Goal: Task Accomplishment & Management: Use online tool/utility

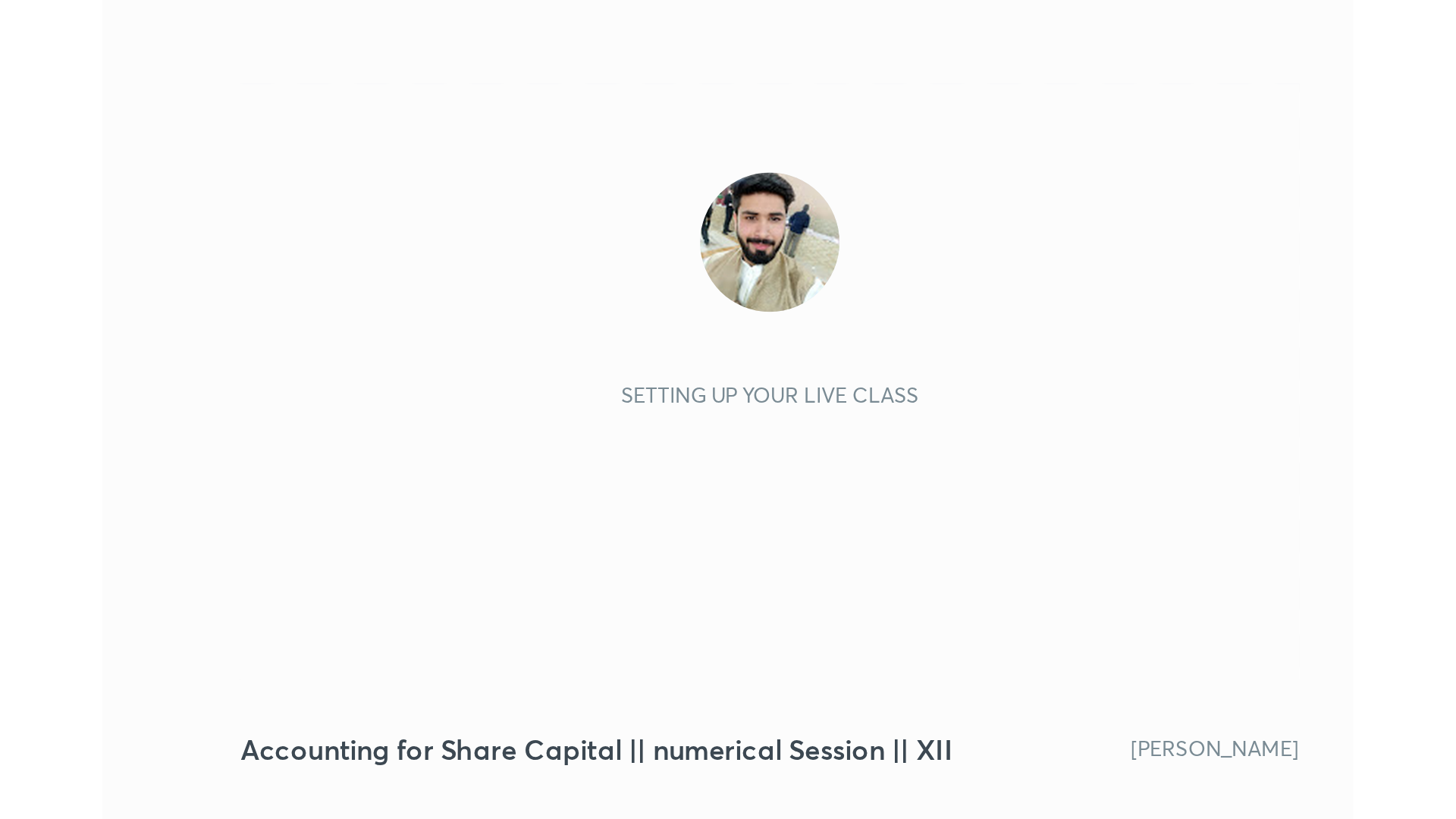
scroll to position [259, 484]
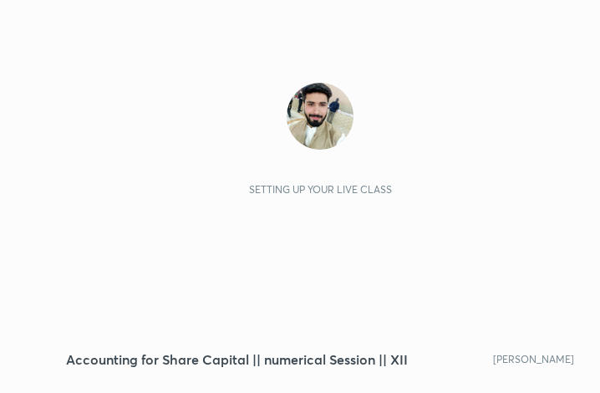
click at [498, 80] on div "Setting up your live class" at bounding box center [320, 183] width 508 height 286
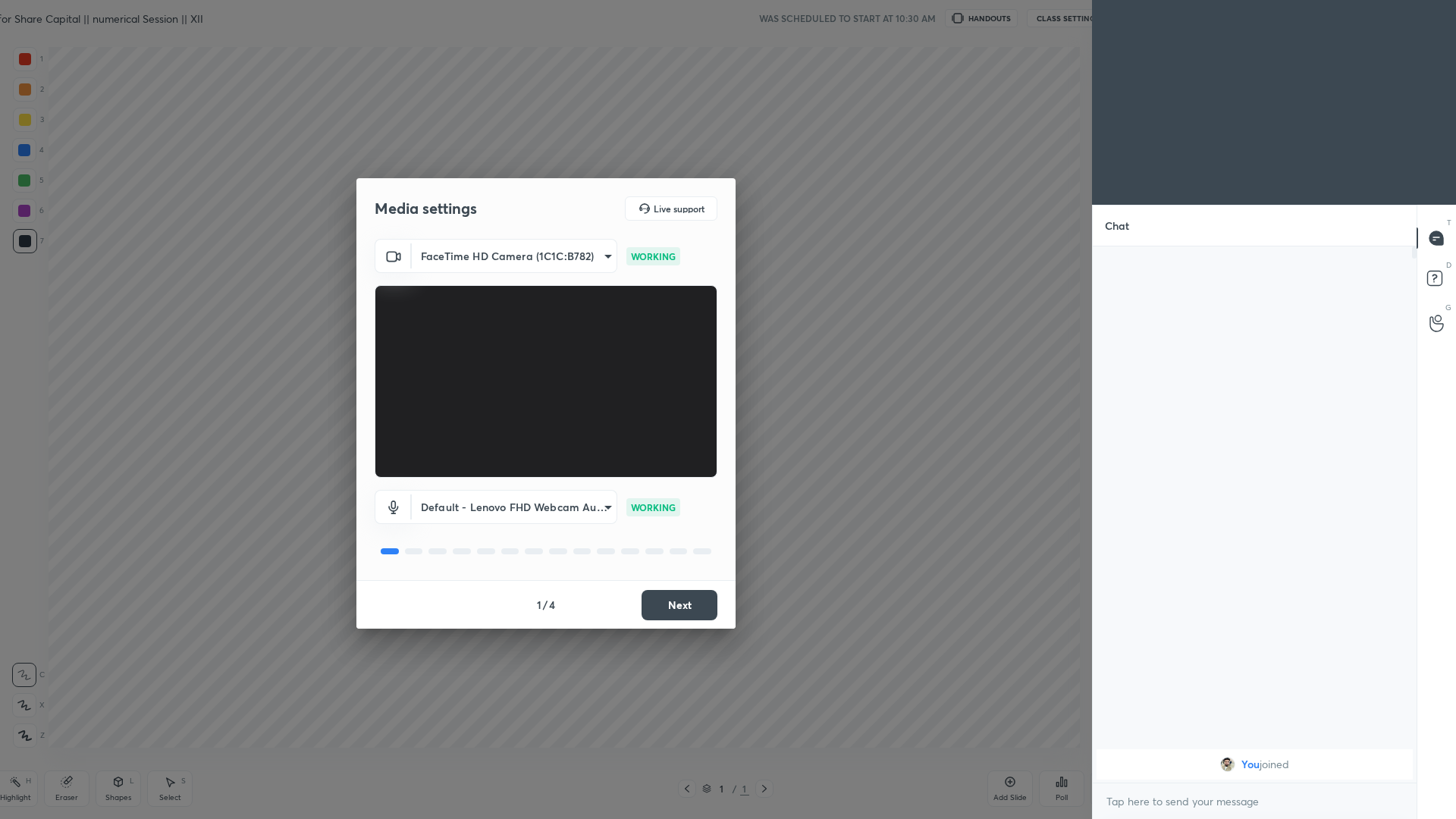
scroll to position [0, 0]
click at [544, 356] on button "Next" at bounding box center [679, 605] width 76 height 30
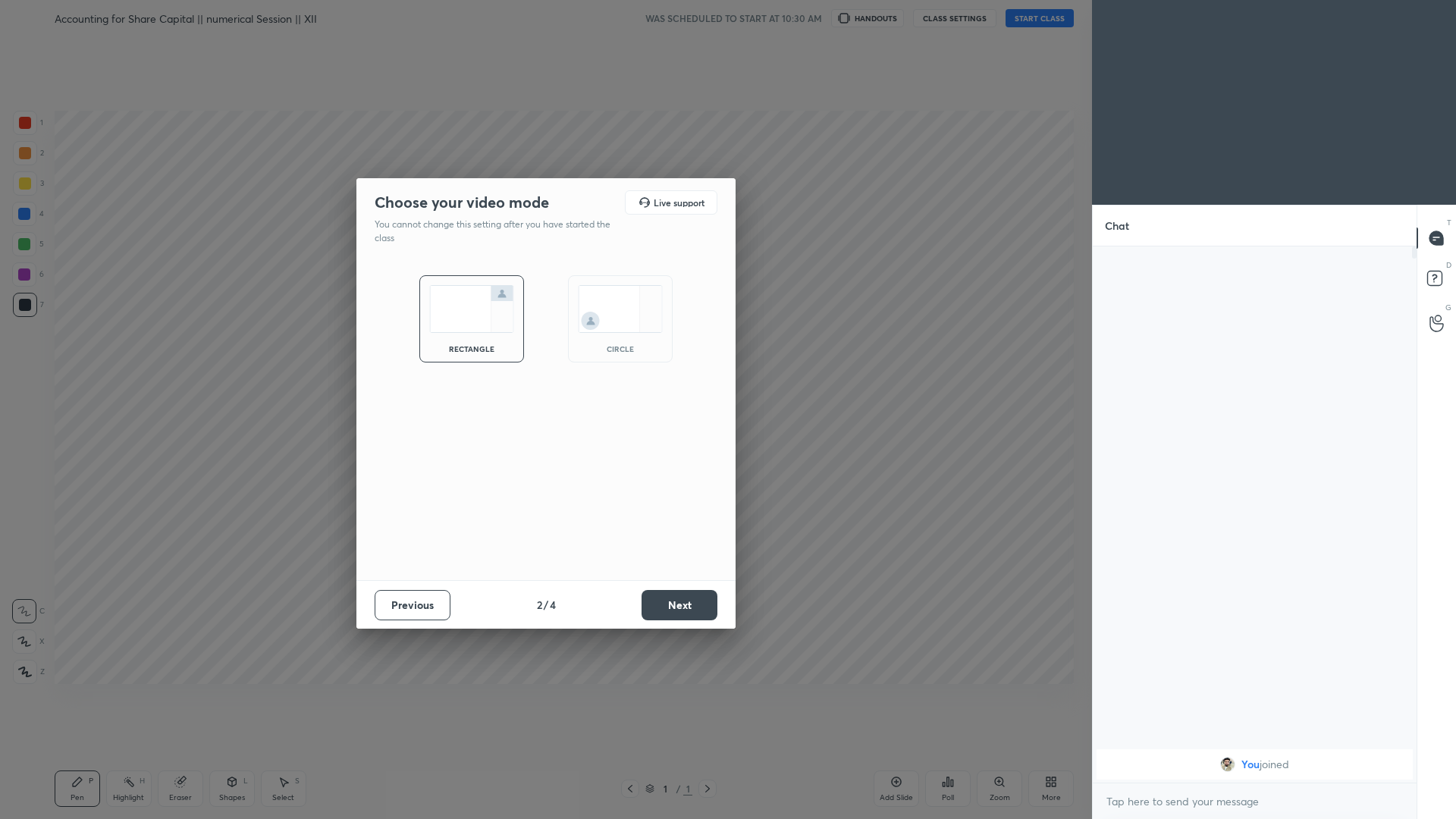
click at [544, 356] on button "Next" at bounding box center [679, 605] width 76 height 30
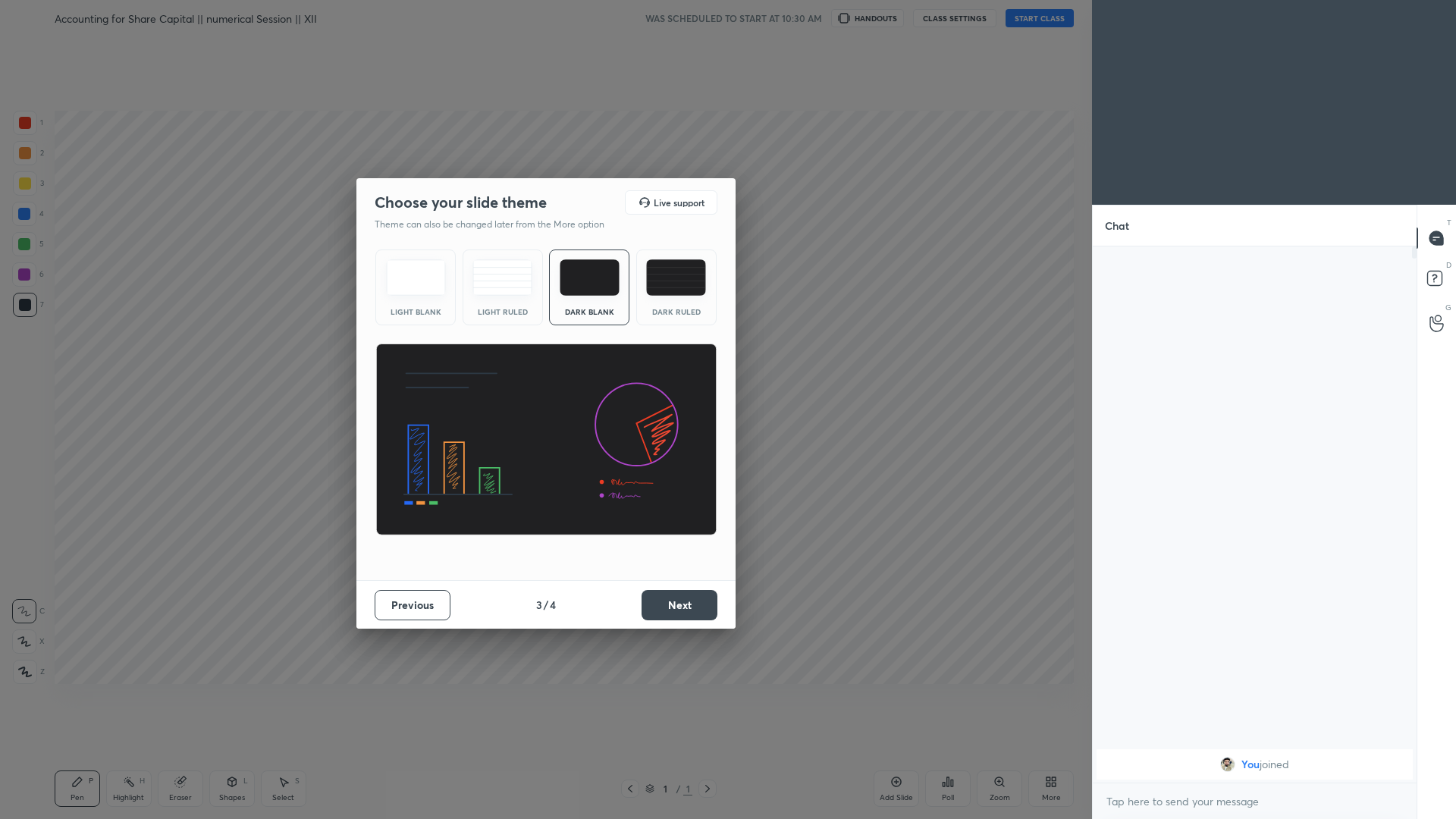
click at [544, 356] on button "Next" at bounding box center [679, 605] width 76 height 30
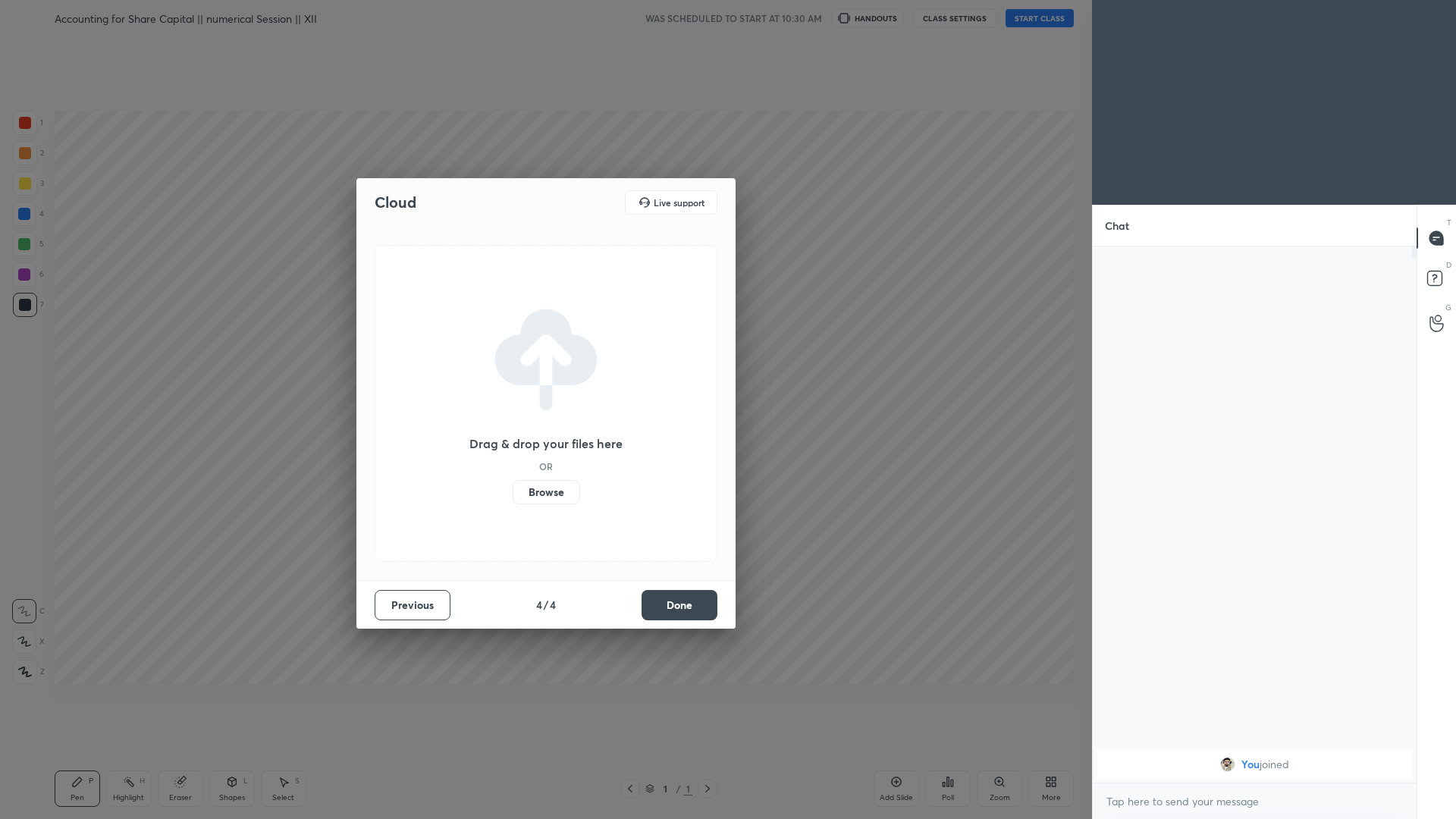
click at [544, 356] on button "Done" at bounding box center [679, 605] width 76 height 30
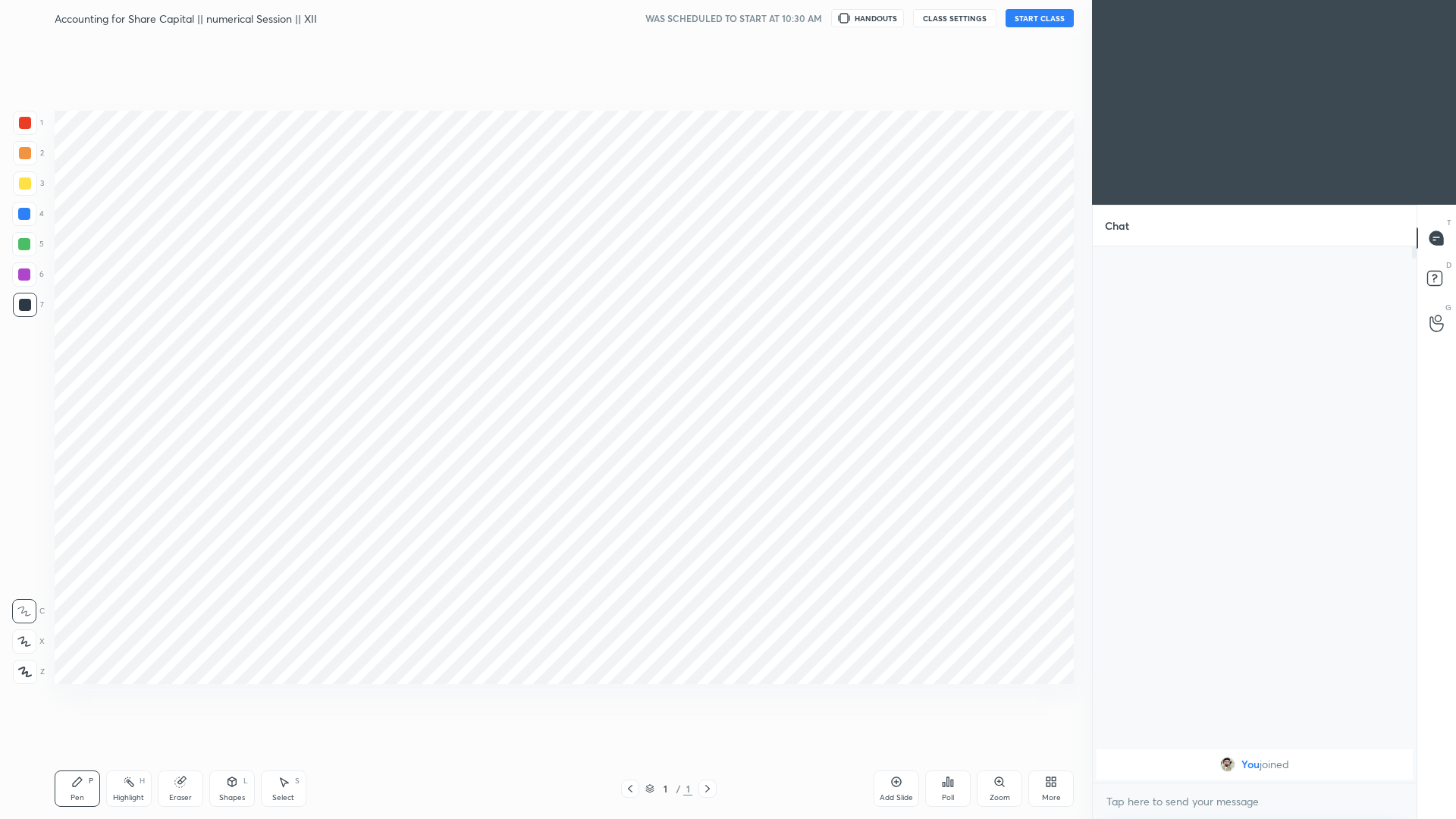
click at [544, 12] on button "START CLASS" at bounding box center [1039, 18] width 68 height 18
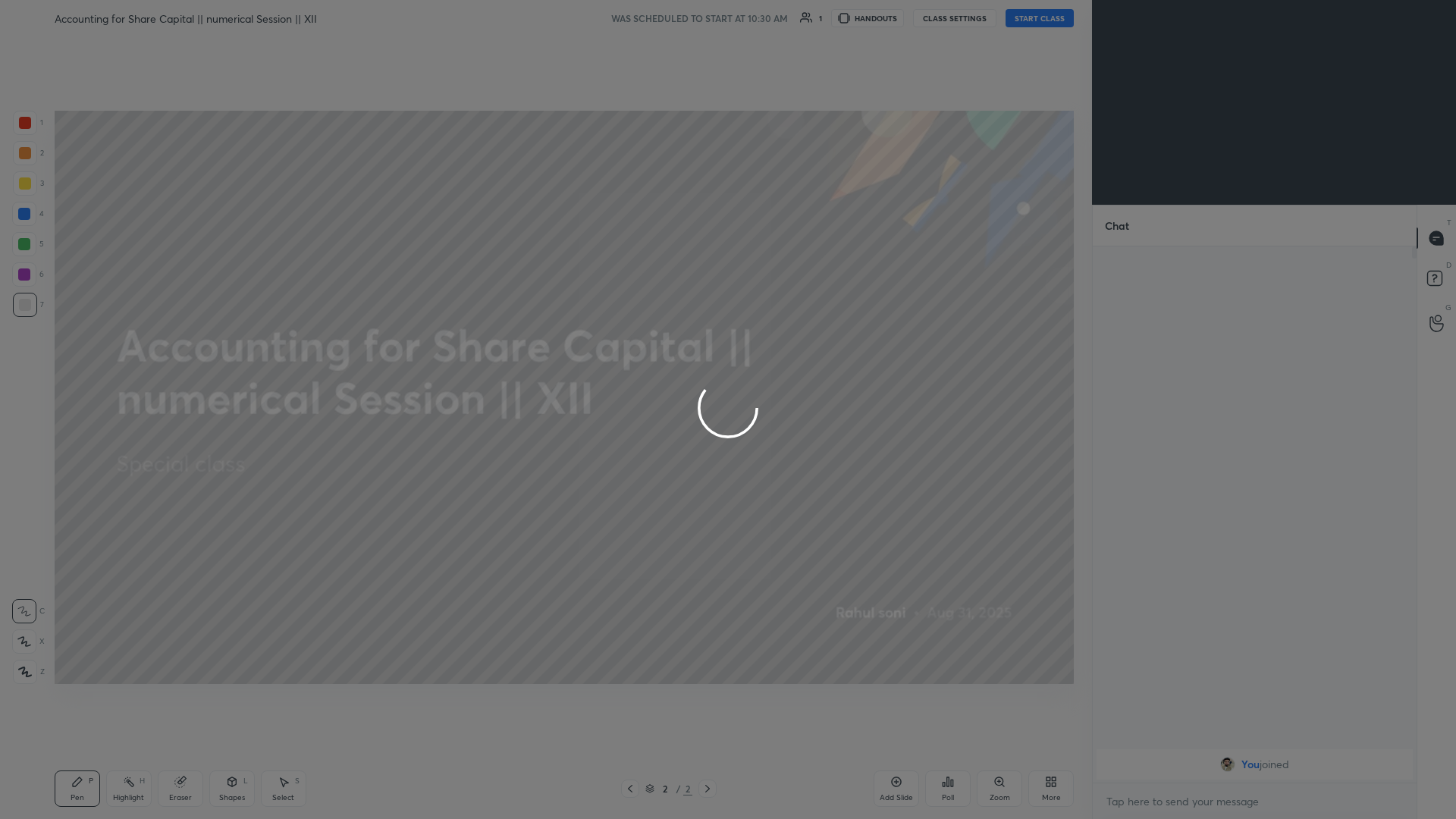
type textarea "x"
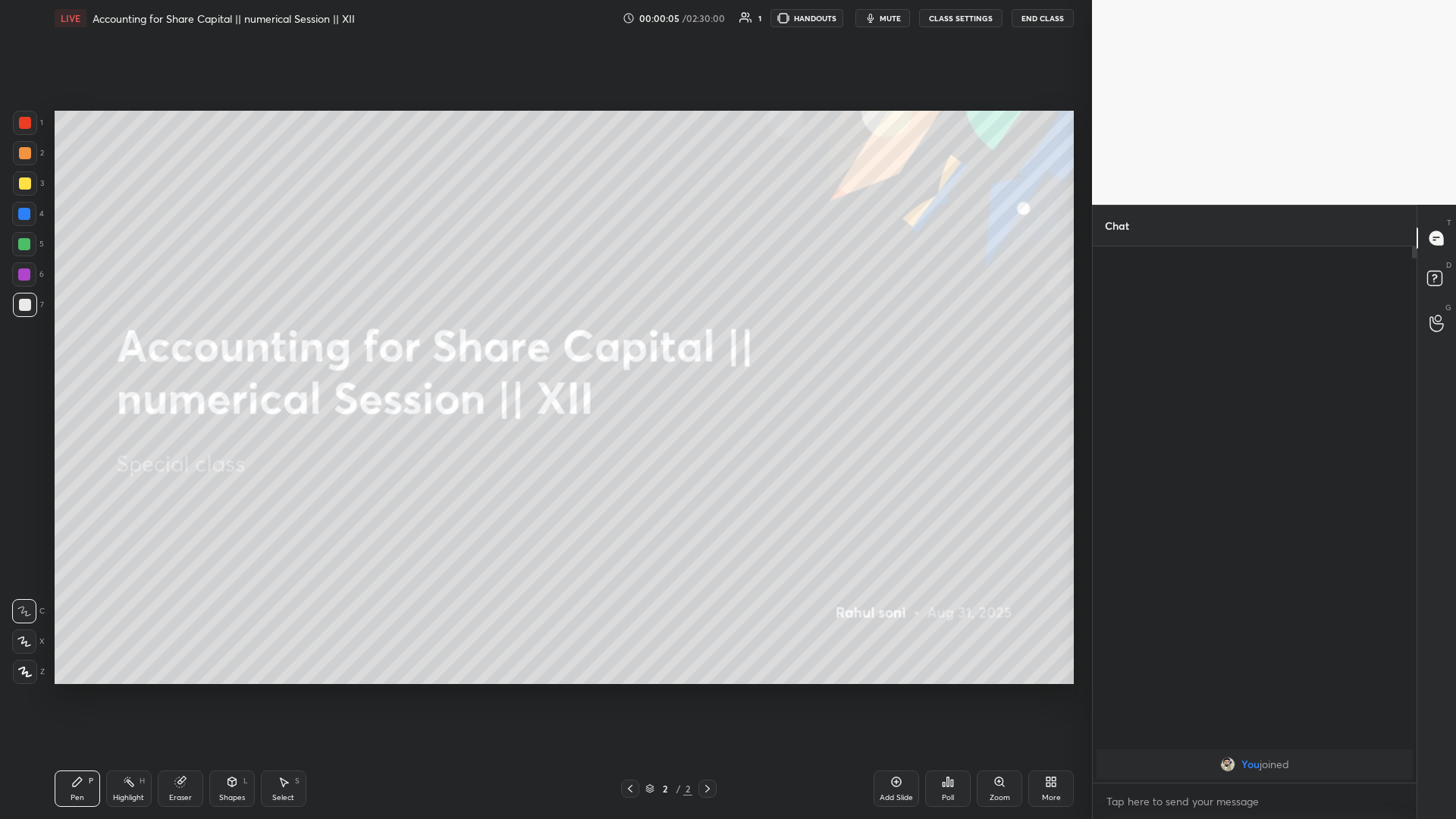
click at [544, 18] on button "CLASS SETTINGS" at bounding box center [961, 18] width 83 height 18
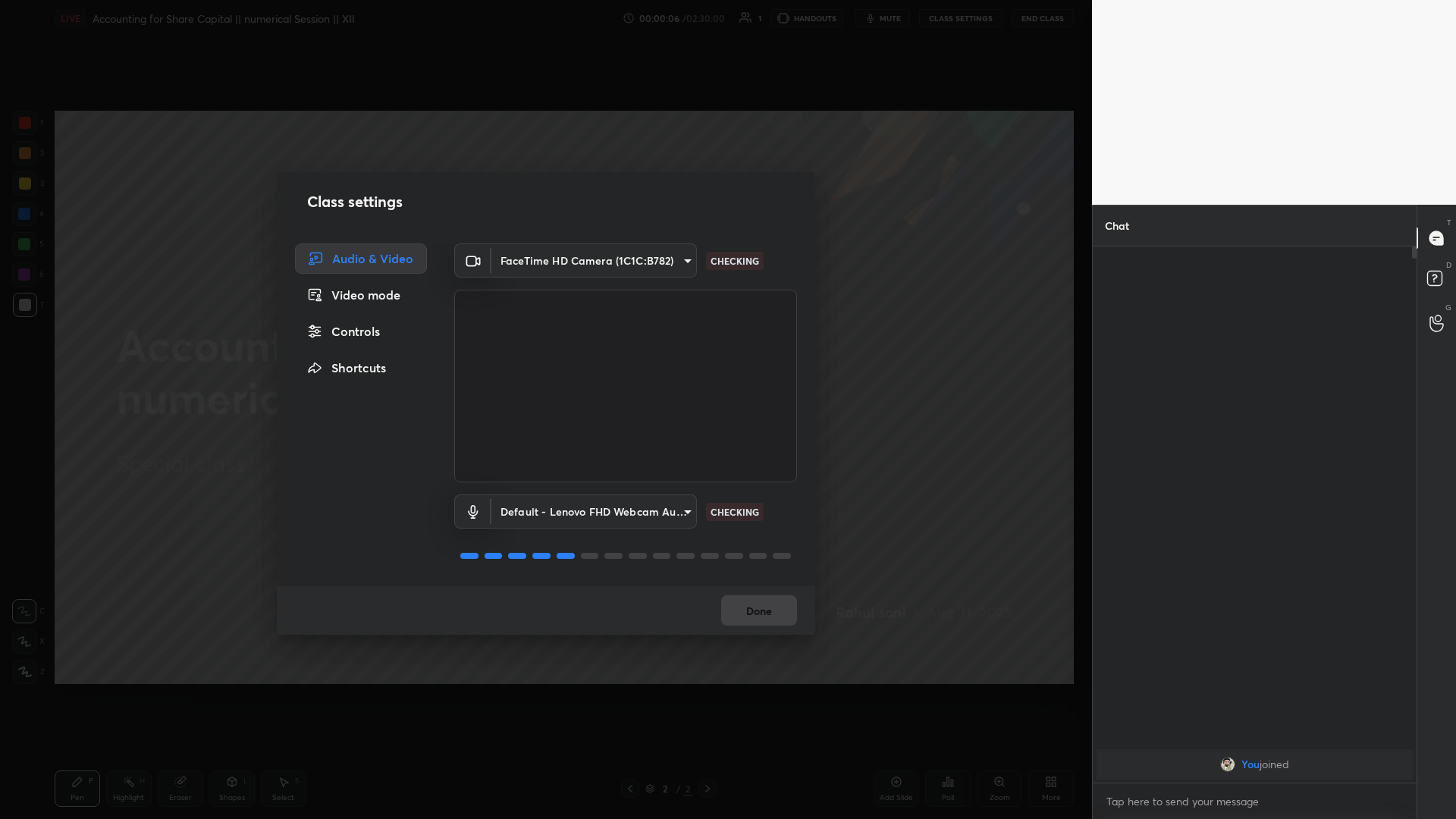
click at [544, 283] on div "FaceTime HD Camera (1C1C:B782) b90740f9ff8d93e205935ba9ff436775ff4a35d8501ff55a…" at bounding box center [626, 362] width 343 height 239
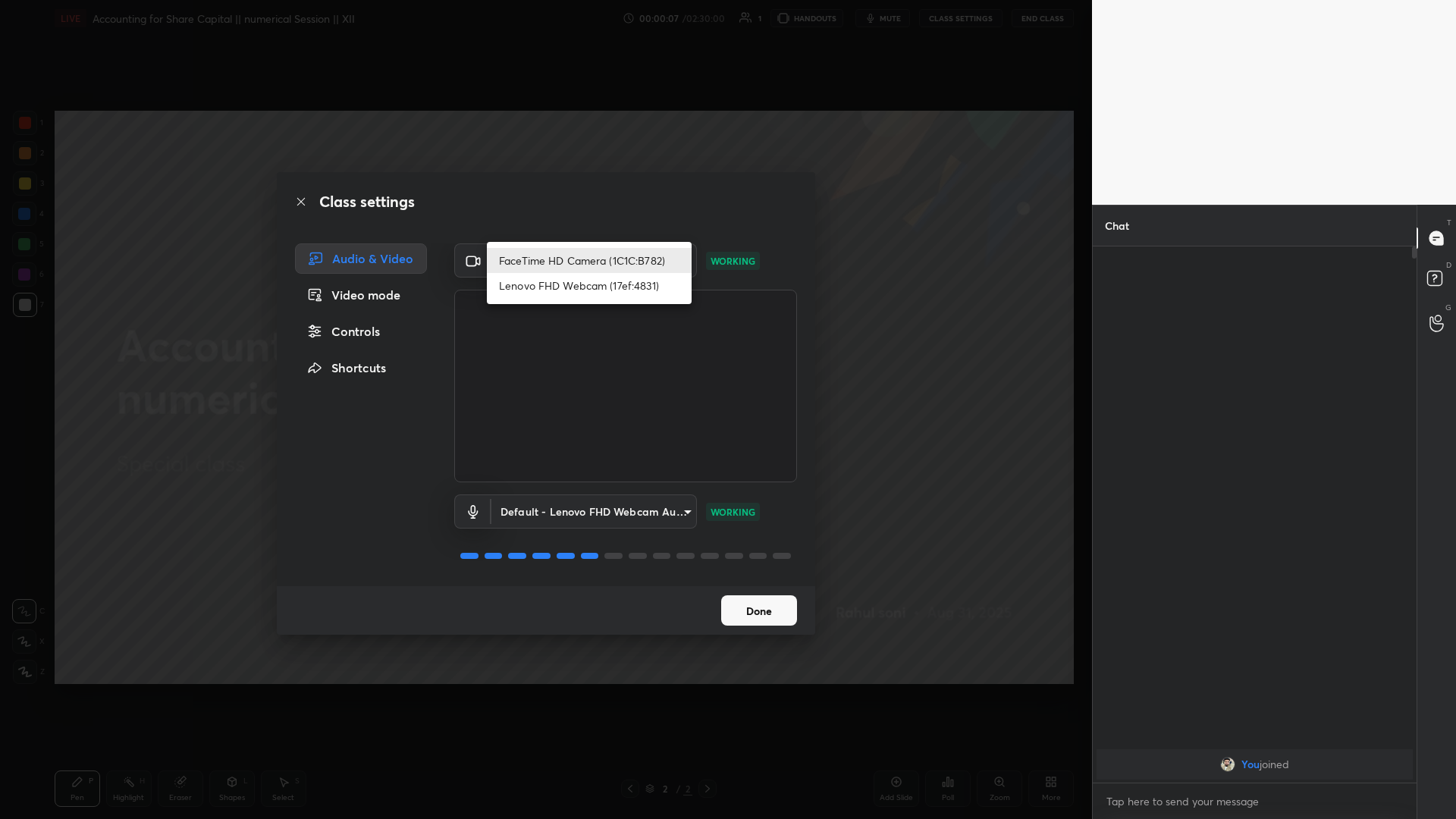
click at [544, 256] on body "1 2 3 4 5 6 7 C X Z C X Z E E Erase all H H LIVE Accounting for Share Capital |…" at bounding box center [728, 409] width 1456 height 819
click at [544, 273] on li "Lenovo FHD Webcam (17ef:4831)" at bounding box center [589, 286] width 205 height 25
type input "090ca3db923f64e2a3802e50e6991e8a99decaec0fa8137945f28d7919d32424"
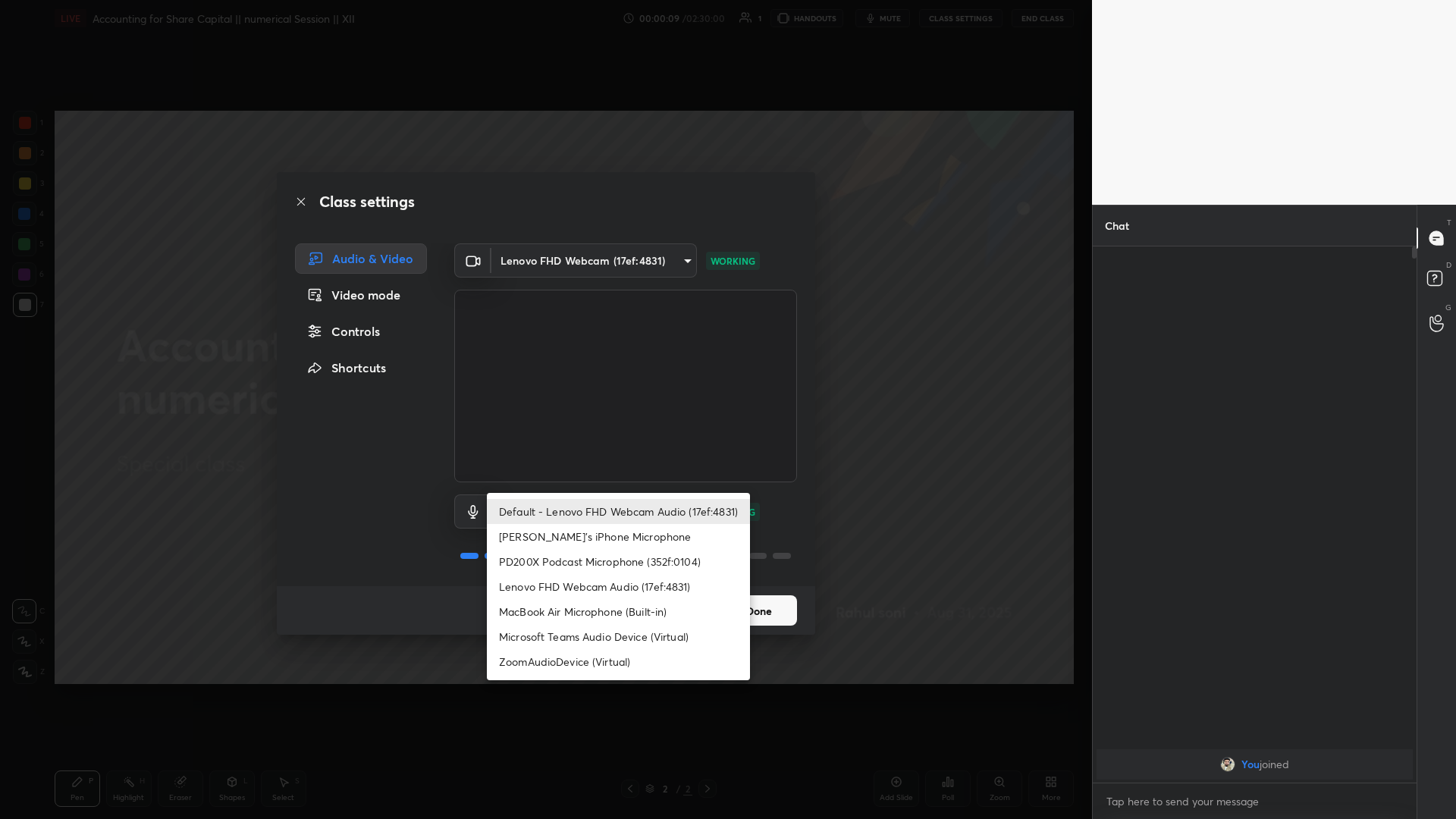
click at [544, 356] on body "1 2 3 4 5 6 7 C X Z C X Z E E Erase all H H LIVE Accounting for Share Capital |…" at bounding box center [728, 409] width 1456 height 819
click at [544, 356] on li "PD200X Podcast Microphone (352f:0104)" at bounding box center [618, 561] width 263 height 25
type input "4c9fbf5468f1481c52a5ff51bcfd6705ef783a73d3fcff9077e92115846a1dc8"
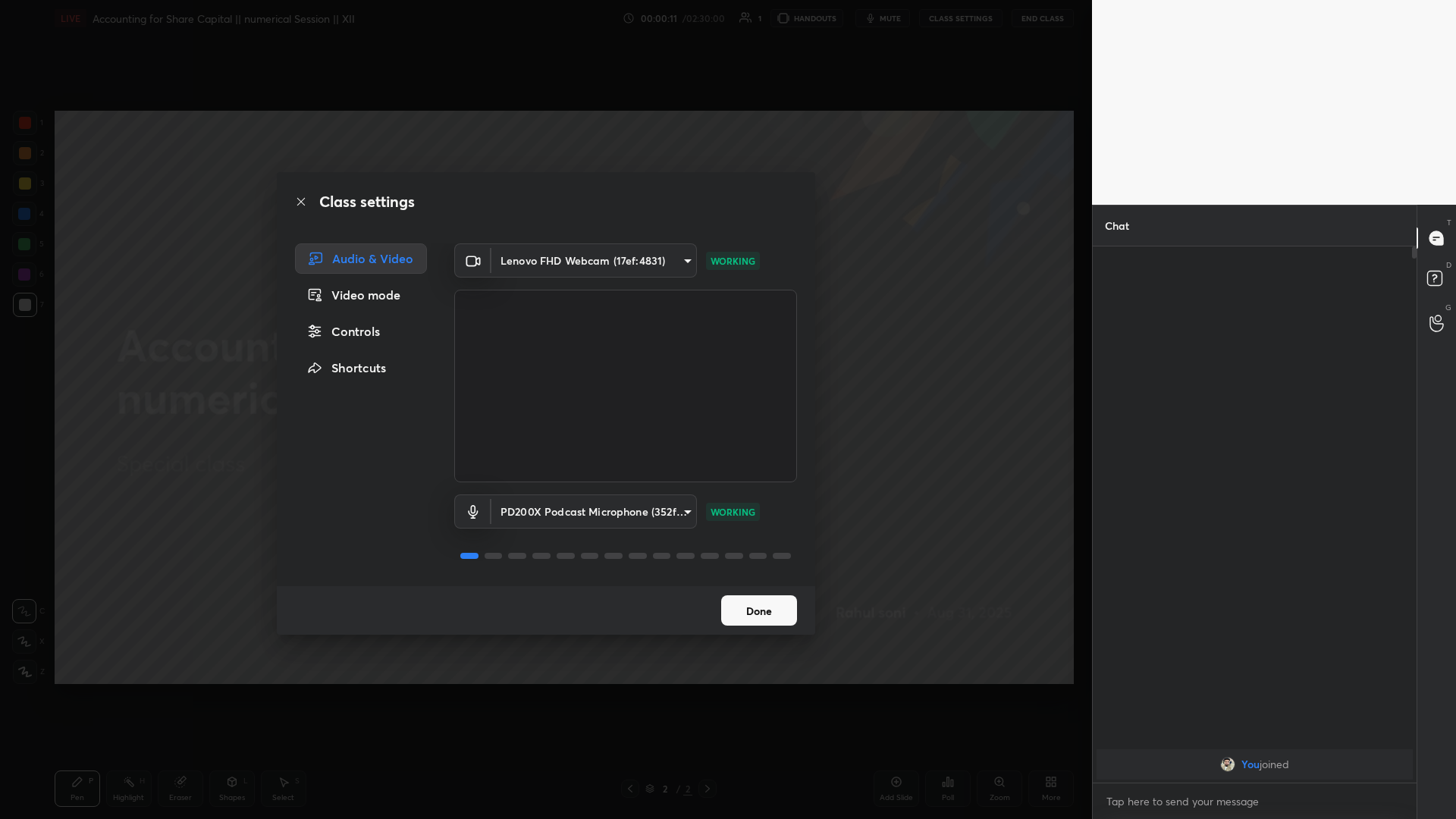
click at [544, 356] on button "Done" at bounding box center [759, 609] width 76 height 30
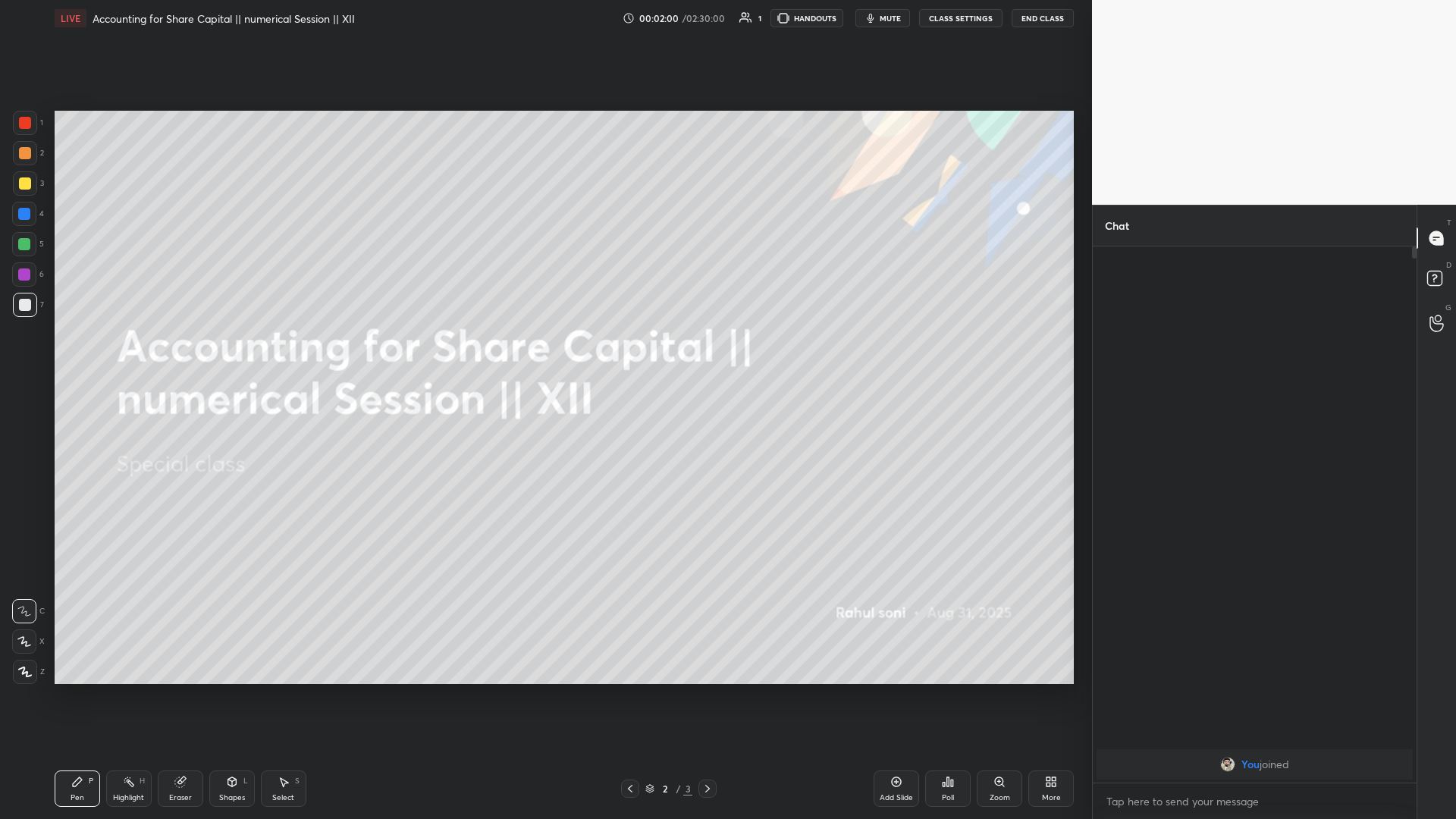
click at [29, 356] on div at bounding box center [24, 672] width 24 height 24
click at [544, 356] on icon at bounding box center [896, 781] width 12 height 12
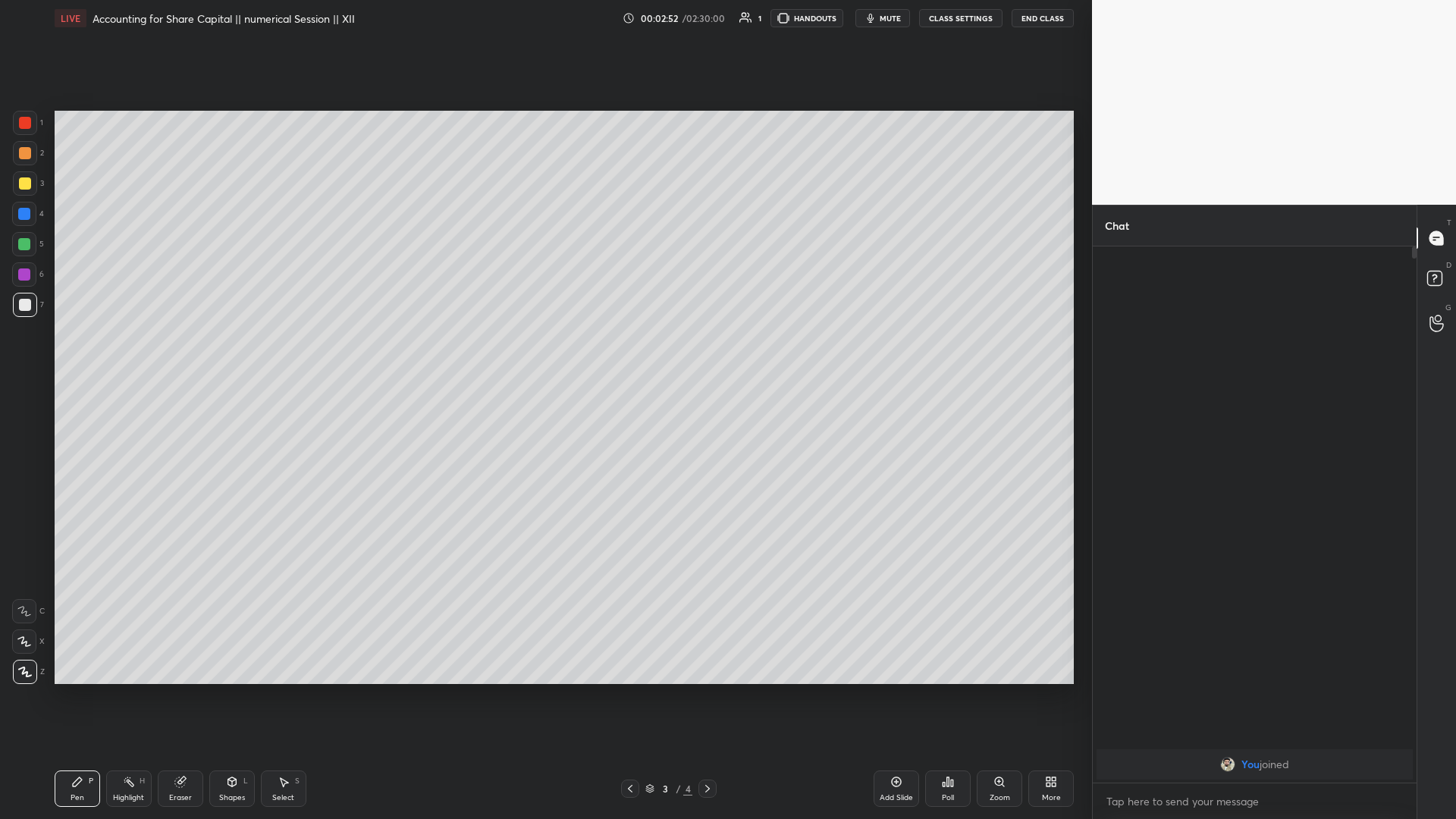
click at [544, 356] on icon at bounding box center [1050, 781] width 12 height 12
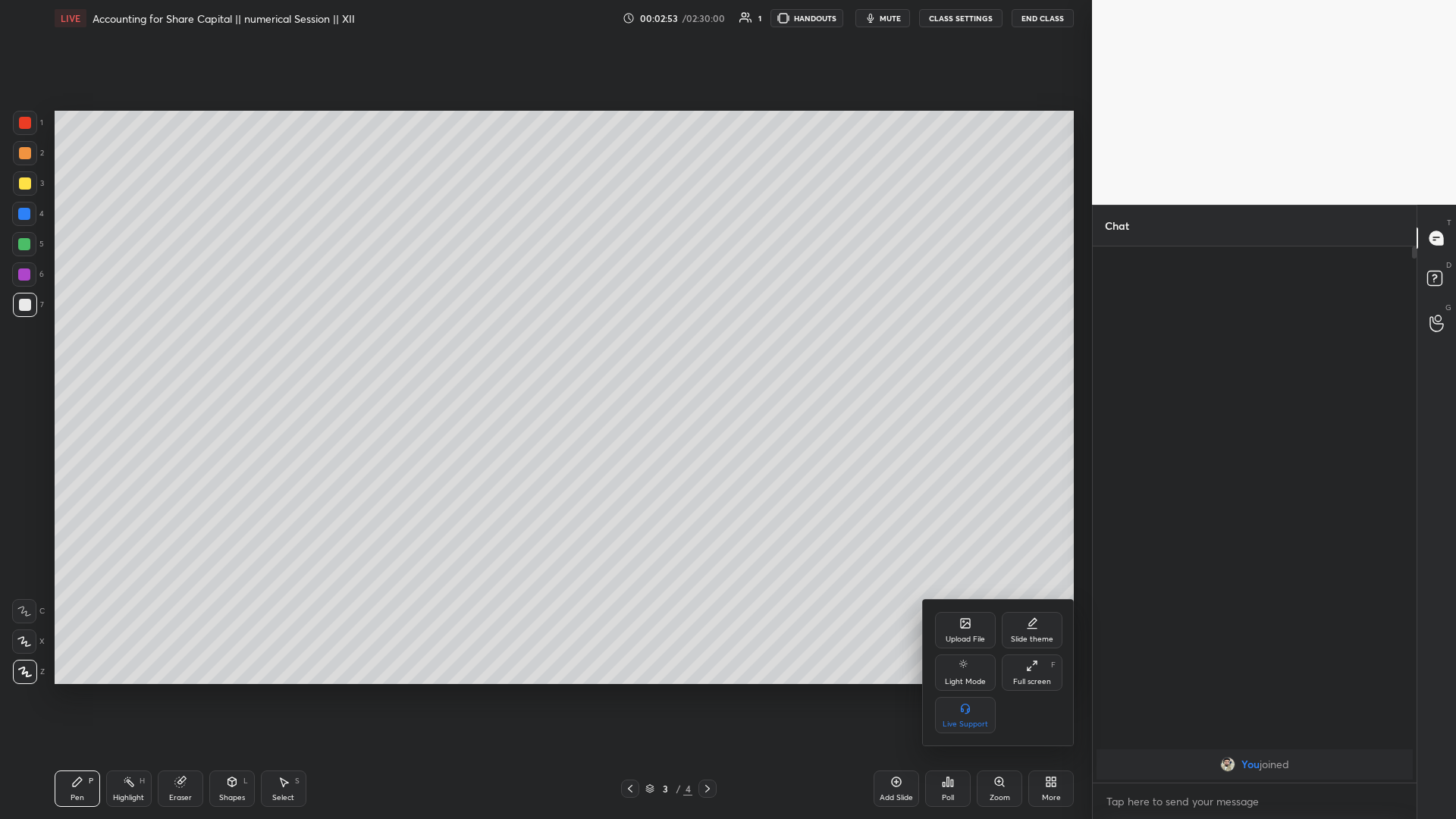
click at [544, 356] on icon at bounding box center [965, 623] width 12 height 12
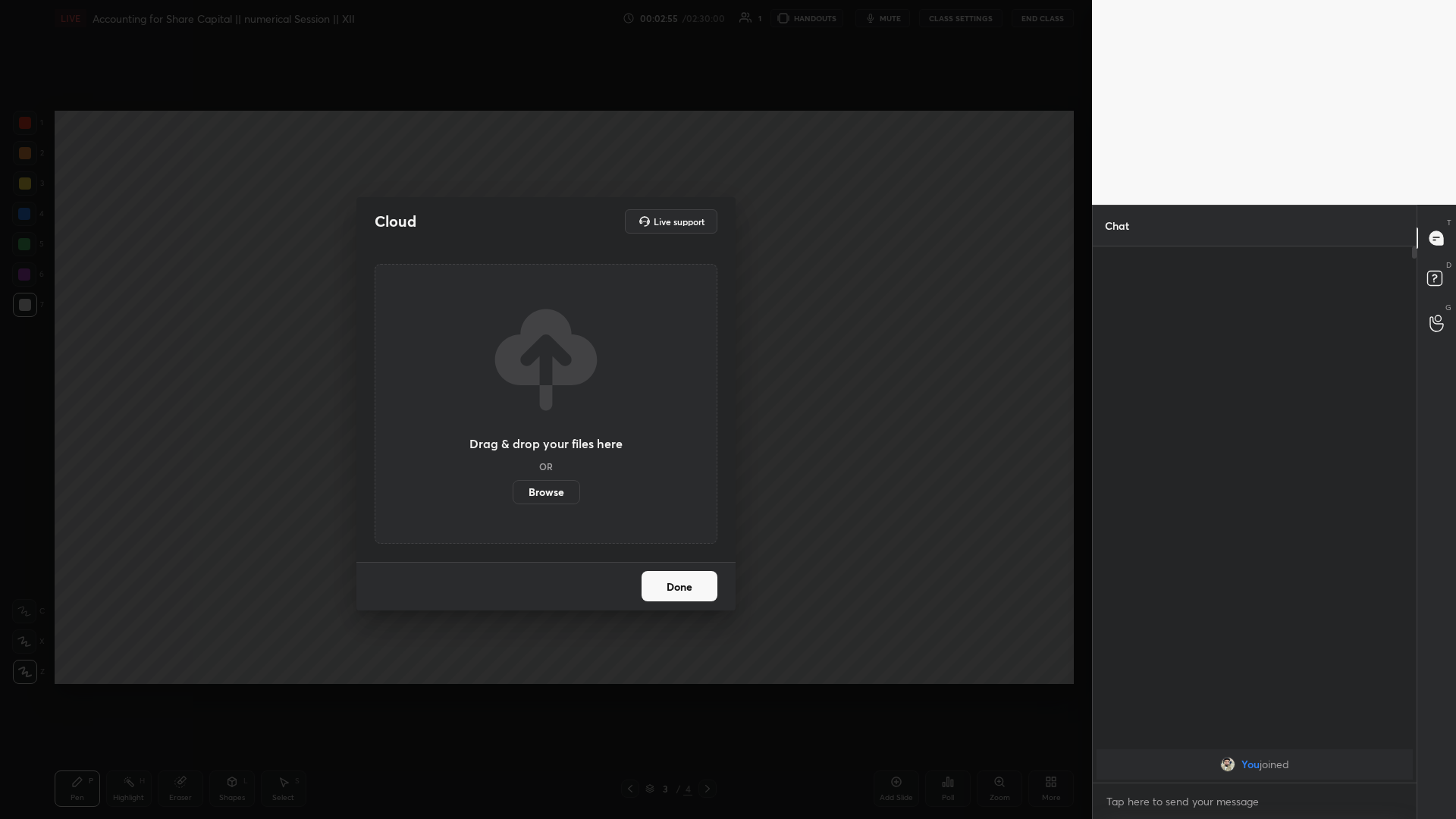
click at [544, 356] on label "Browse" at bounding box center [546, 492] width 67 height 24
click at [512, 356] on input "Browse" at bounding box center [512, 492] width 0 height 24
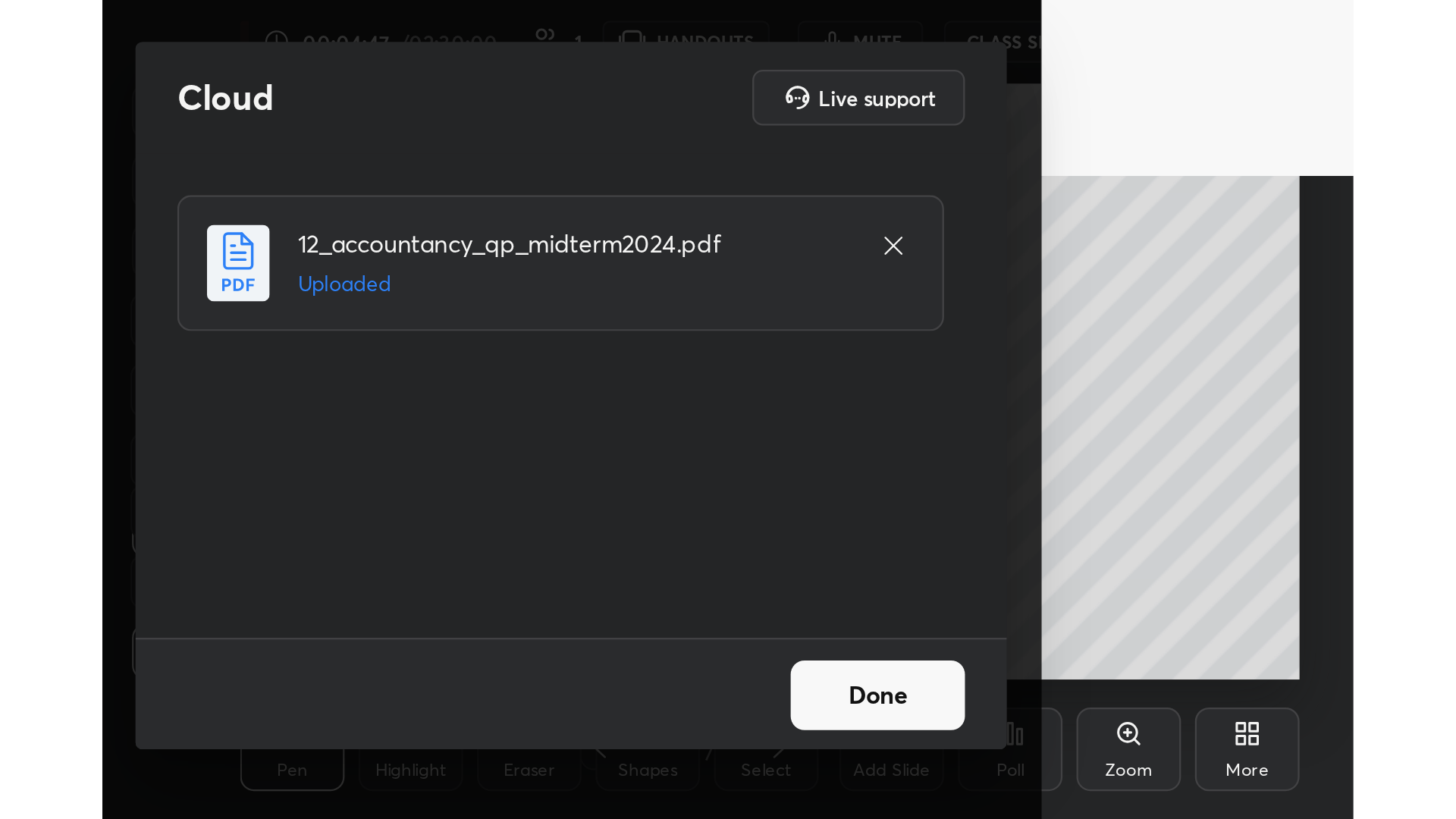
scroll to position [259, 484]
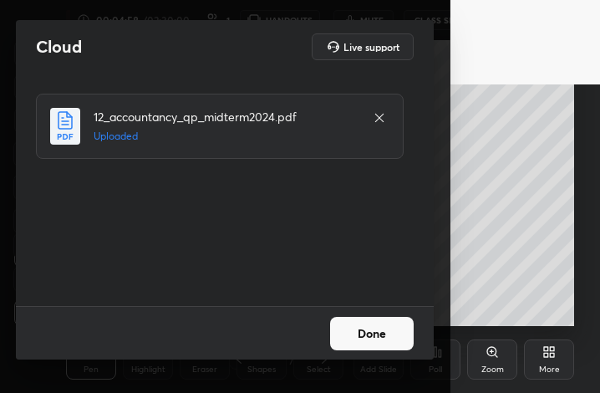
click at [408, 334] on button "Done" at bounding box center [372, 333] width 84 height 33
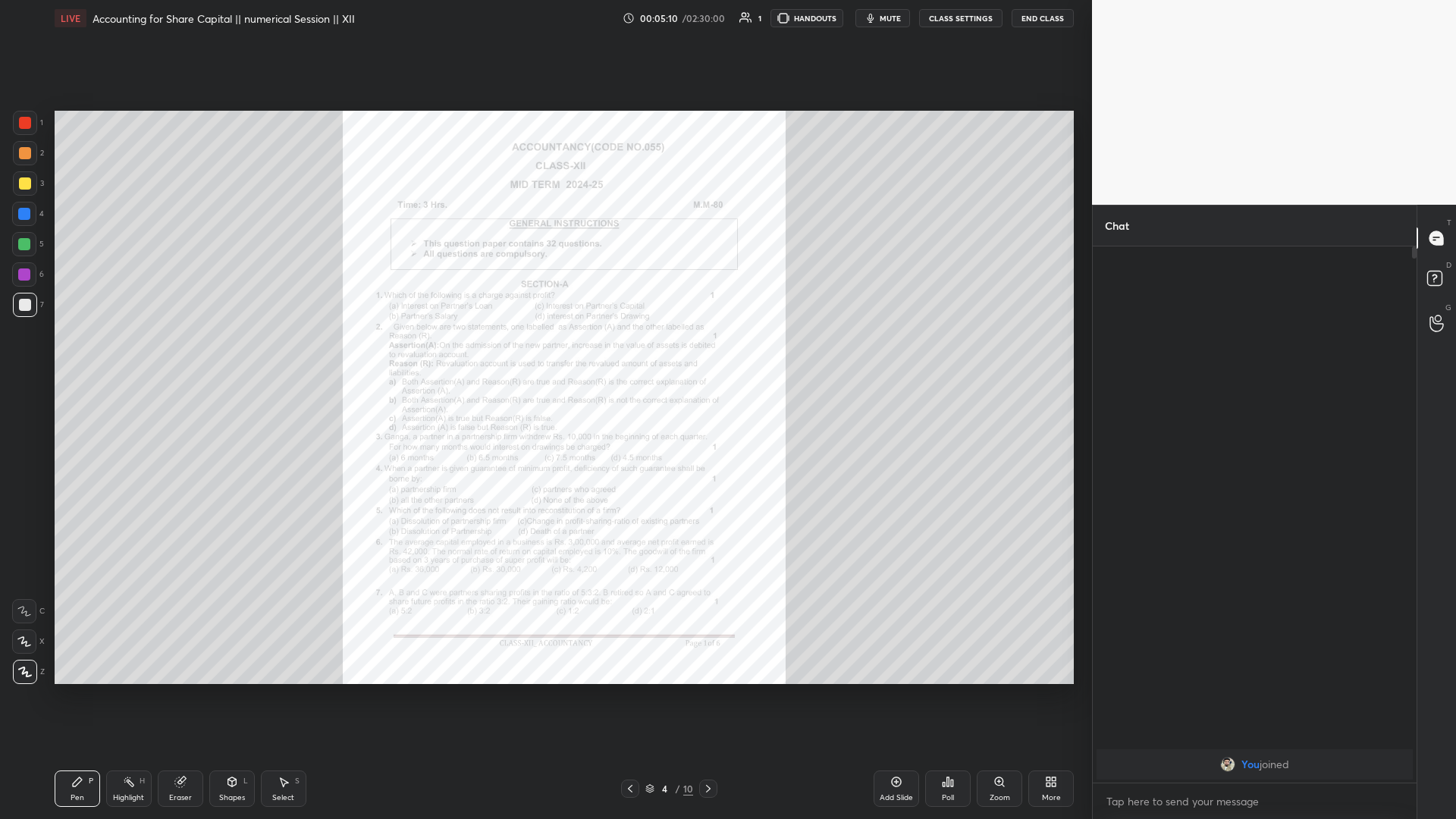
scroll to position [531, 319]
click at [544, 356] on icon at bounding box center [998, 781] width 12 height 12
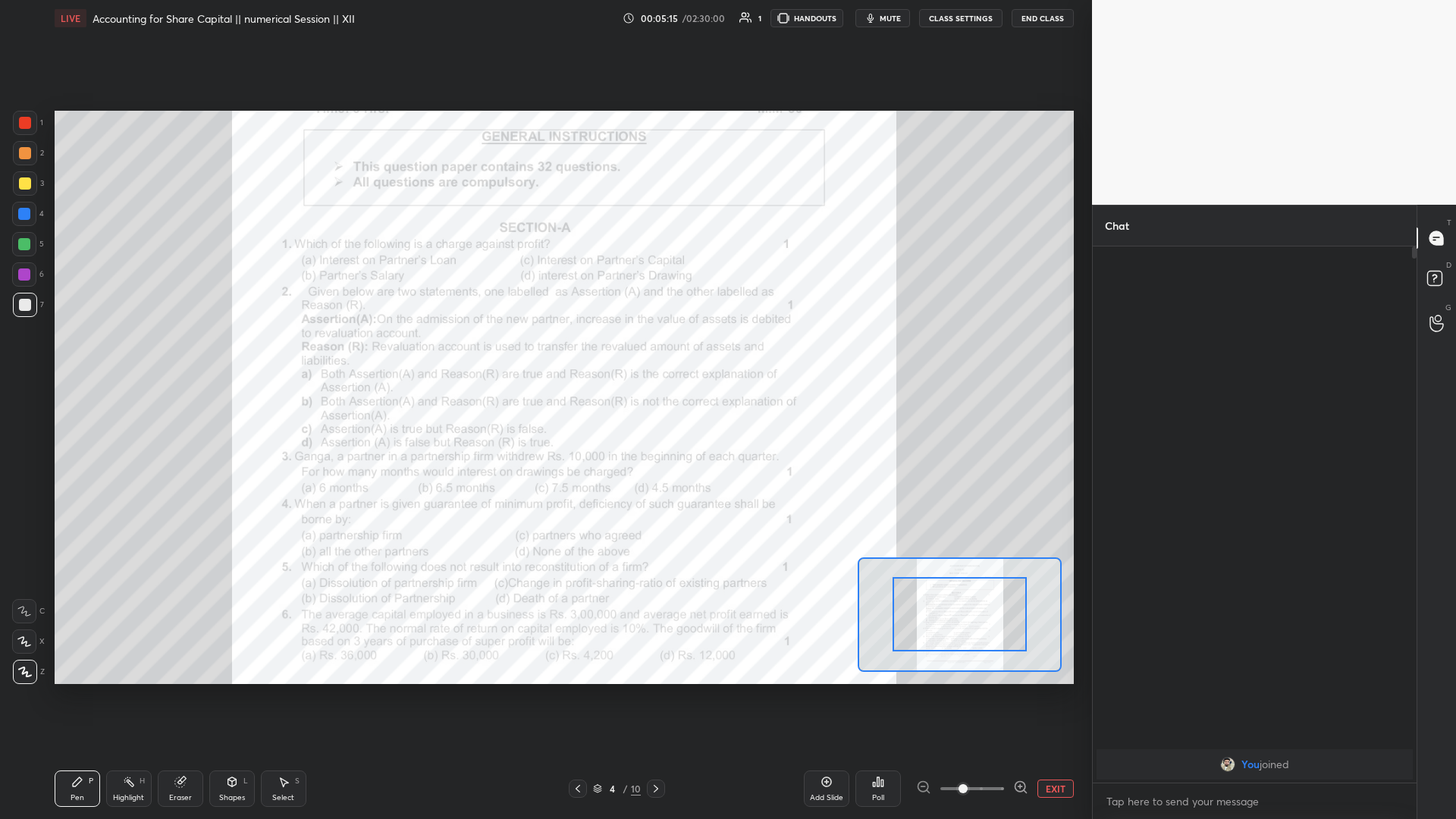
click at [544, 356] on span at bounding box center [972, 788] width 63 height 23
click at [544, 356] on span at bounding box center [963, 789] width 9 height 9
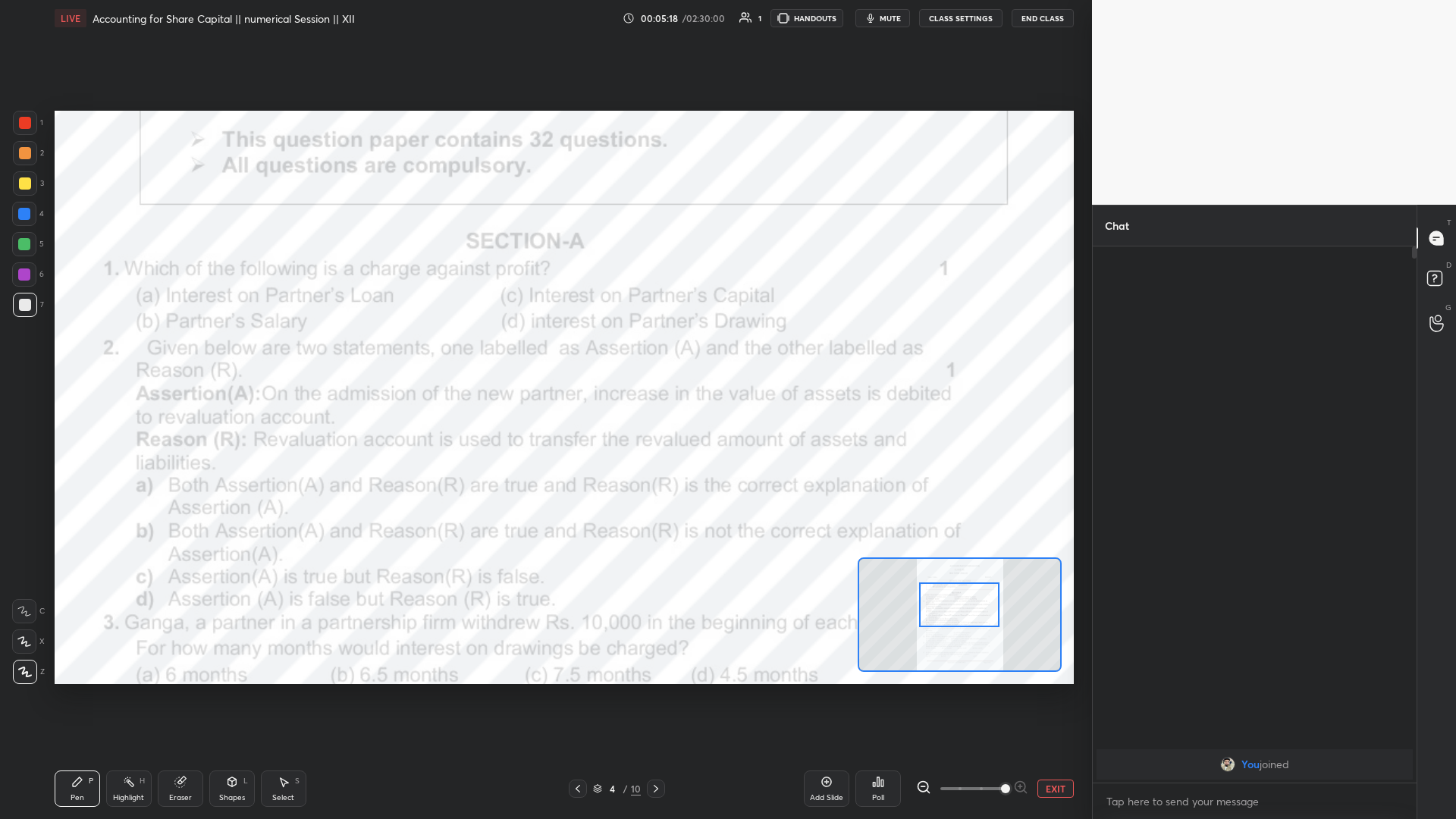
drag, startPoint x: 961, startPoint y: 623, endPoint x: 960, endPoint y: 614, distance: 9.1
click at [544, 356] on div at bounding box center [959, 604] width 81 height 44
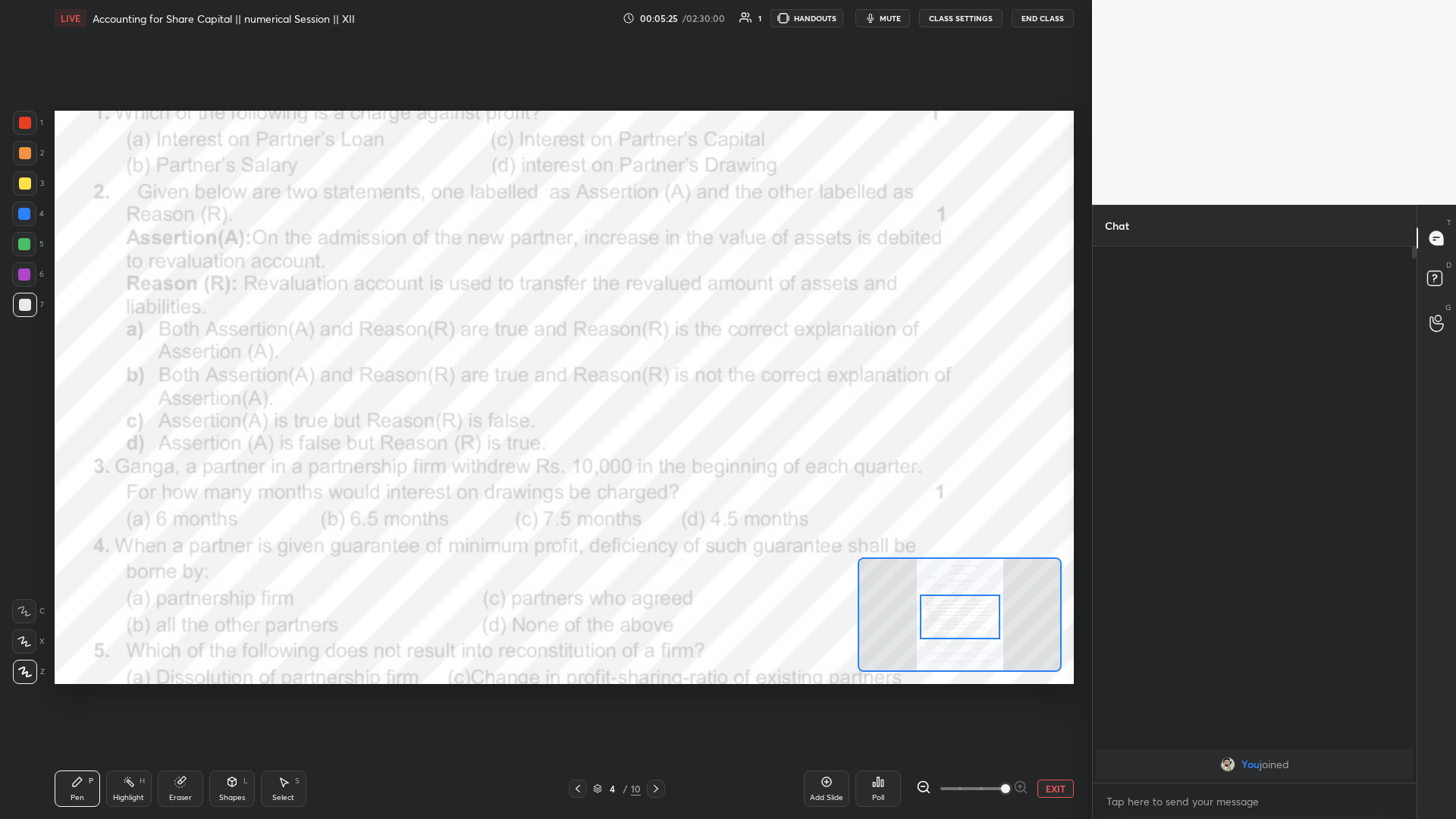
drag, startPoint x: 970, startPoint y: 614, endPoint x: 970, endPoint y: 626, distance: 12.0
click at [544, 356] on div at bounding box center [959, 617] width 81 height 44
click at [544, 356] on icon at bounding box center [655, 788] width 12 height 12
click at [544, 356] on div "4 / 10" at bounding box center [616, 788] width 48 height 14
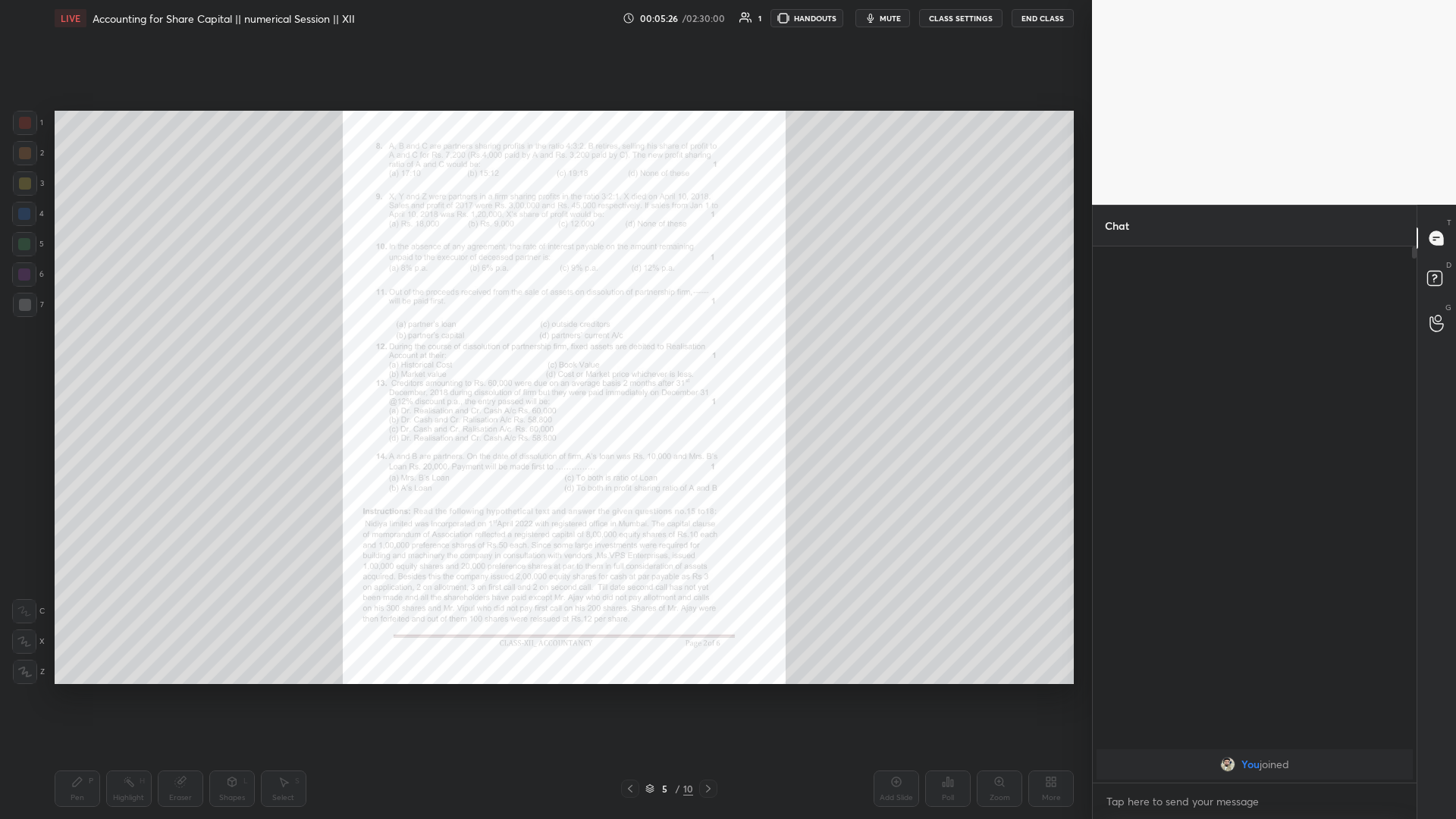
click at [544, 356] on div "5 / 10" at bounding box center [669, 788] width 48 height 14
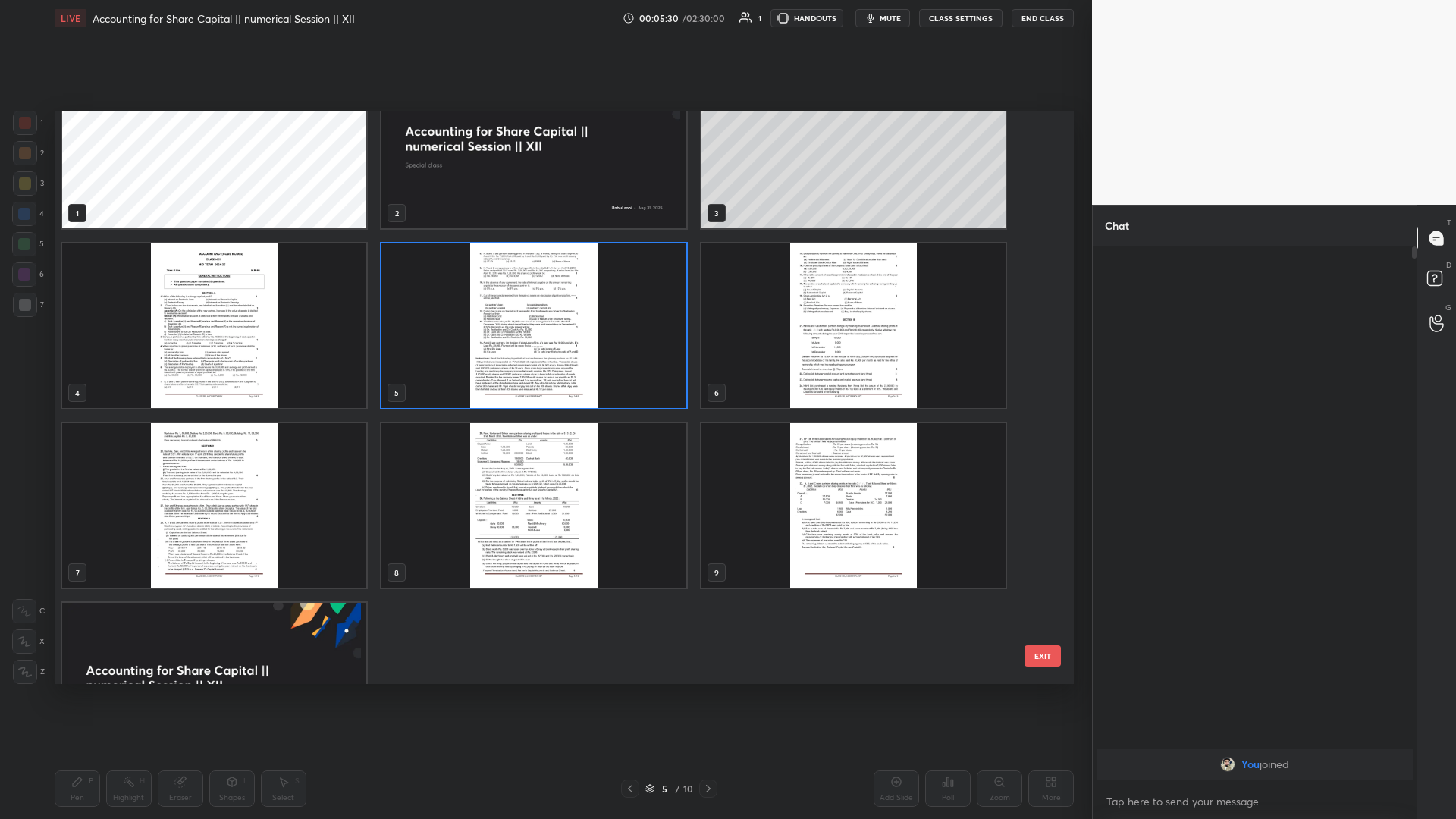
scroll to position [146, 0]
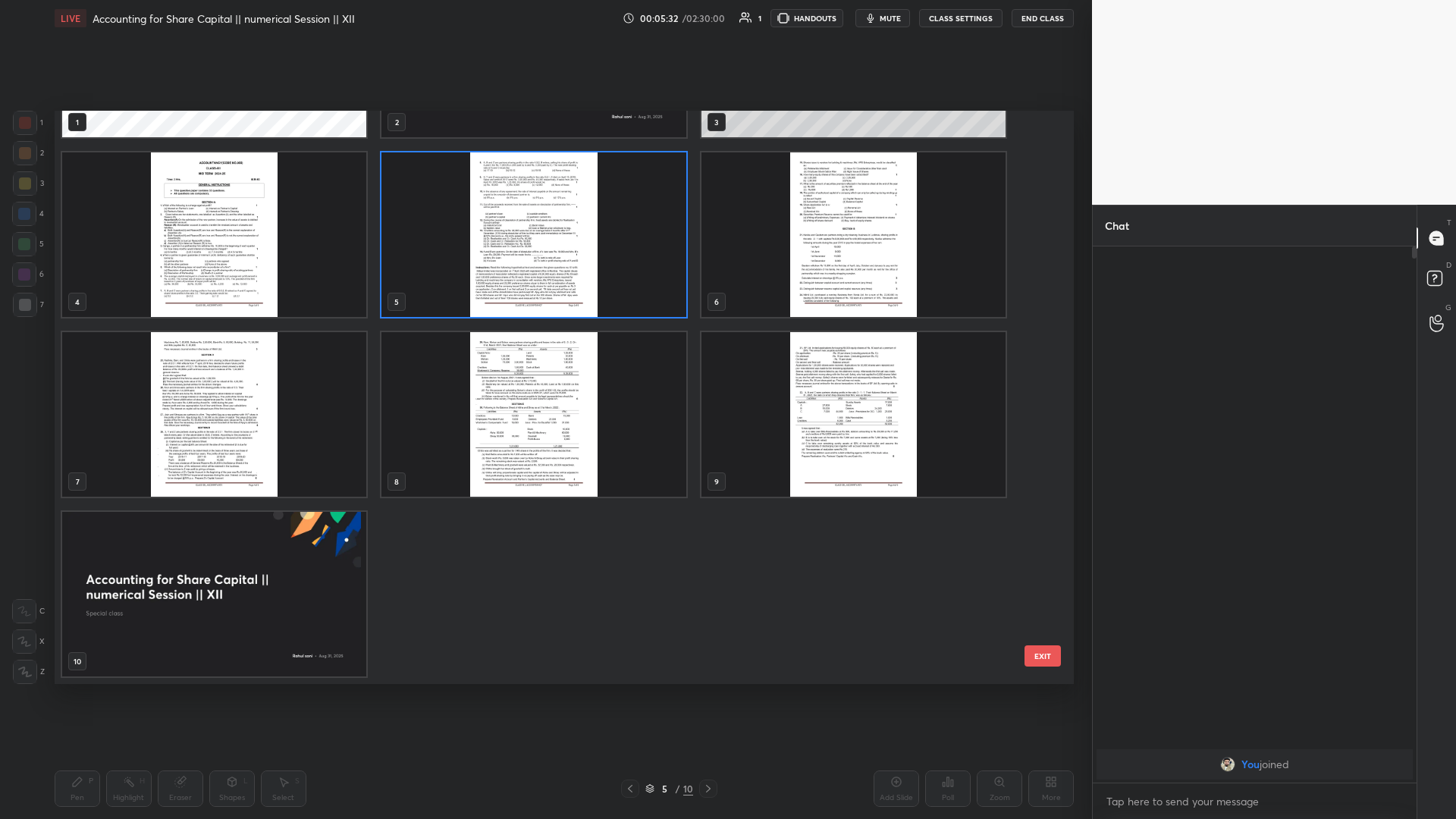
click at [245, 356] on img "grid" at bounding box center [214, 414] width 304 height 164
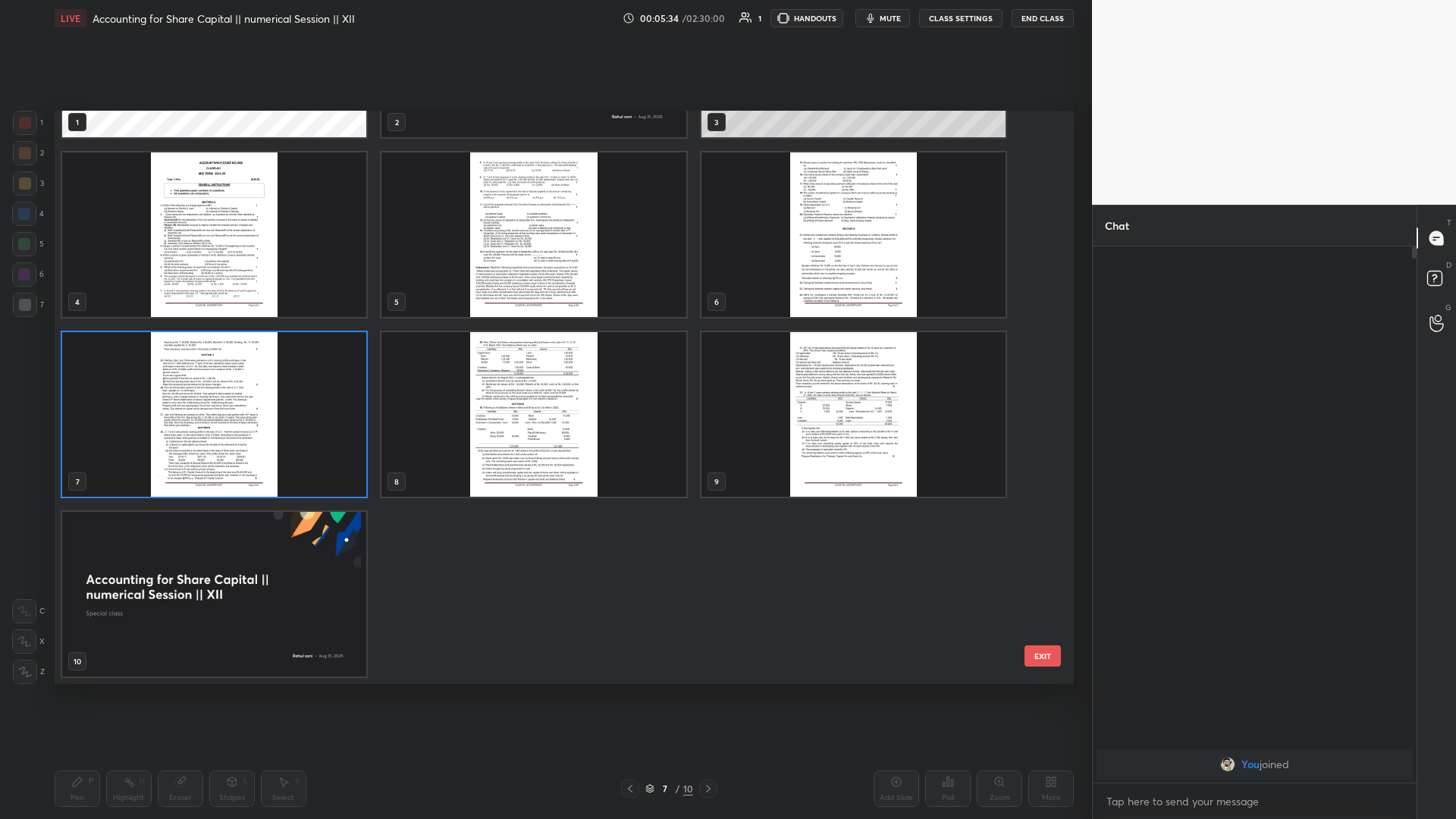
click at [256, 356] on div "1 2 3 4 5 6 7 8 9 10" at bounding box center [550, 397] width 993 height 573
click at [254, 356] on div "1 2 3 4 5 6 7 8 9 10" at bounding box center [550, 397] width 993 height 573
click at [544, 356] on button "EXIT" at bounding box center [1043, 656] width 36 height 21
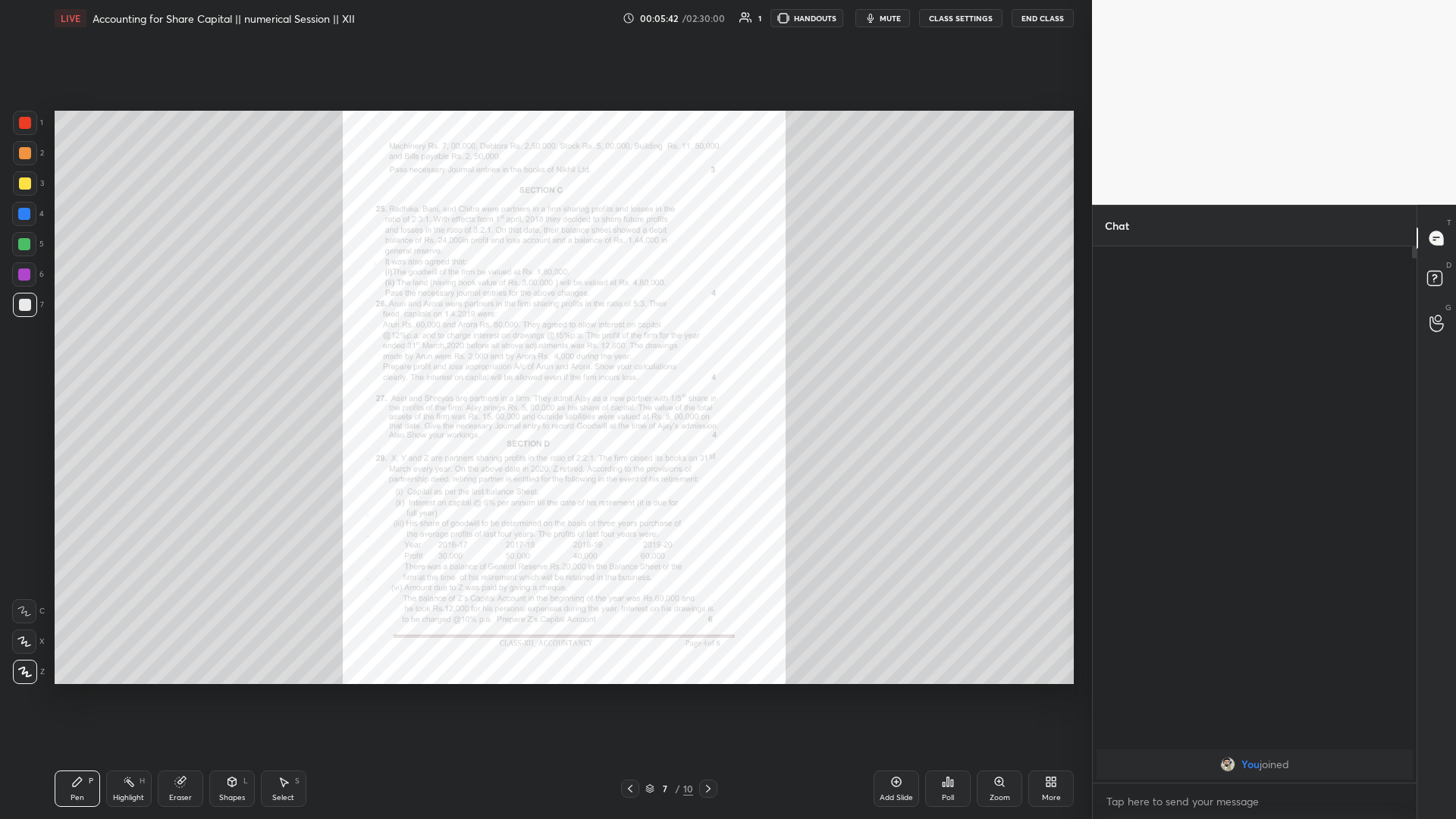
click at [544, 356] on div "Zoom" at bounding box center [999, 798] width 21 height 7
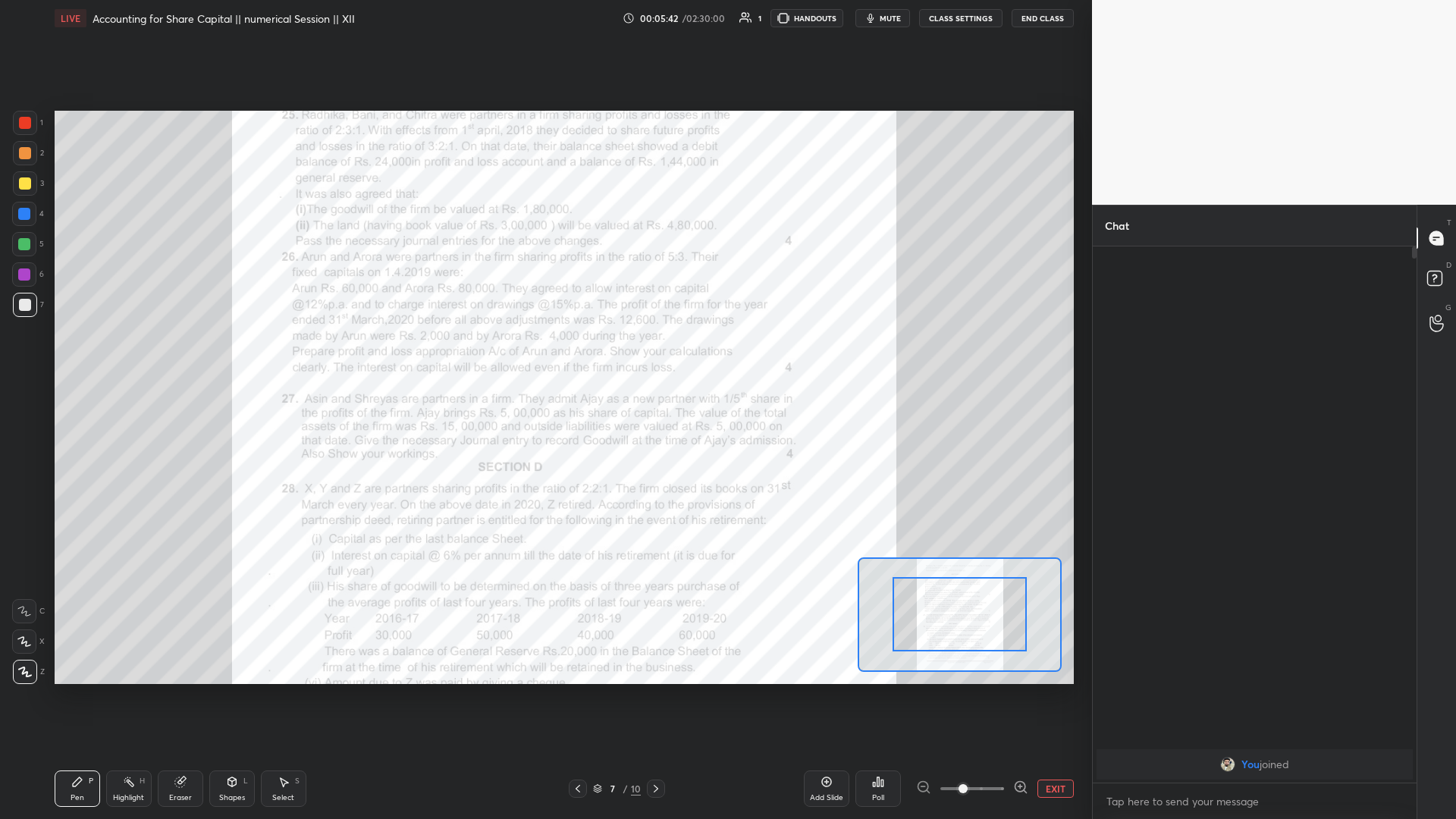
click at [544, 356] on span at bounding box center [972, 788] width 63 height 23
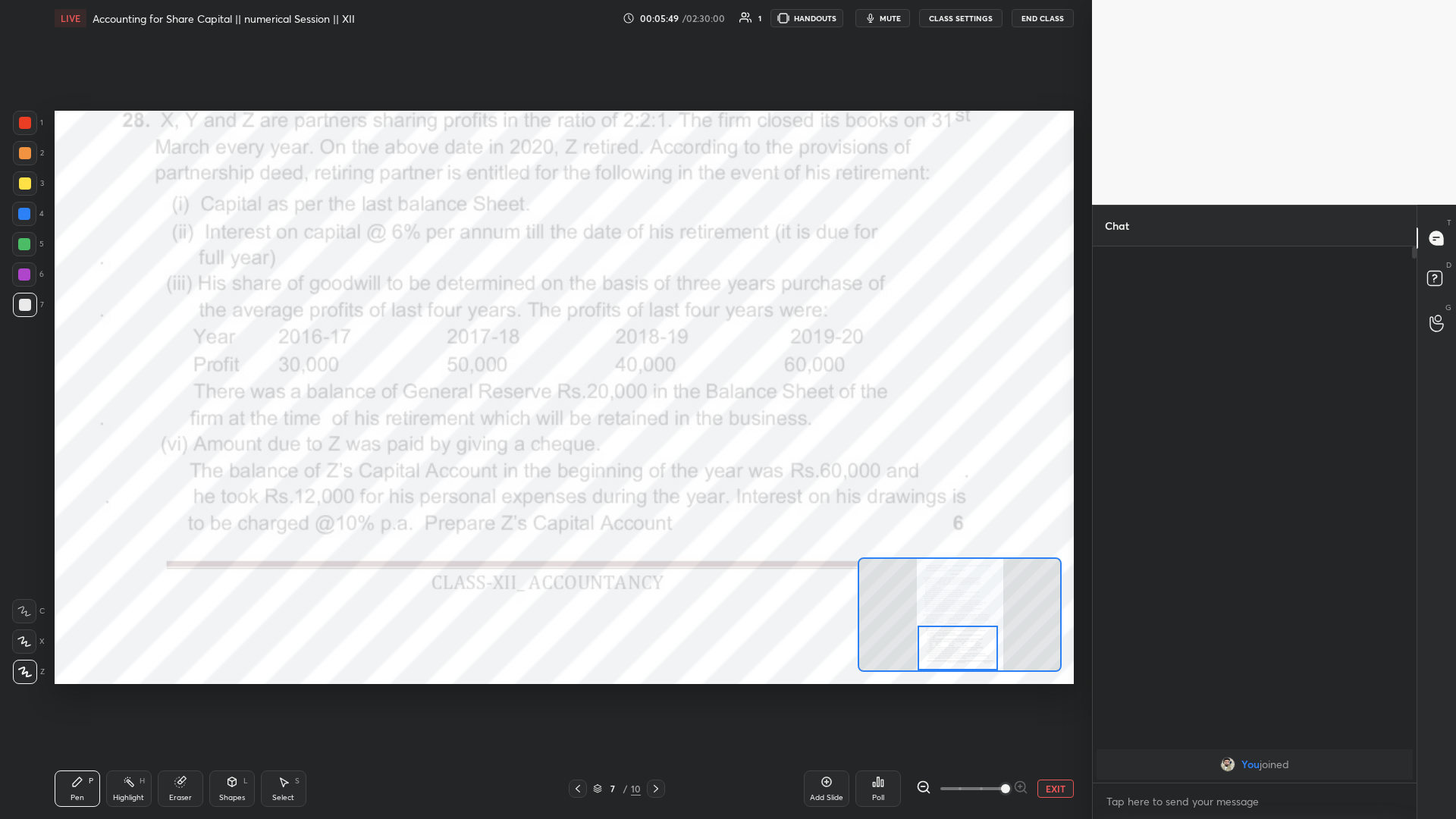
drag, startPoint x: 976, startPoint y: 620, endPoint x: 975, endPoint y: 652, distance: 32.0
click at [544, 356] on div at bounding box center [957, 648] width 81 height 44
click at [544, 356] on icon at bounding box center [655, 788] width 5 height 7
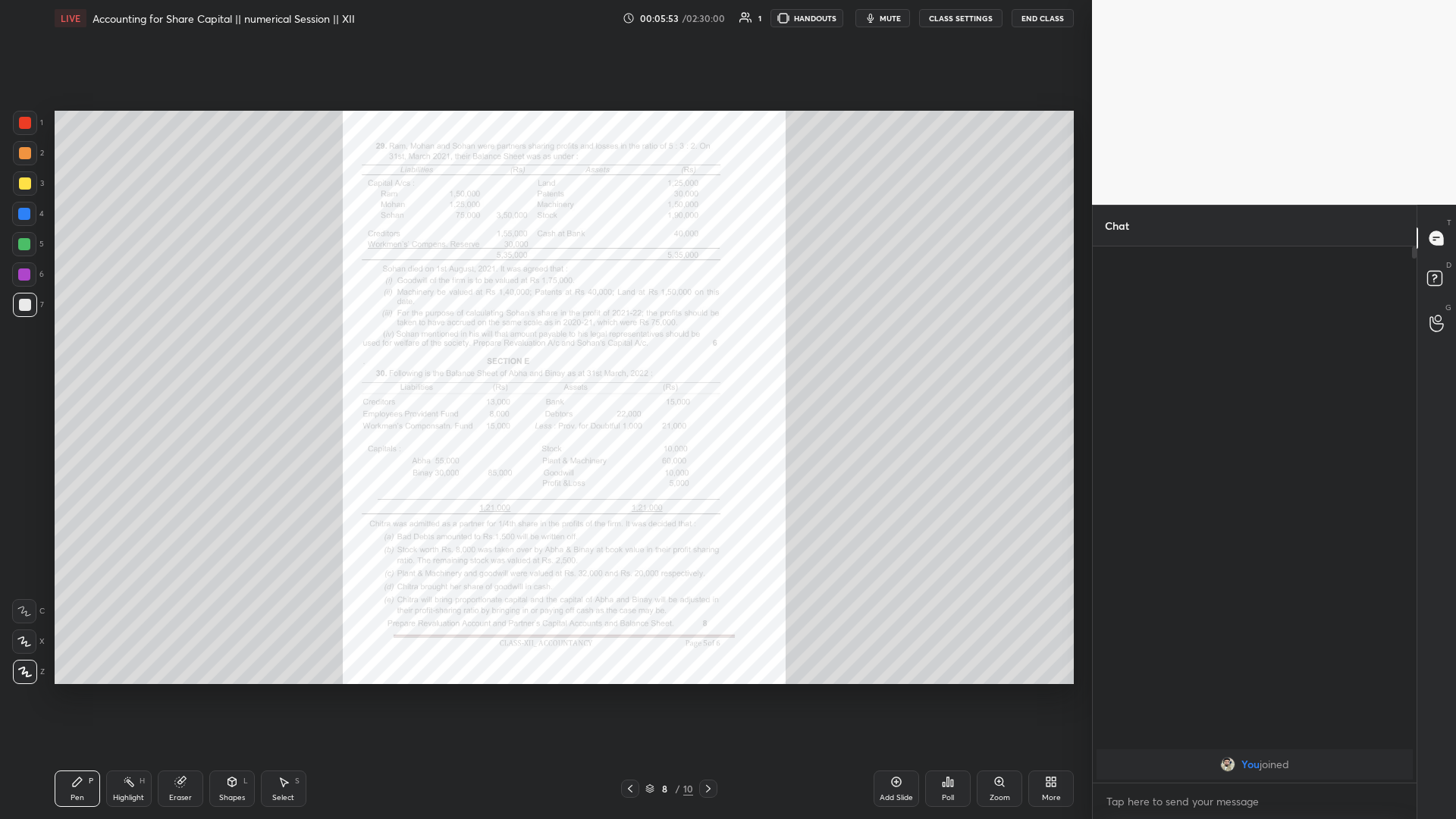
click at [544, 356] on icon at bounding box center [707, 788] width 12 height 12
click at [544, 356] on icon at bounding box center [998, 781] width 8 height 8
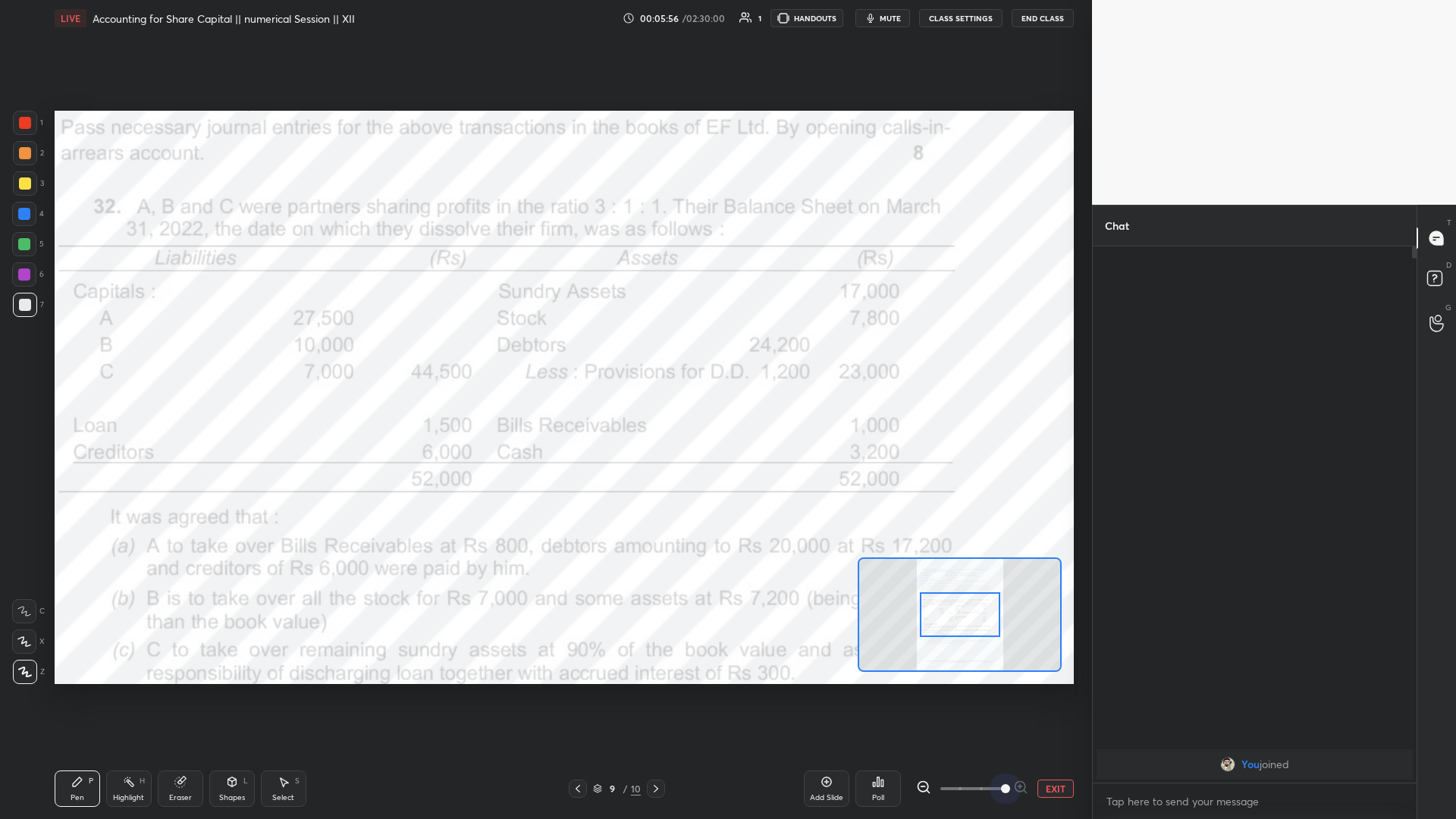
click at [544, 356] on span at bounding box center [972, 788] width 63 height 23
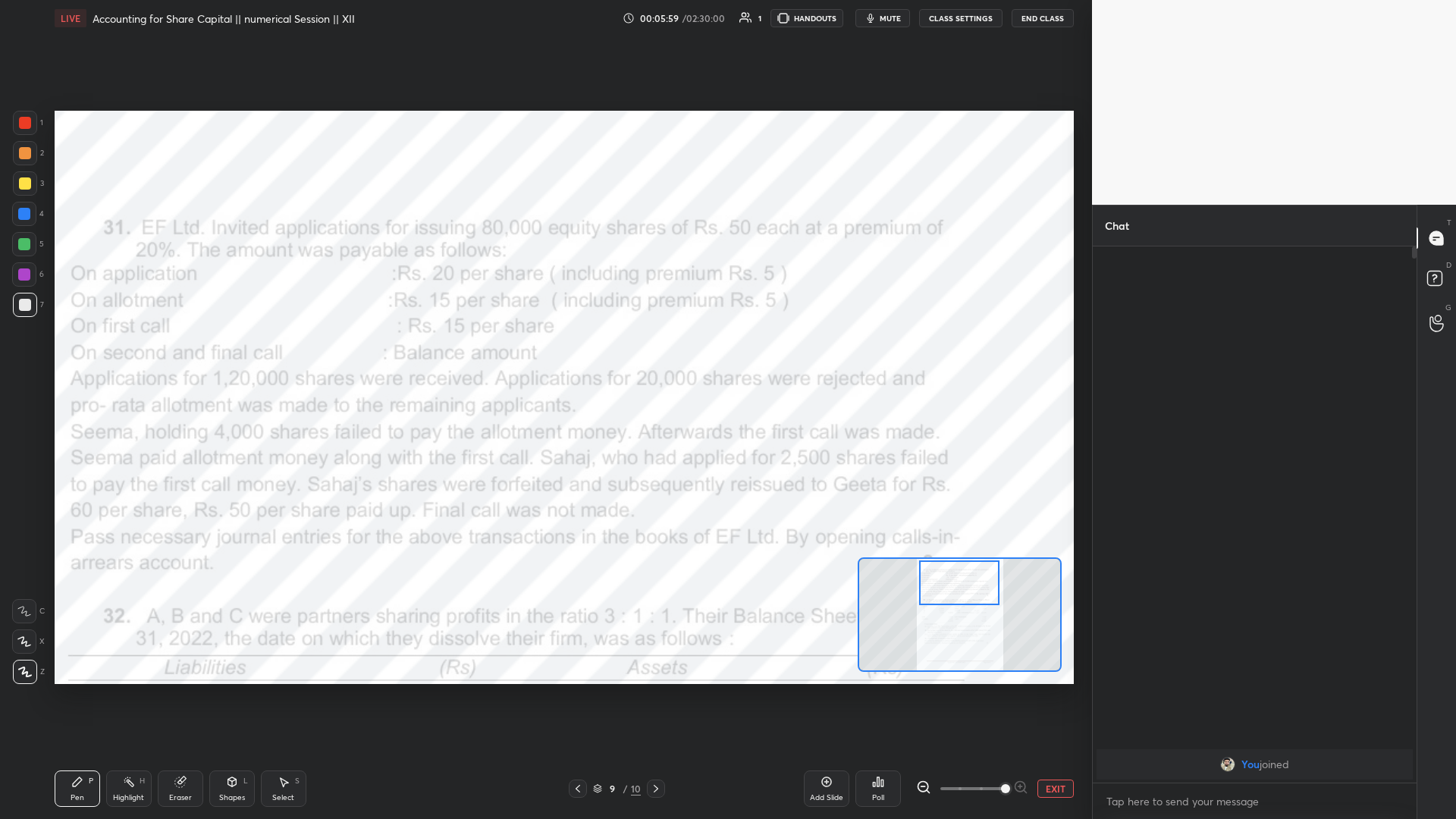
drag, startPoint x: 971, startPoint y: 609, endPoint x: 965, endPoint y: 604, distance: 7.8
click at [544, 356] on div at bounding box center [959, 582] width 81 height 44
drag, startPoint x: 976, startPoint y: 790, endPoint x: 975, endPoint y: 775, distance: 15.0
click at [544, 356] on span at bounding box center [972, 788] width 63 height 23
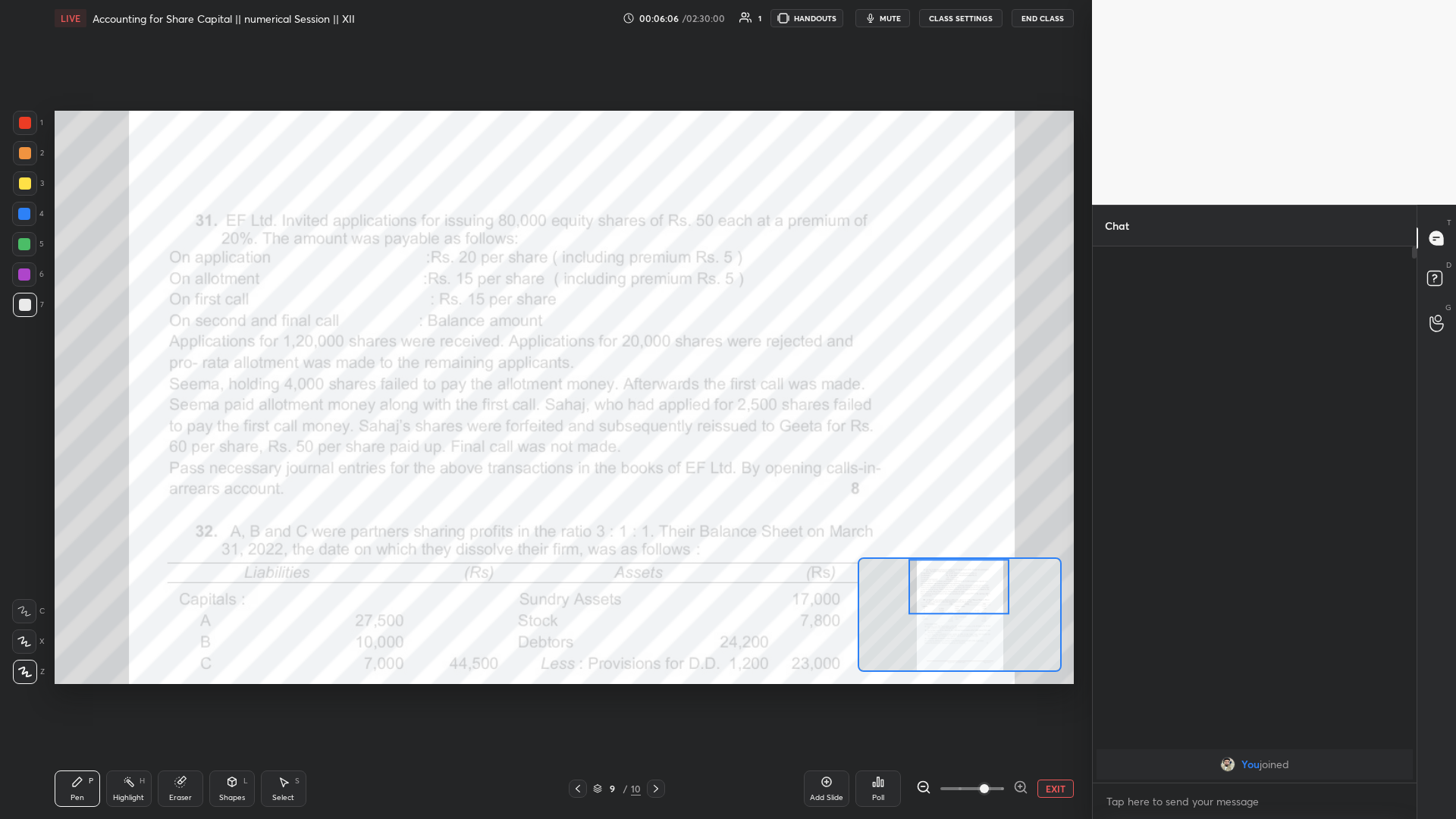
click at [21, 122] on div at bounding box center [24, 122] width 12 height 12
drag, startPoint x: 981, startPoint y: 758, endPoint x: 1018, endPoint y: 804, distance: 59.0
click at [544, 356] on div "Add Slide Poll EXIT" at bounding box center [938, 789] width 270 height 85
click at [544, 356] on button "EXIT" at bounding box center [1055, 789] width 36 height 18
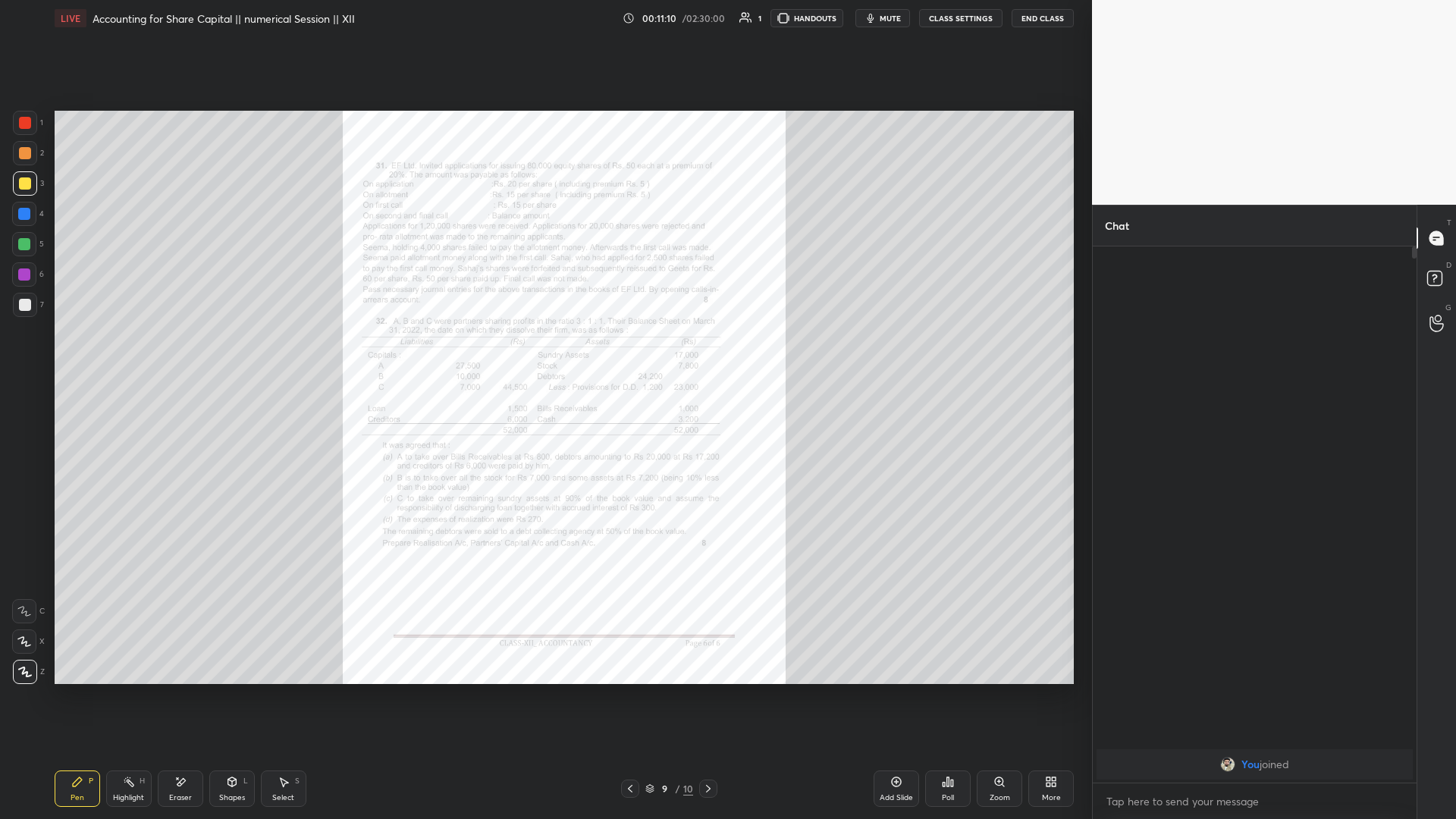
click at [544, 356] on icon at bounding box center [1048, 785] width 4 height 4
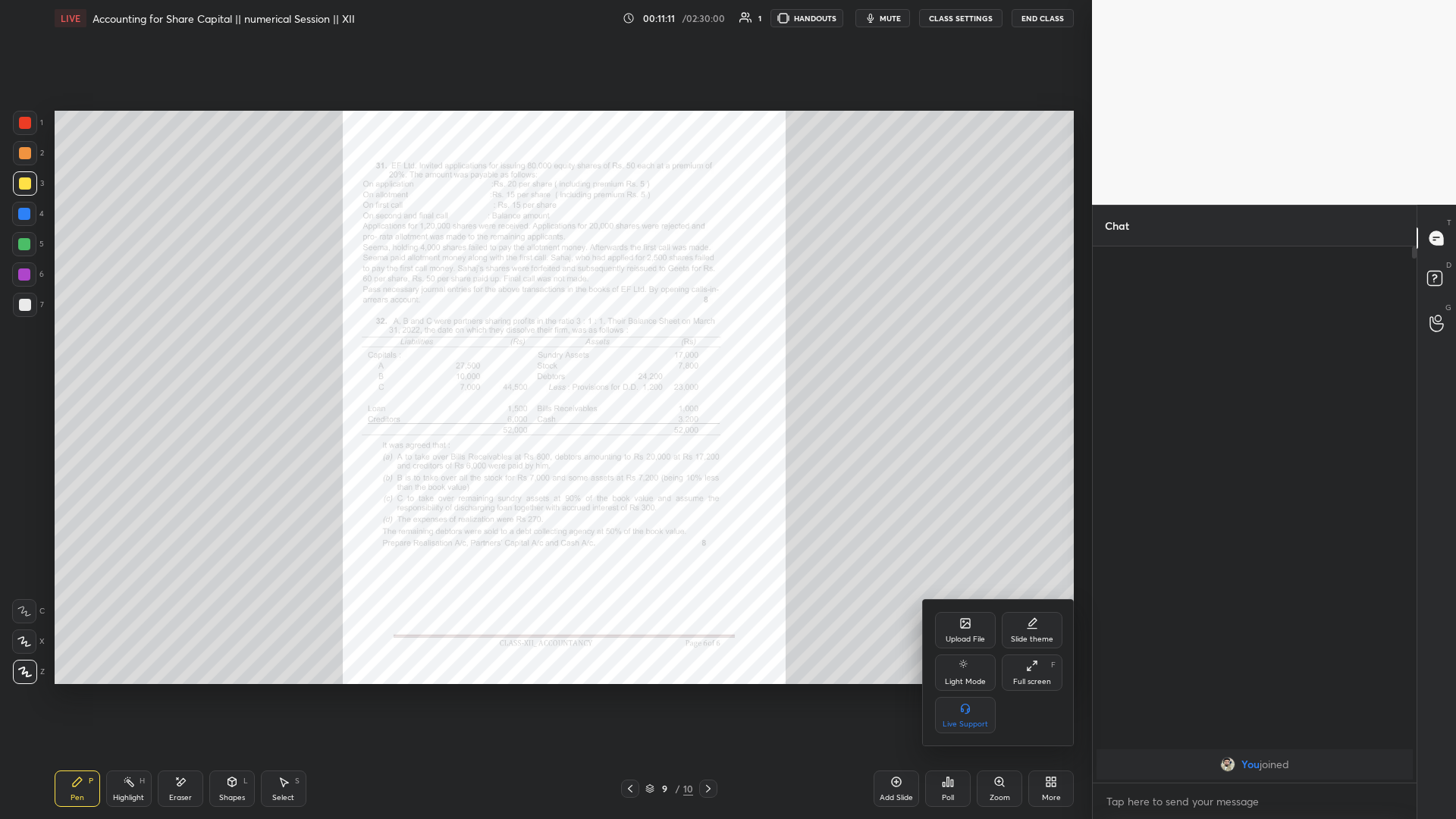
click at [544, 356] on icon at bounding box center [1033, 622] width 7 height 7
drag, startPoint x: 1034, startPoint y: 678, endPoint x: 1025, endPoint y: 705, distance: 28.5
click at [544, 356] on div "Light Ruled" at bounding box center [1032, 682] width 40 height 7
click at [544, 356] on div "Dark Ruled" at bounding box center [1032, 715] width 61 height 36
click at [544, 356] on icon at bounding box center [934, 621] width 12 height 12
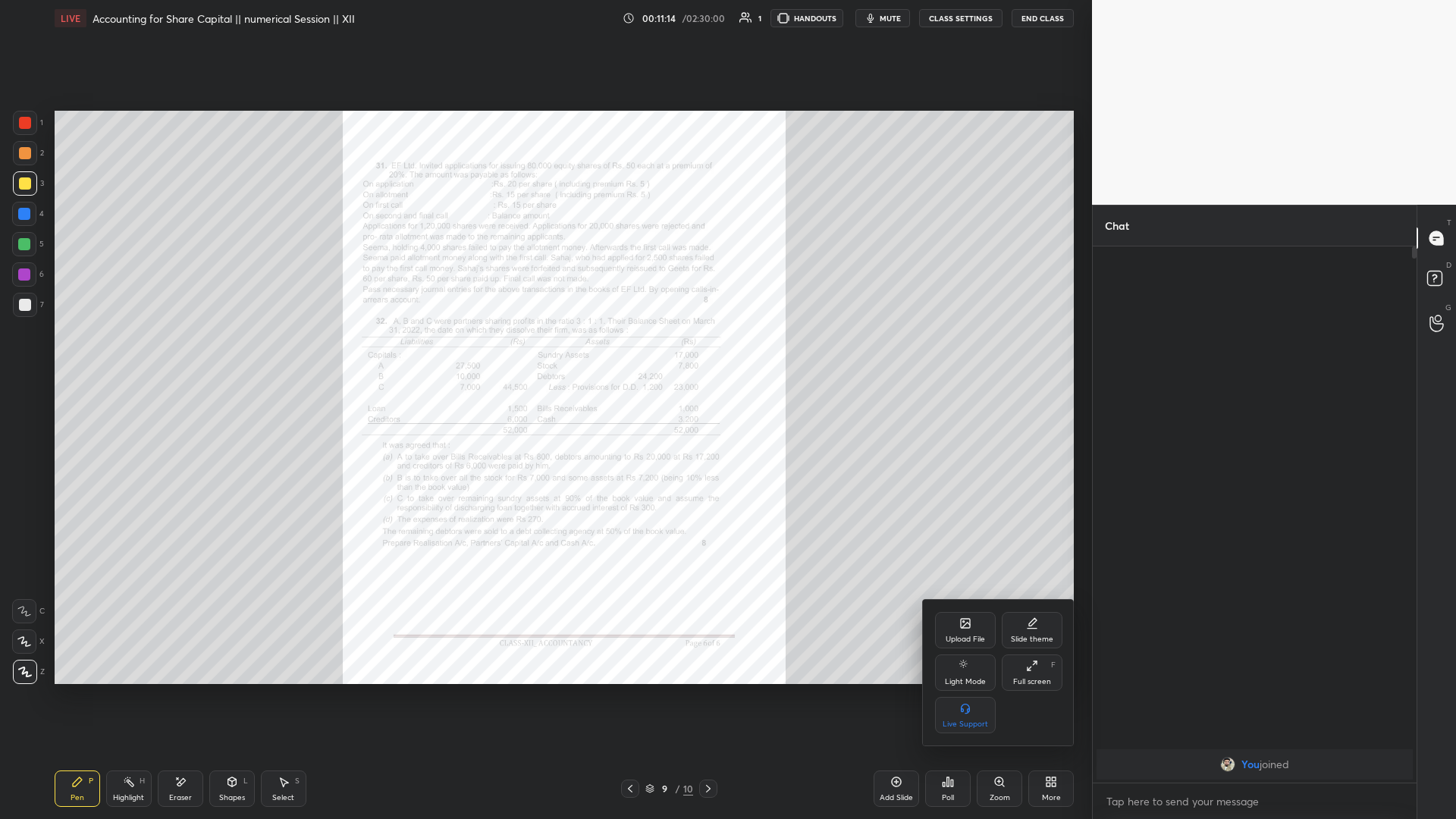
click at [544, 356] on div at bounding box center [728, 409] width 1456 height 819
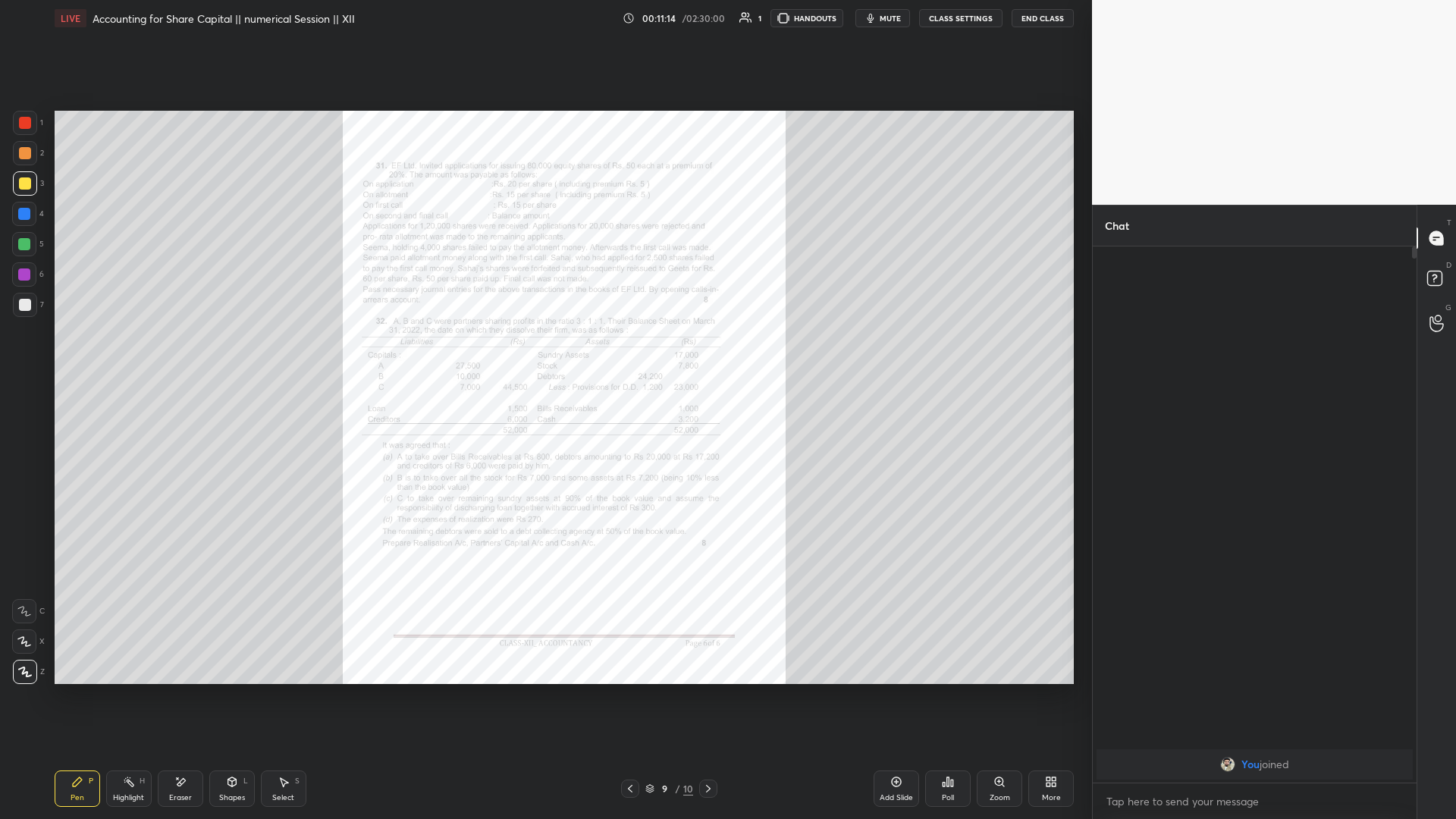
click at [544, 356] on div "Add Slide" at bounding box center [896, 789] width 45 height 36
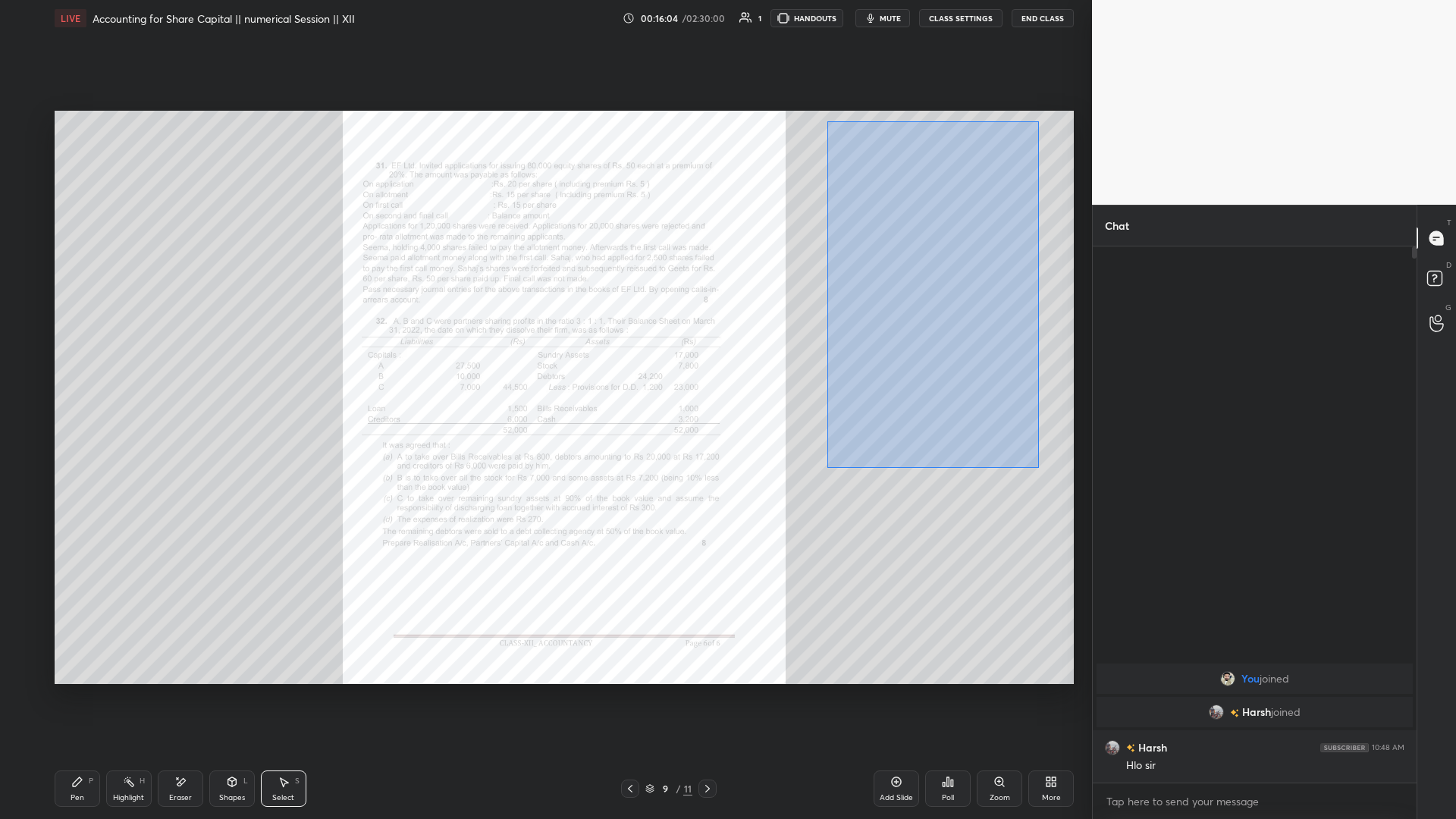
drag, startPoint x: 829, startPoint y: 125, endPoint x: 1031, endPoint y: 454, distance: 386.1
click at [544, 356] on div "0 ° Undo Copy Duplicate Duplicate to new slide Delete" at bounding box center [564, 397] width 1019 height 573
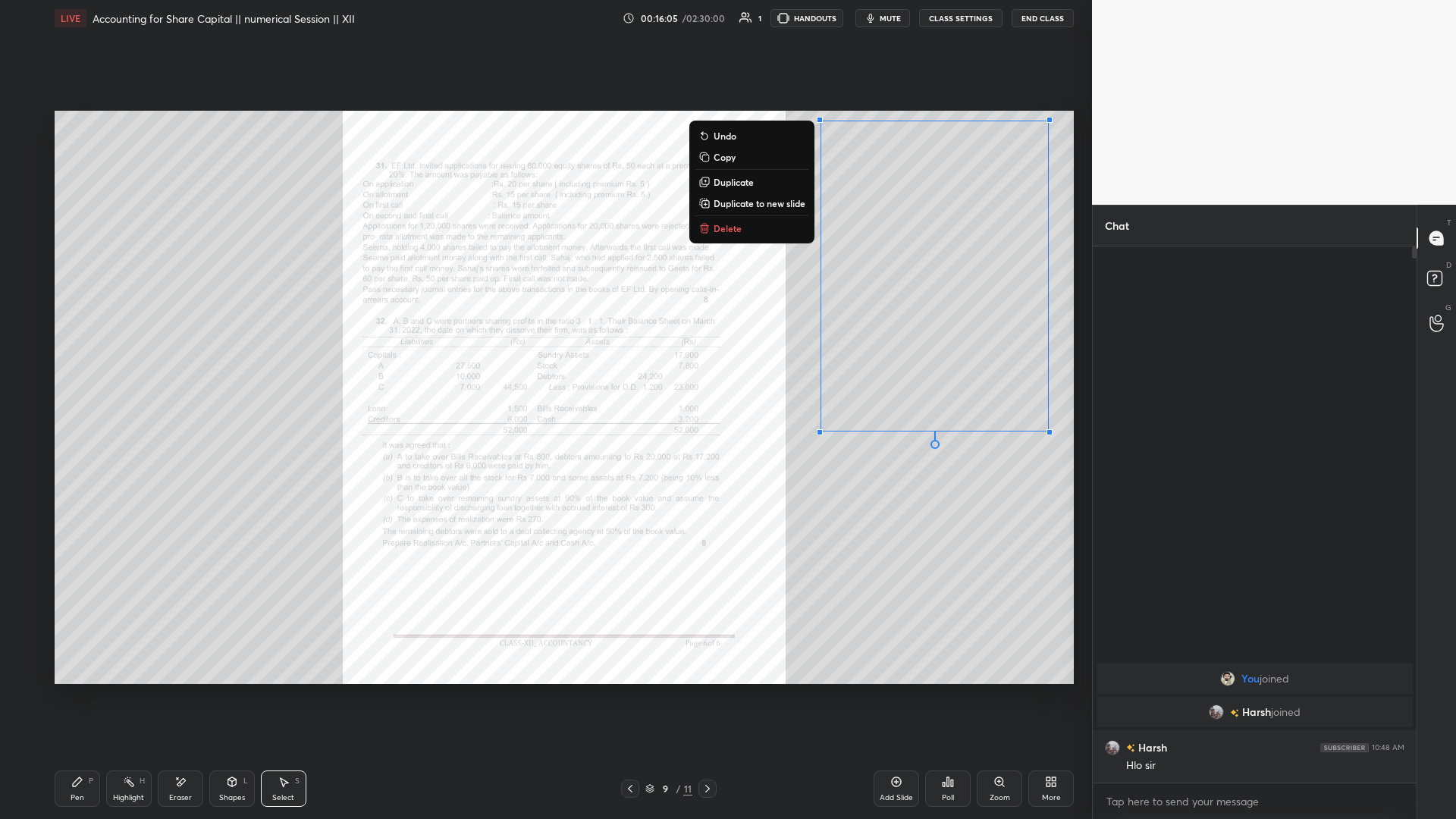
click at [544, 356] on div "0 ° Undo Copy Duplicate Duplicate to new slide Delete" at bounding box center [564, 397] width 1019 height 573
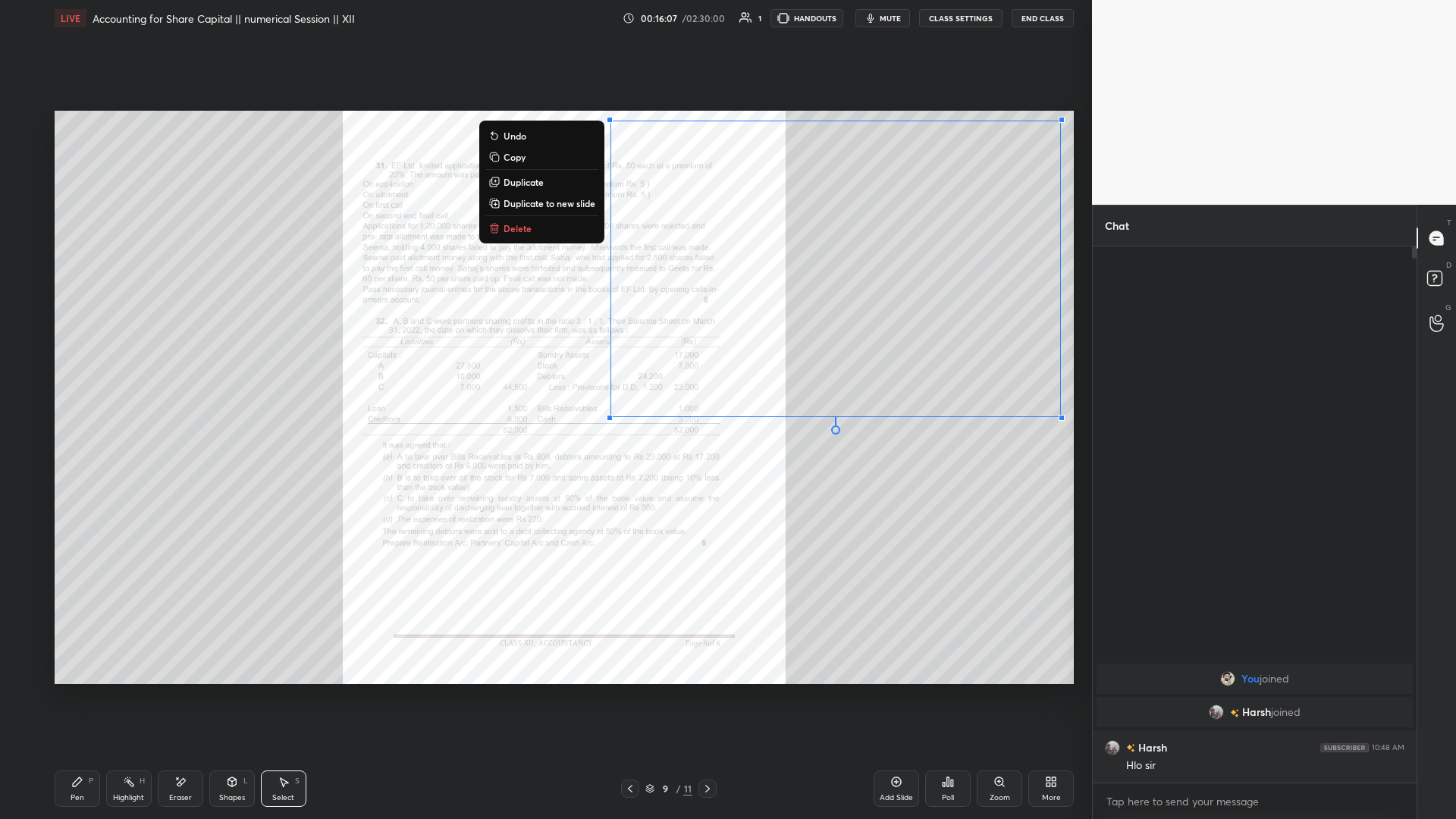
drag, startPoint x: 636, startPoint y: 125, endPoint x: 1170, endPoint y: 478, distance: 640.1
click at [544, 356] on div "1 2 3 4 5 6 7 C X Z E E Erase all H H LIVE Accounting for Share Capital || nume…" at bounding box center [728, 409] width 1456 height 819
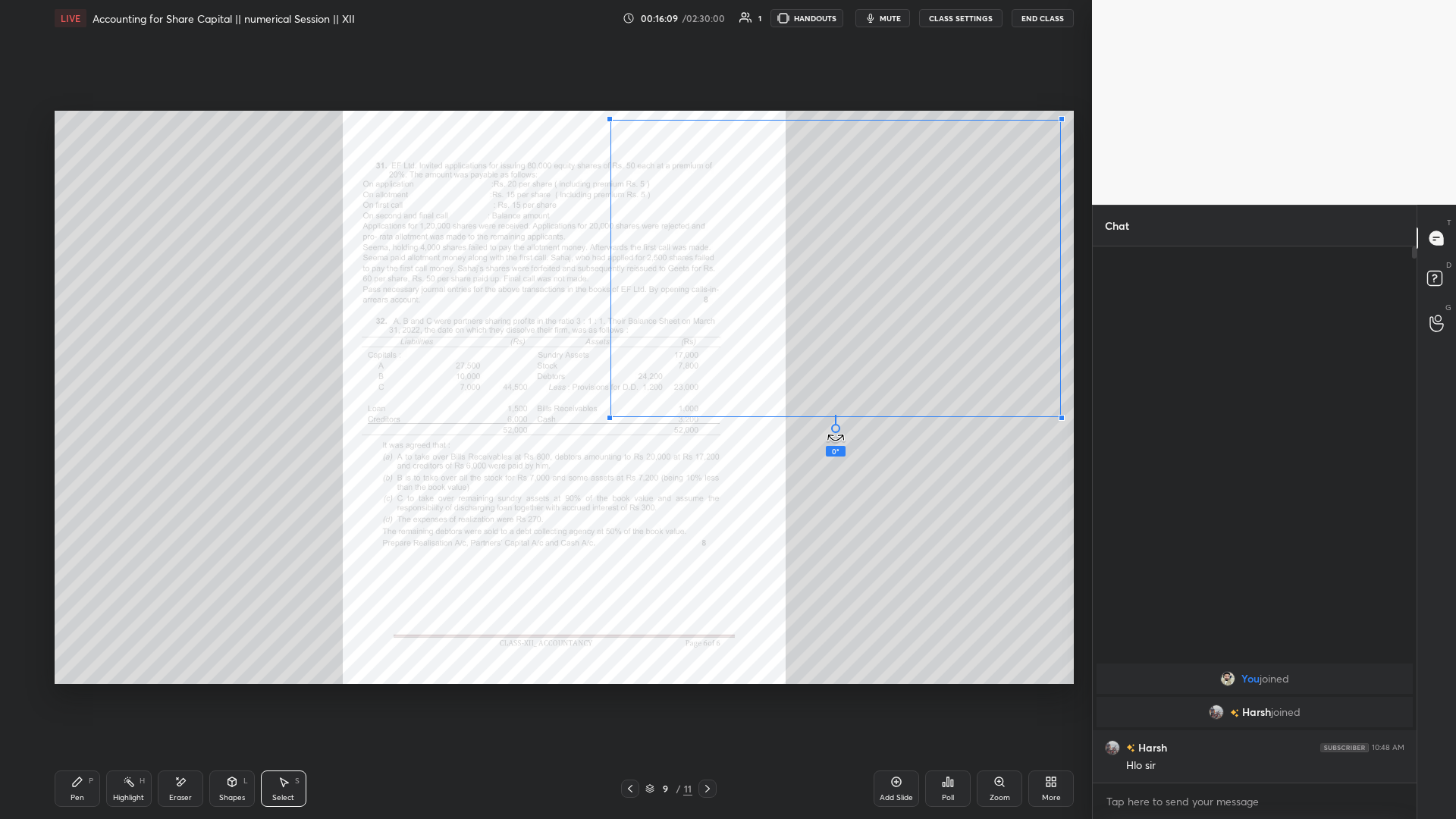
click at [544, 356] on div "0 ° Undo Copy Duplicate Duplicate to new slide Delete" at bounding box center [564, 397] width 1019 height 573
click at [544, 356] on div "1 2 3 4 5 6 7 C X Z E E Erase all H H LIVE Accounting for Share Capital || nume…" at bounding box center [546, 409] width 1092 height 819
drag, startPoint x: 221, startPoint y: 787, endPoint x: 236, endPoint y: 787, distance: 15.0
click at [221, 356] on div "Shapes L" at bounding box center [232, 789] width 45 height 36
click at [287, 356] on div "Select S" at bounding box center [284, 789] width 45 height 36
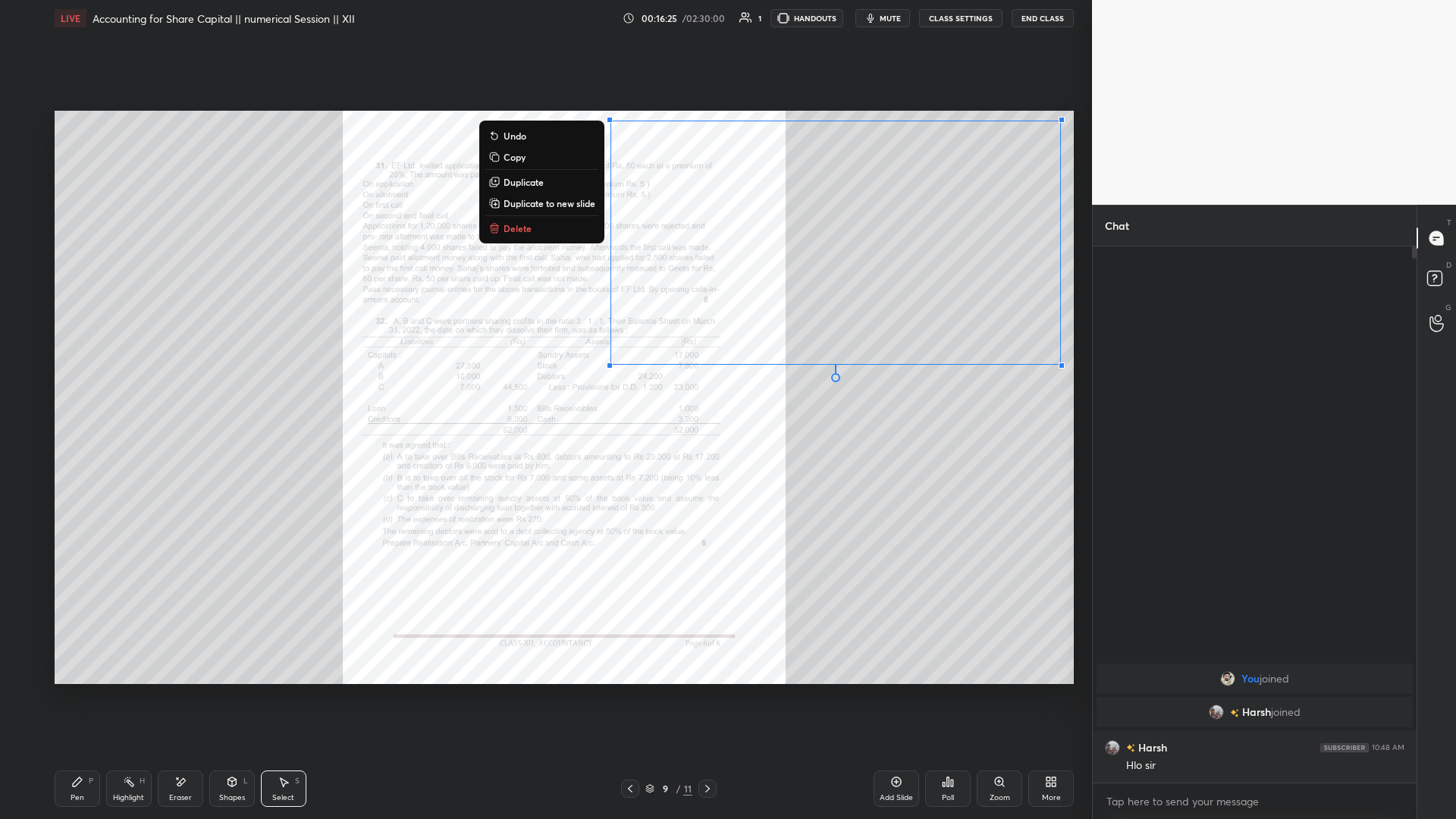
drag, startPoint x: 627, startPoint y: 124, endPoint x: 1100, endPoint y: 390, distance: 542.7
click at [544, 356] on div "1 2 3 4 5 6 7 C X Z E E Erase all H H LIVE Accounting for Share Capital || nume…" at bounding box center [728, 409] width 1456 height 819
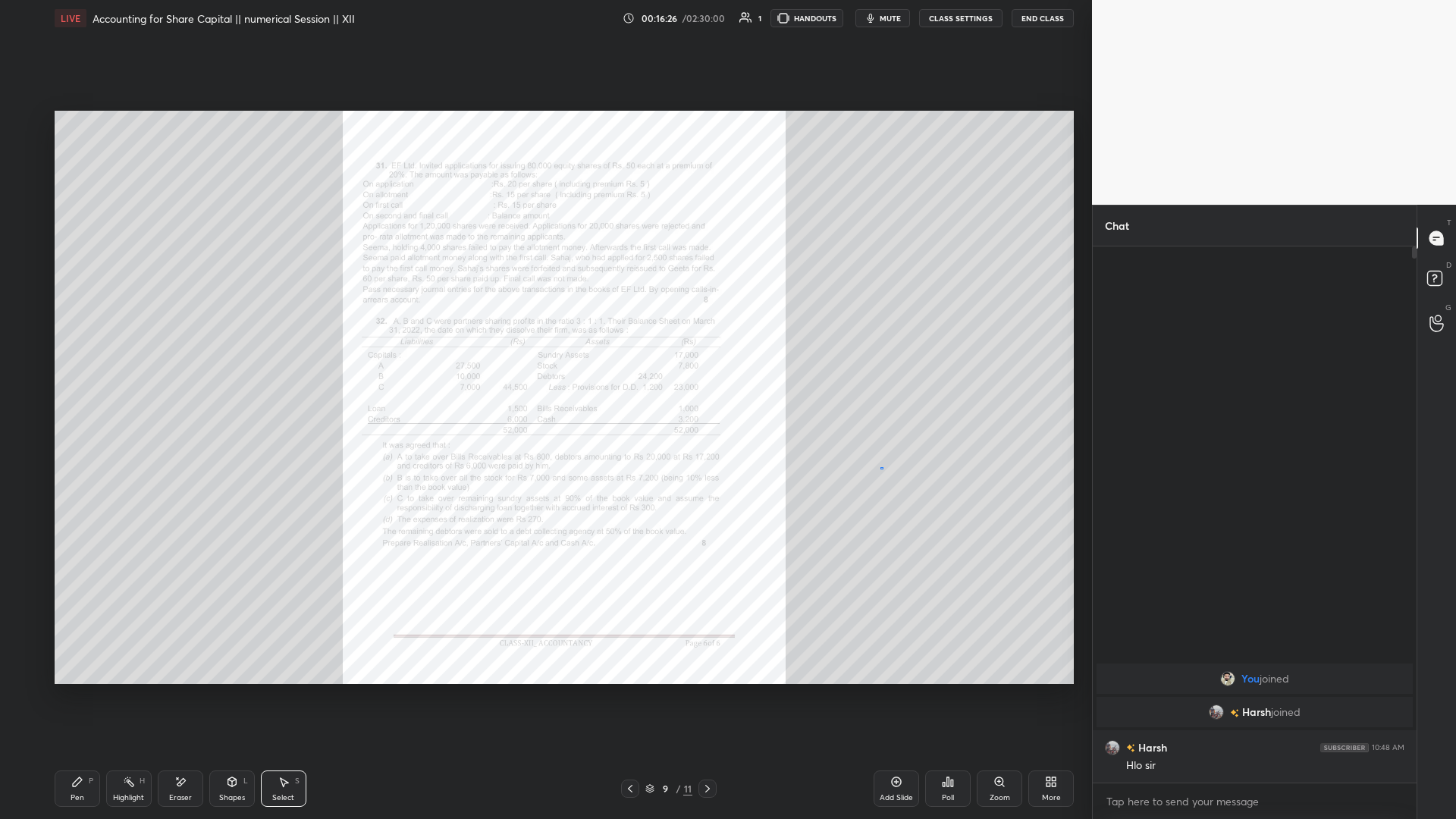
drag, startPoint x: 880, startPoint y: 468, endPoint x: 881, endPoint y: 456, distance: 12.0
click at [544, 356] on div "0 ° Undo Copy Duplicate Duplicate to new slide Delete" at bounding box center [564, 397] width 1019 height 573
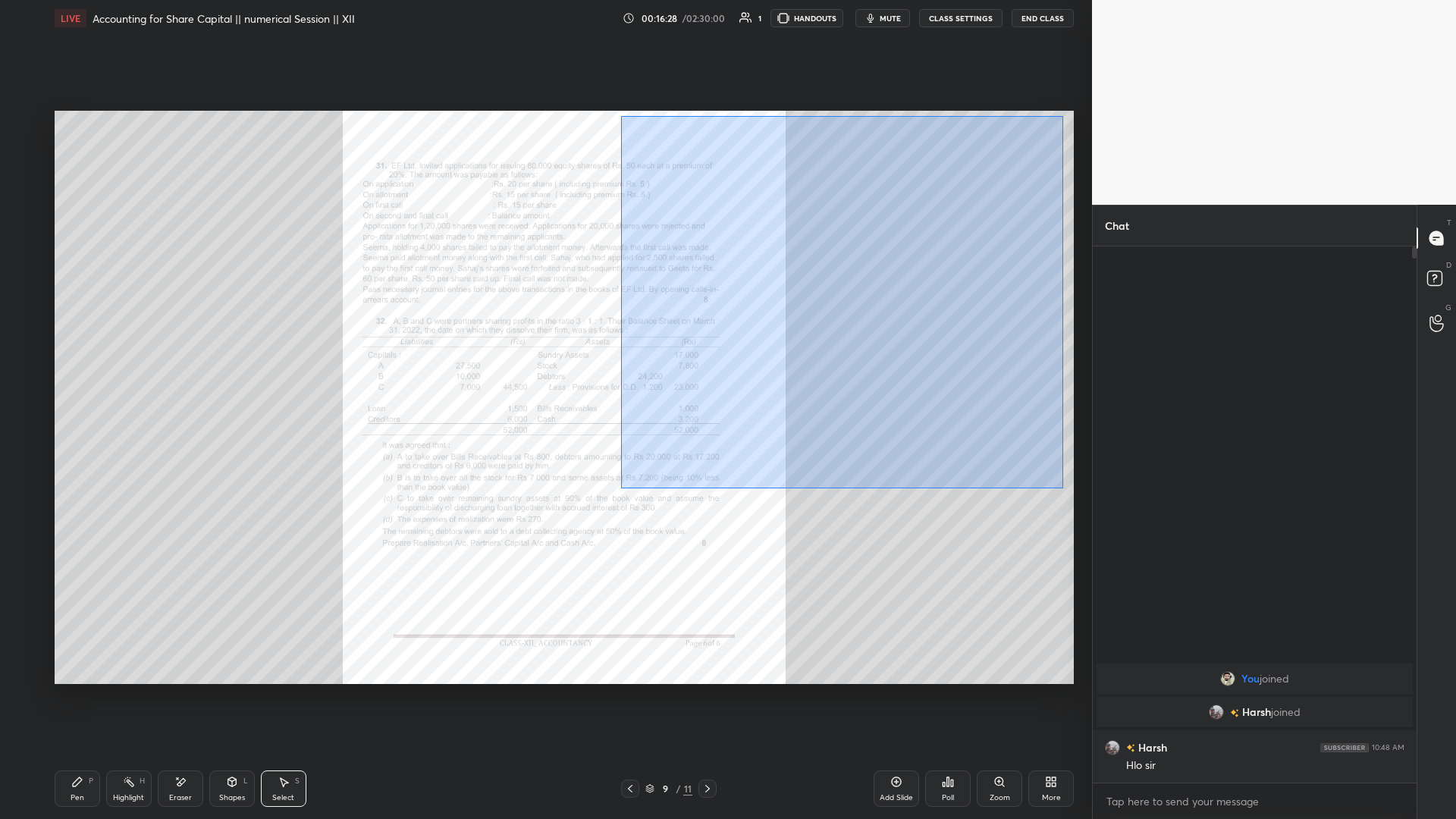
drag, startPoint x: 629, startPoint y: 133, endPoint x: 1060, endPoint y: 482, distance: 554.6
click at [544, 356] on div "0 ° Undo Copy Duplicate Duplicate to new slide Delete" at bounding box center [564, 397] width 1019 height 573
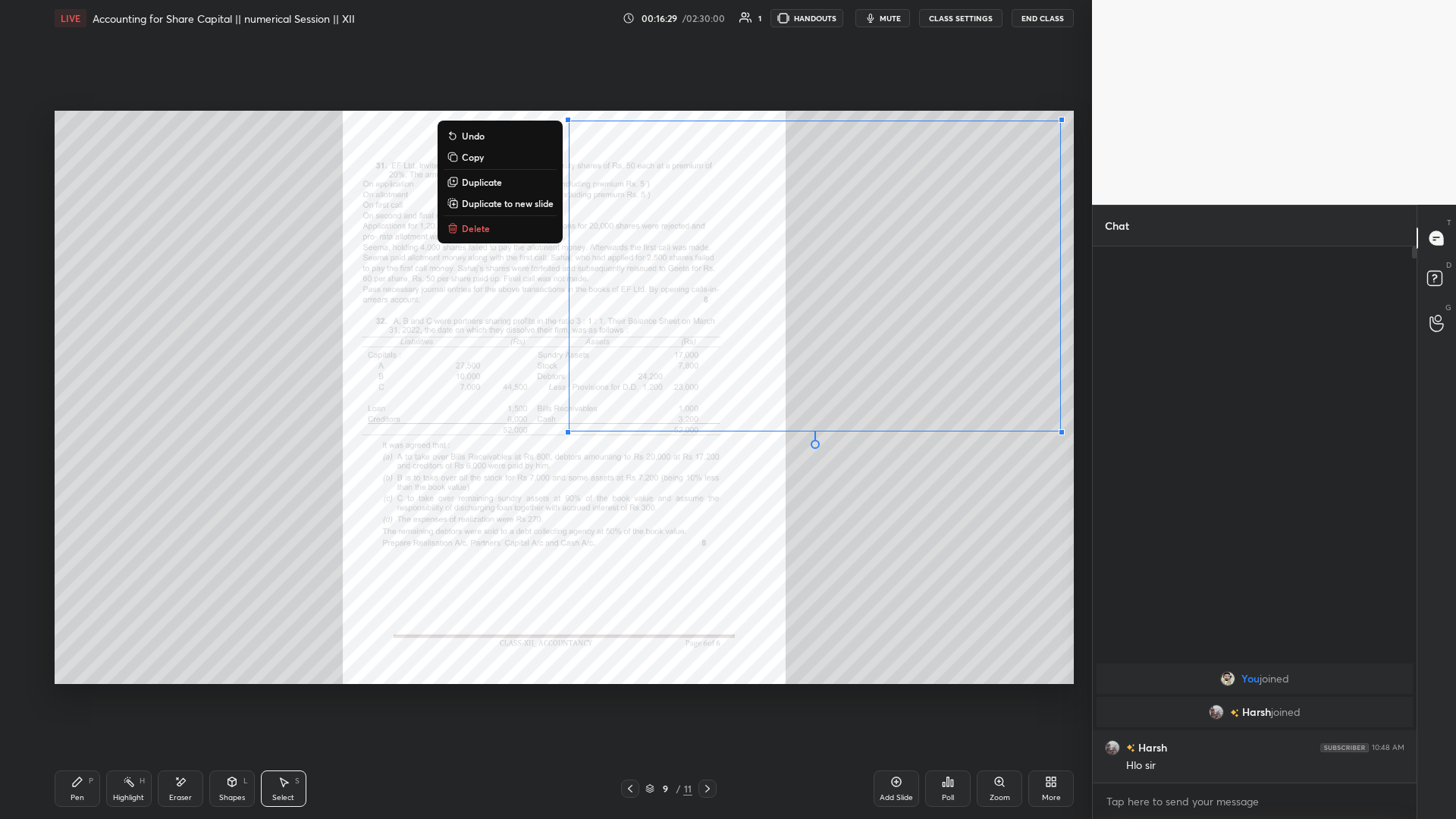
click at [467, 155] on p "Copy" at bounding box center [472, 156] width 22 height 12
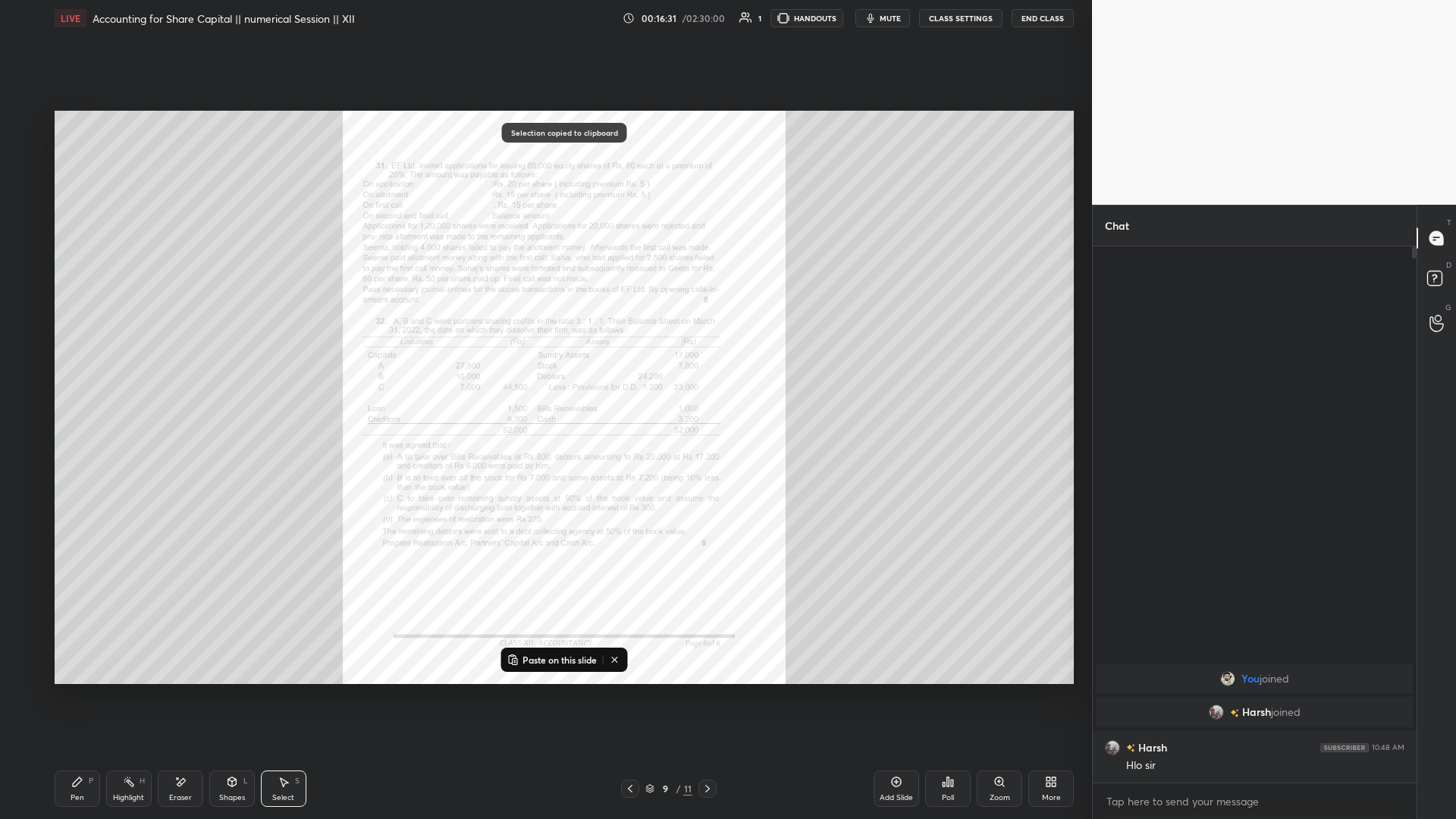
click at [544, 356] on icon at bounding box center [707, 788] width 12 height 12
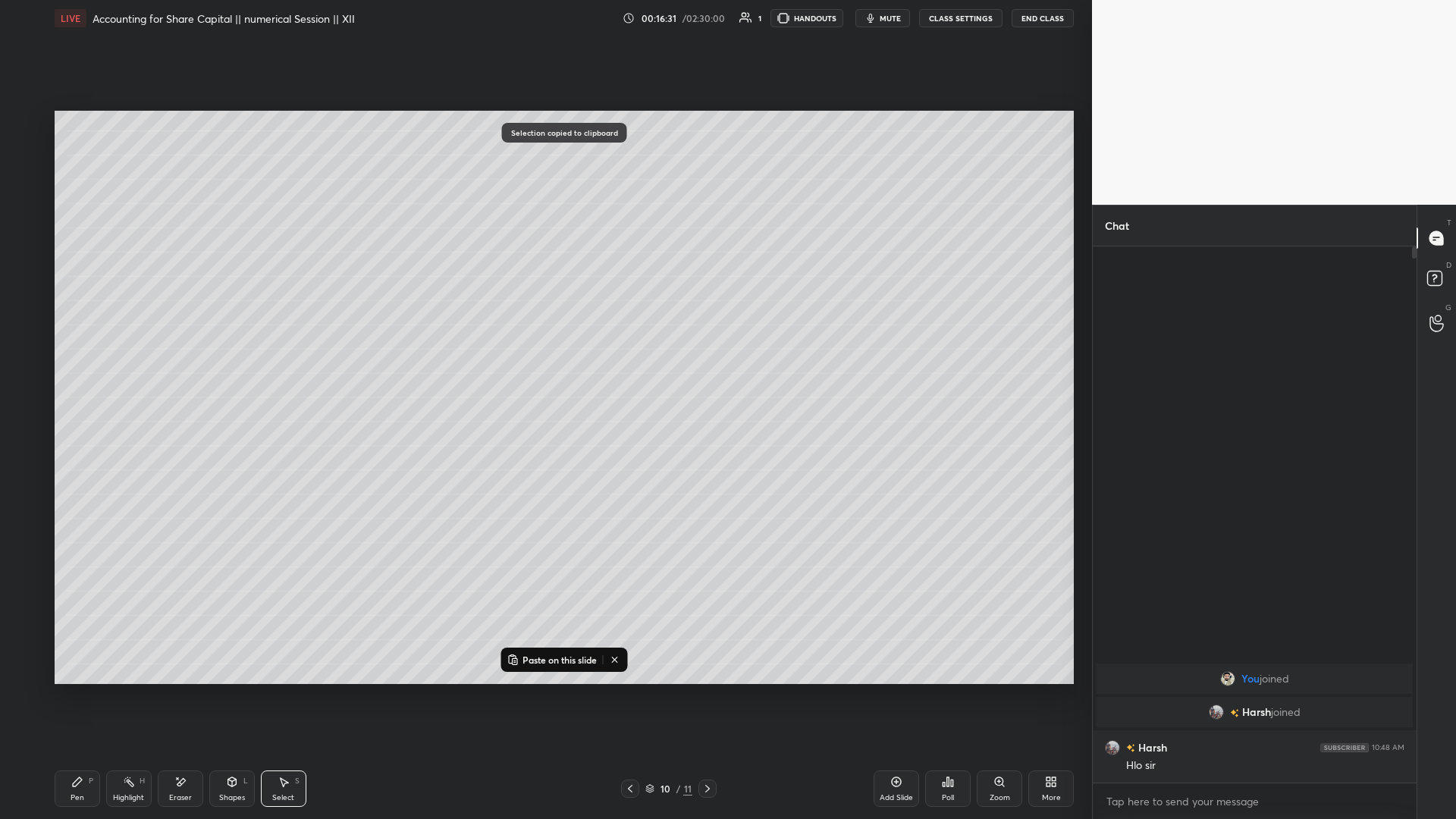
click at [544, 356] on icon at bounding box center [707, 788] width 12 height 12
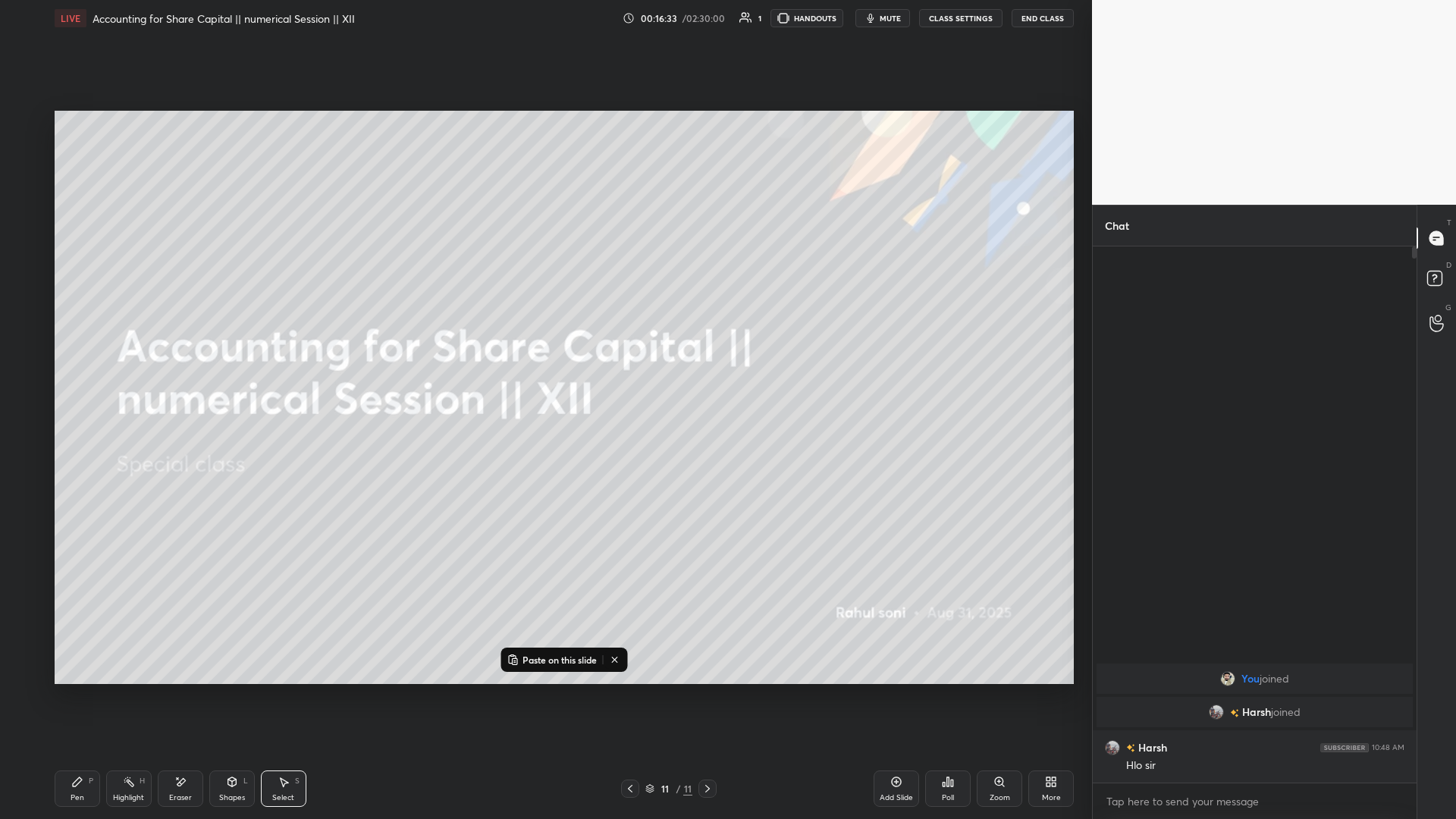
drag, startPoint x: 623, startPoint y: 781, endPoint x: 632, endPoint y: 780, distance: 9.1
click at [544, 356] on div at bounding box center [630, 789] width 18 height 18
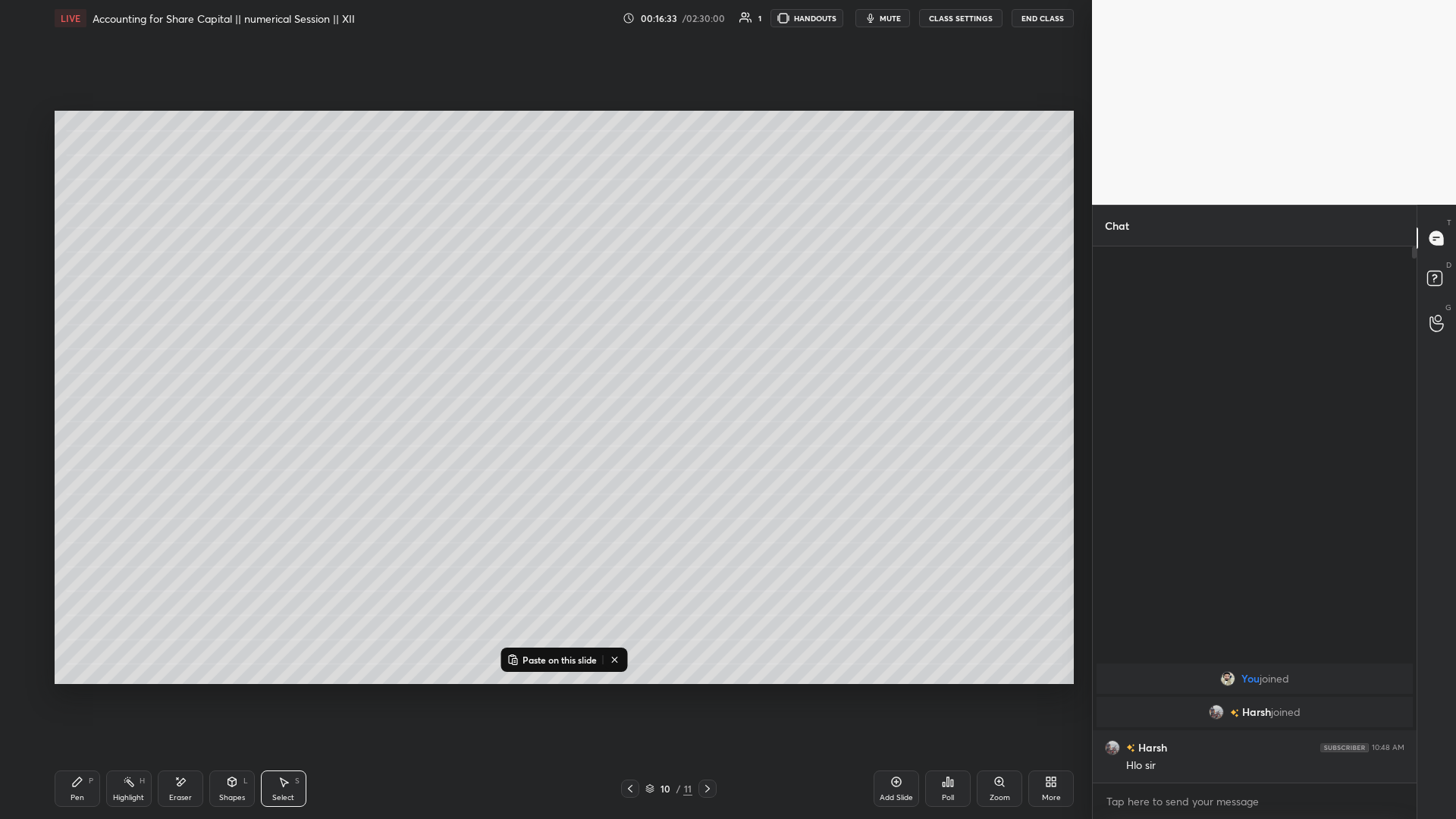
click at [544, 356] on icon at bounding box center [896, 781] width 12 height 12
drag, startPoint x: 751, startPoint y: 389, endPoint x: 719, endPoint y: 392, distance: 32.1
click at [544, 356] on div "0 ° Undo Copy Paste here Duplicate Duplicate to new slide Delete" at bounding box center [564, 397] width 1019 height 573
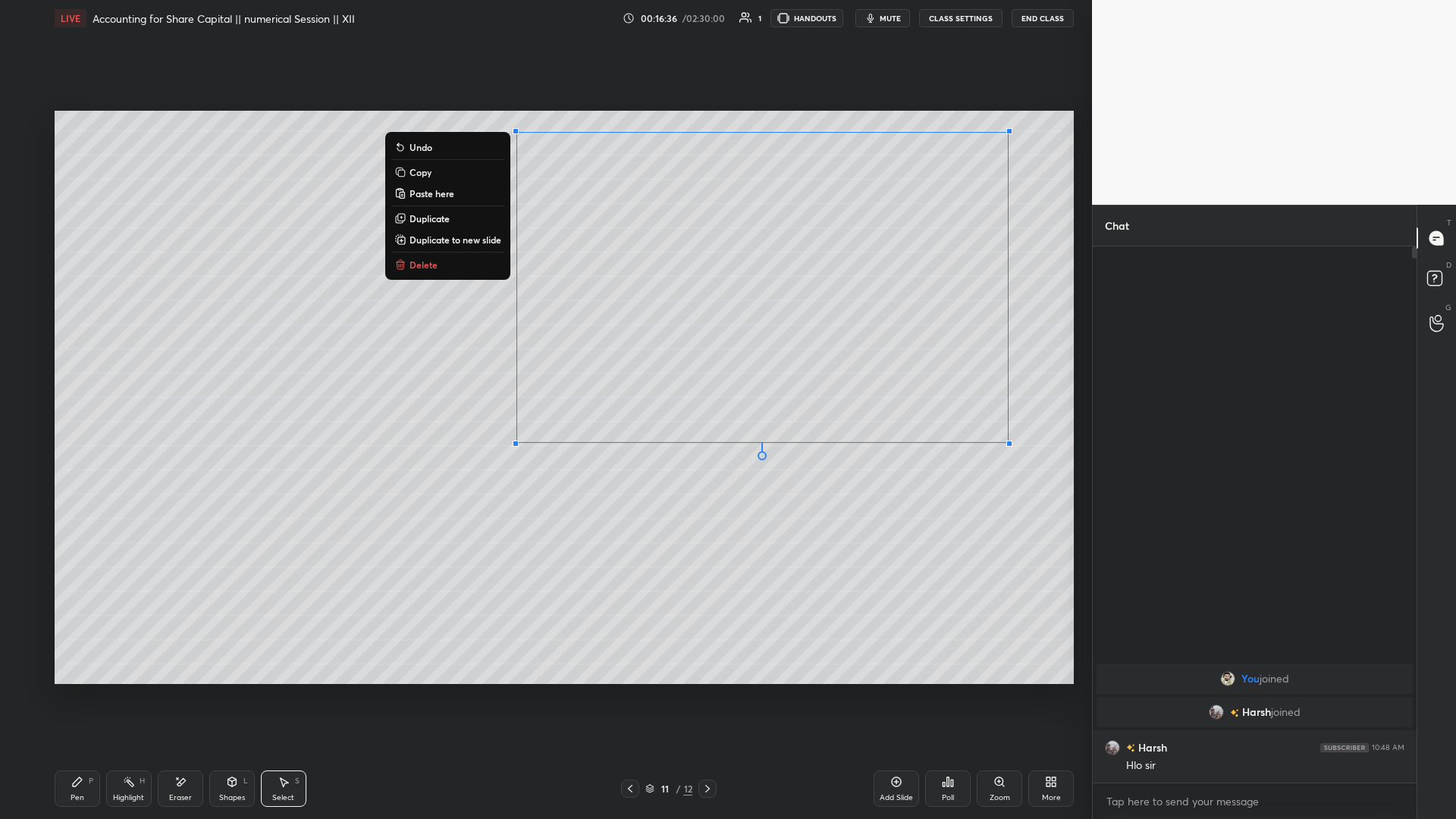
click at [544, 315] on div "0 ° Undo Copy Paste here Duplicate Duplicate to new slide Delete" at bounding box center [564, 397] width 1019 height 573
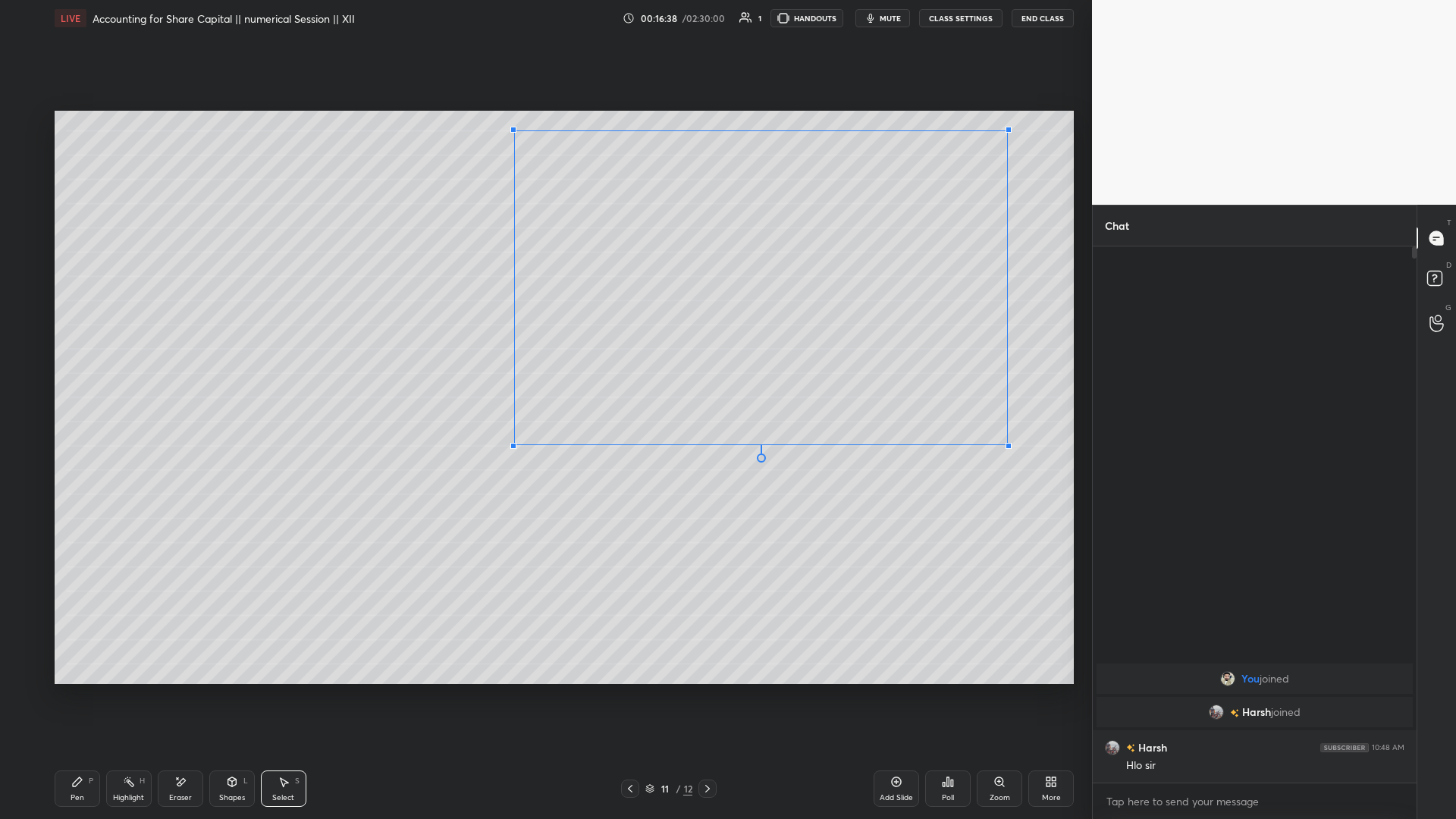
click at [515, 356] on div at bounding box center [513, 445] width 6 height 6
drag, startPoint x: 635, startPoint y: 345, endPoint x: 469, endPoint y: 329, distance: 166.8
click at [461, 340] on div "0 ° Undo Copy Paste here Duplicate Duplicate to new slide Delete" at bounding box center [564, 397] width 1019 height 573
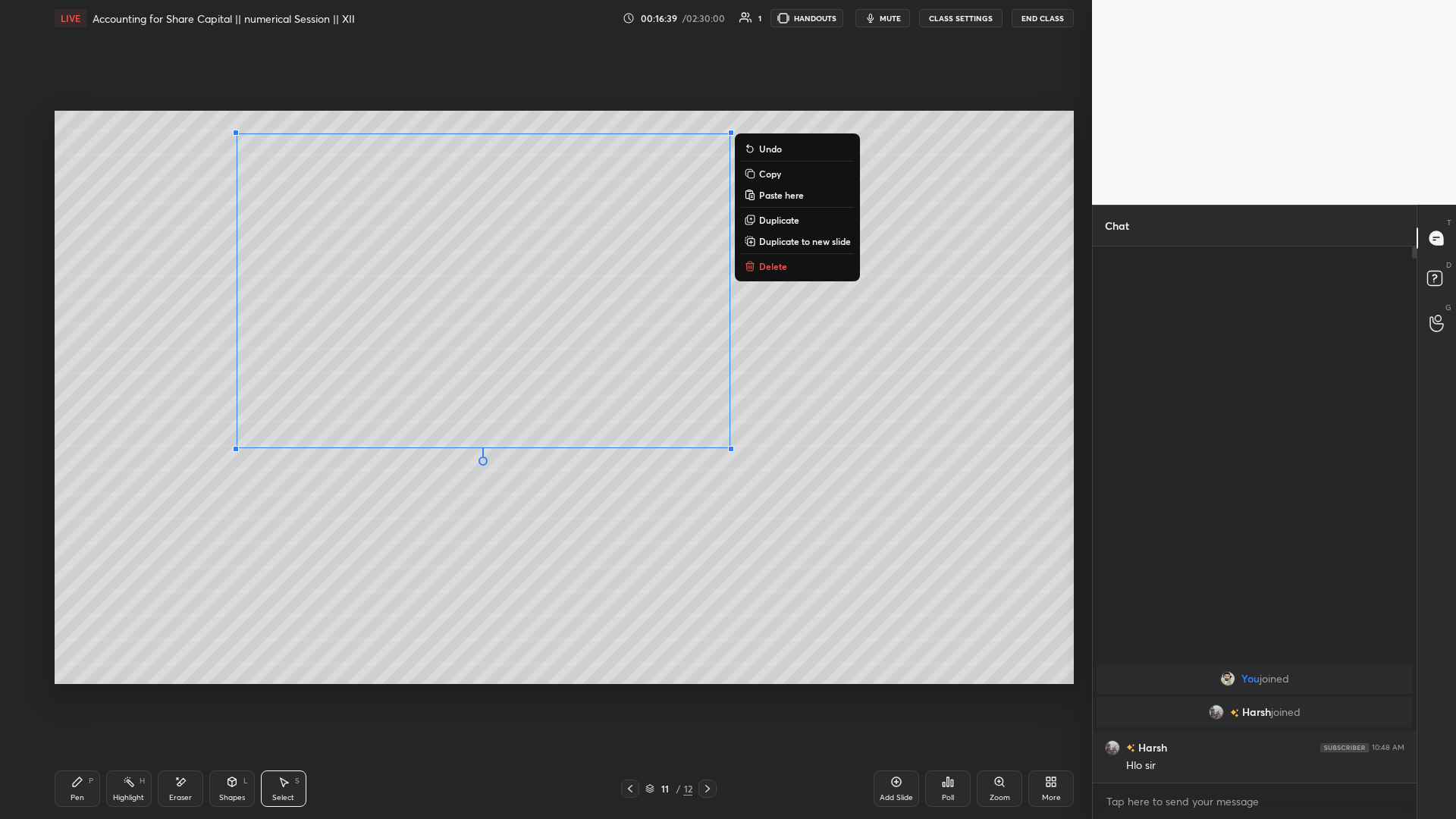
click at [477, 331] on div "0 ° Undo Copy Paste here Duplicate Duplicate to new slide Delete" at bounding box center [564, 397] width 1019 height 573
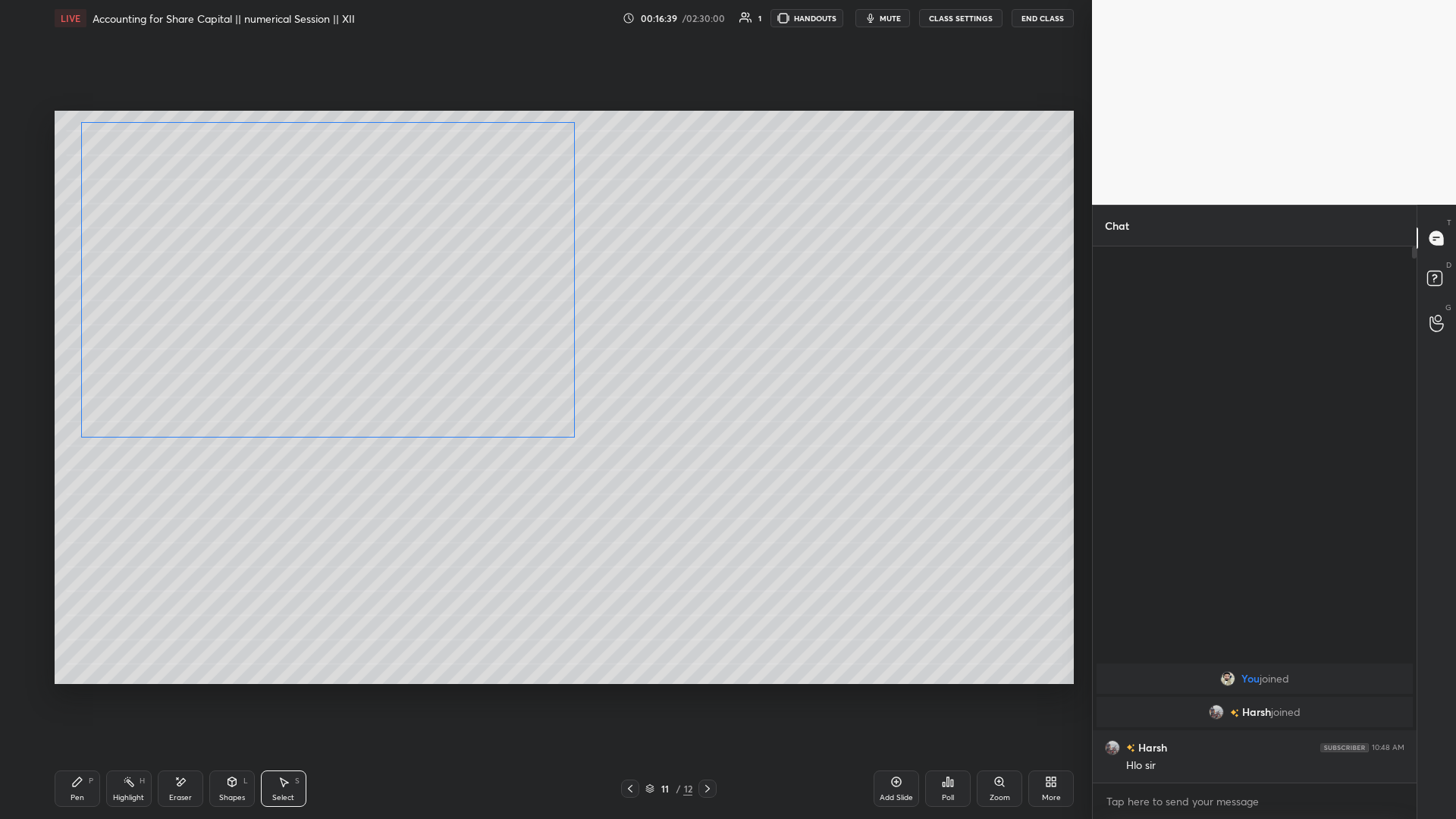
drag, startPoint x: 419, startPoint y: 335, endPoint x: 316, endPoint y: 321, distance: 103.9
click at [316, 321] on div "0 ° Undo Copy Paste here Duplicate Duplicate to new slide Delete" at bounding box center [564, 397] width 1019 height 573
drag, startPoint x: 342, startPoint y: 322, endPoint x: 389, endPoint y: 326, distance: 47.2
click at [390, 326] on div "0 ° Undo Copy Paste here Duplicate Duplicate to new slide Delete" at bounding box center [564, 397] width 1019 height 573
drag, startPoint x: 371, startPoint y: 317, endPoint x: 248, endPoint y: 321, distance: 123.1
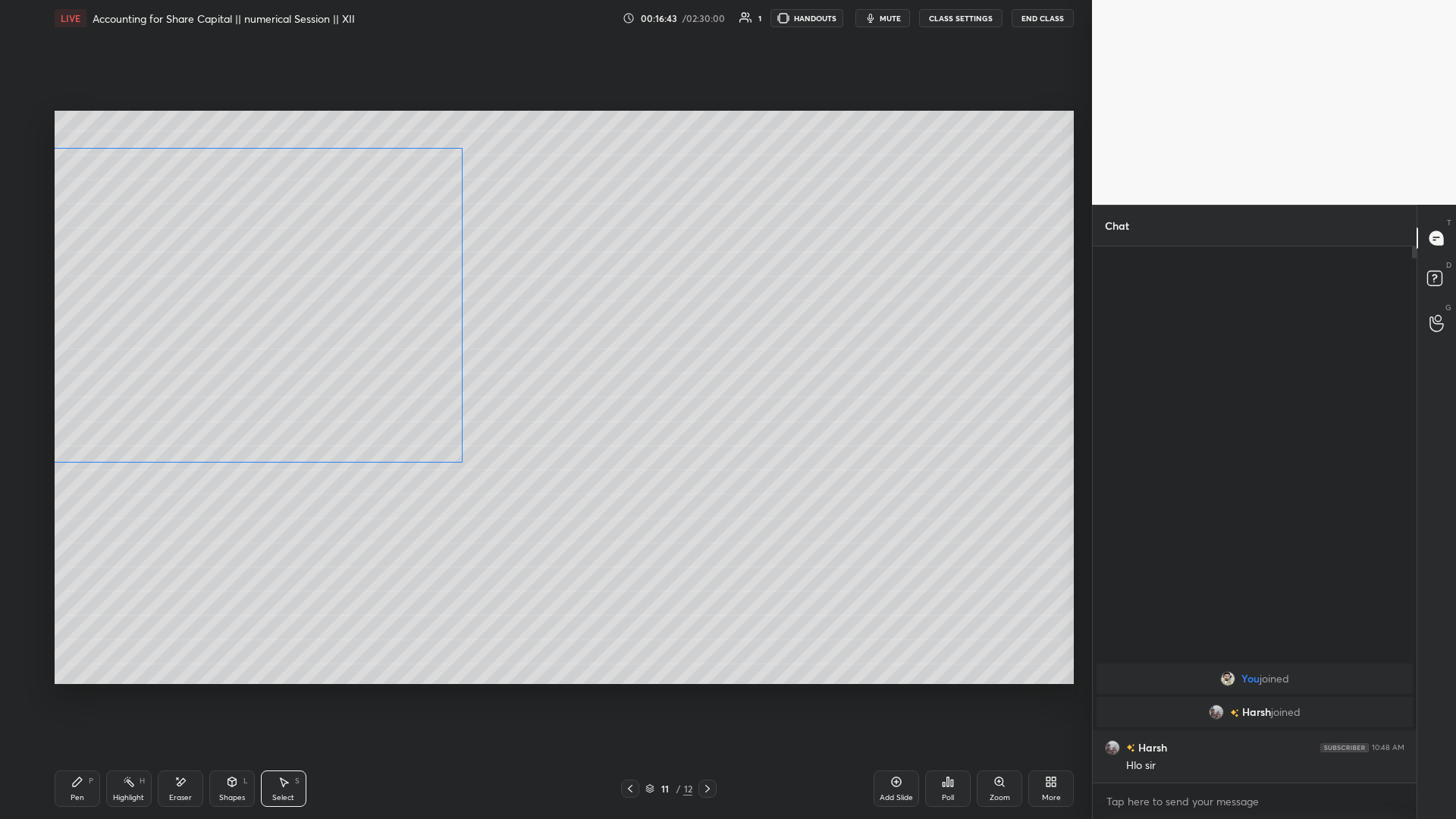
click at [248, 323] on div "0 ° Undo Copy Paste here Duplicate Duplicate to new slide Delete" at bounding box center [564, 397] width 1019 height 573
drag, startPoint x: 284, startPoint y: 318, endPoint x: 426, endPoint y: 321, distance: 142.0
click at [428, 325] on div "0 ° Undo Copy Paste here Duplicate Duplicate to new slide Delete" at bounding box center [564, 397] width 1019 height 573
drag, startPoint x: 358, startPoint y: 316, endPoint x: 263, endPoint y: 303, distance: 95.9
click at [249, 307] on div "0 ° Undo Copy Paste here Duplicate Duplicate to new slide Delete" at bounding box center [564, 397] width 1019 height 573
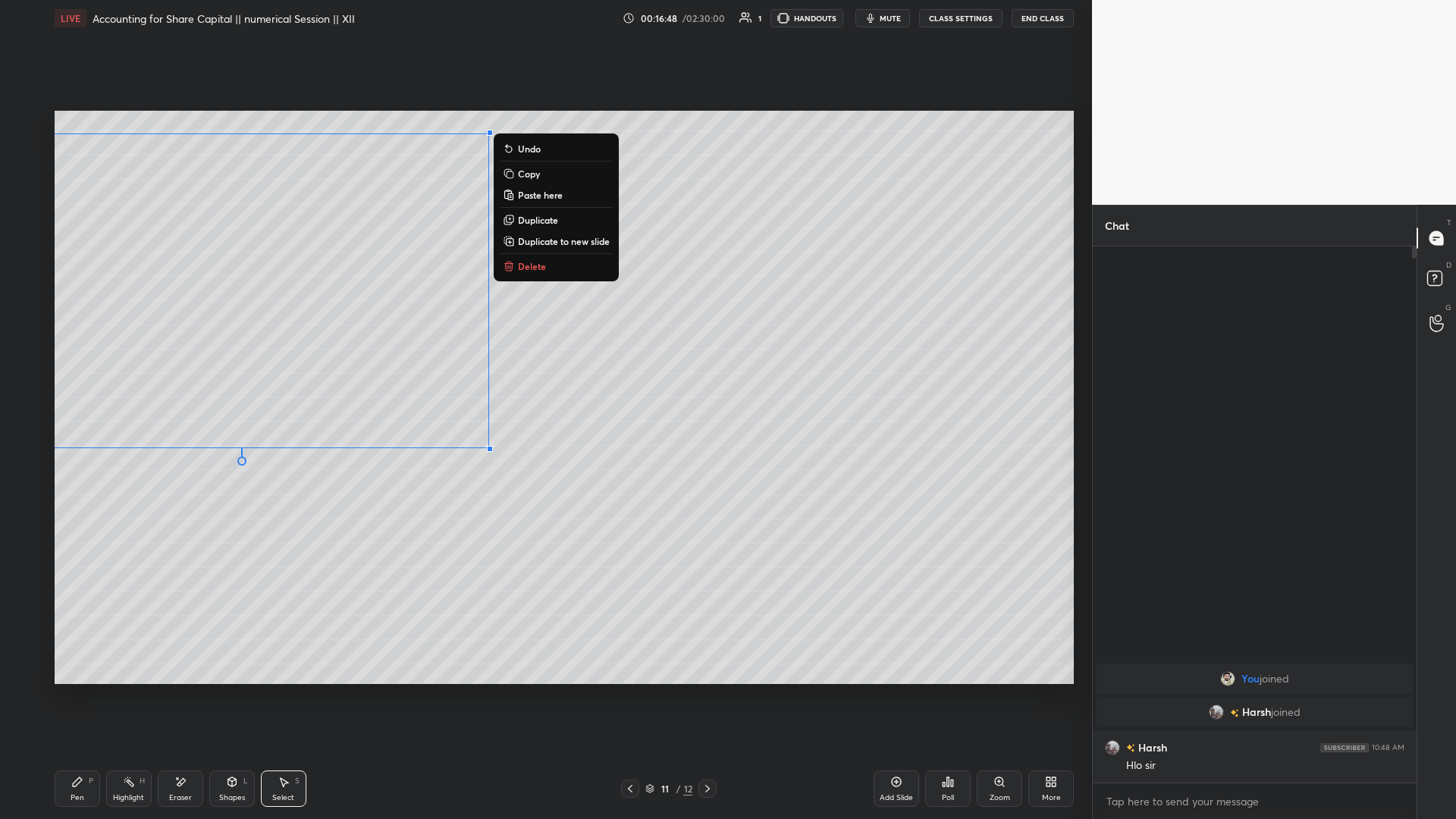
click at [396, 306] on div "0 ° Undo Copy Paste here Duplicate Duplicate to new slide Delete" at bounding box center [564, 397] width 1019 height 573
click at [544, 356] on div "0 ° Undo Copy Paste here Duplicate Duplicate to new slide Delete" at bounding box center [564, 397] width 1019 height 573
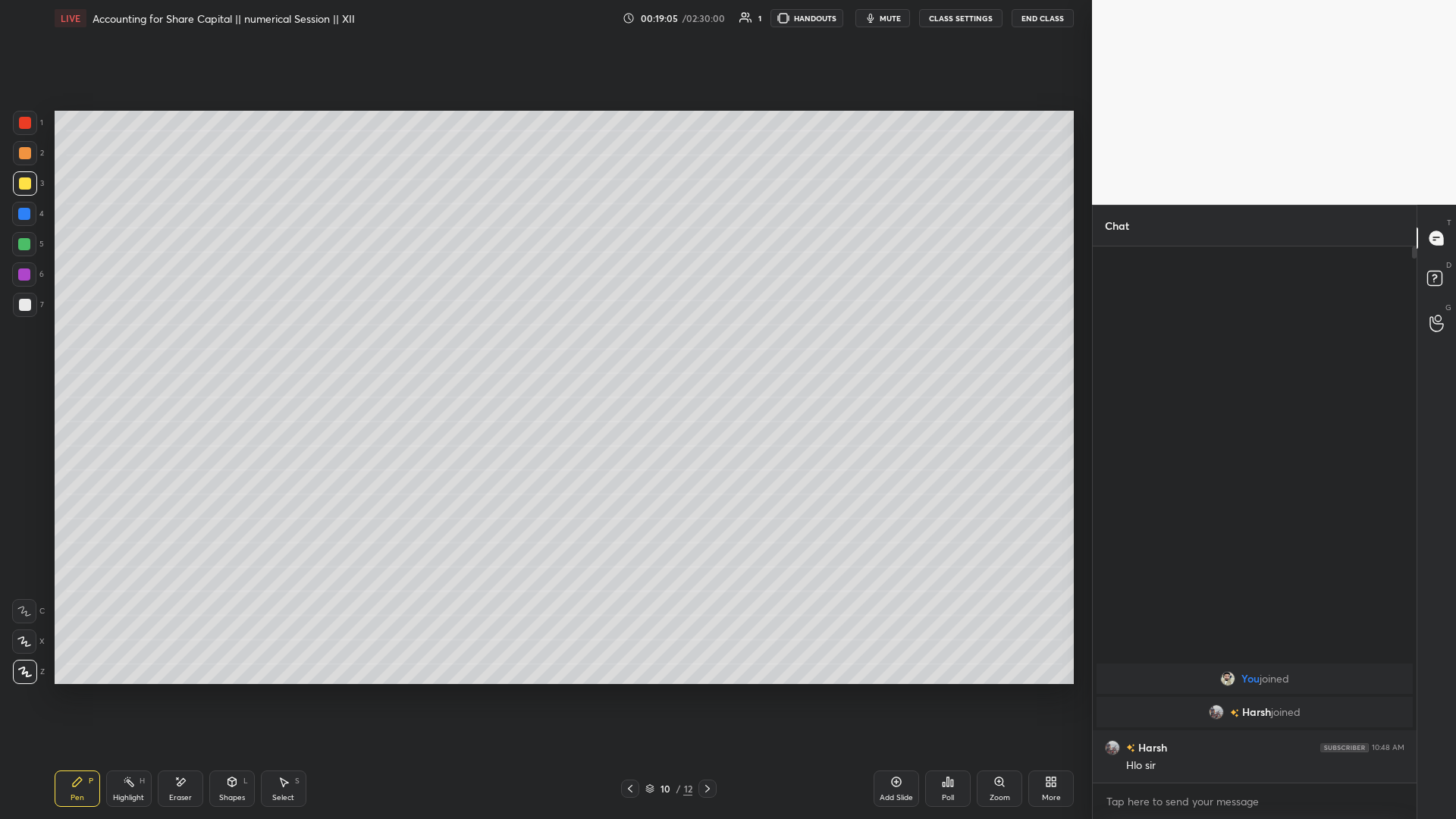
click at [544, 356] on div "Add Slide" at bounding box center [896, 789] width 45 height 36
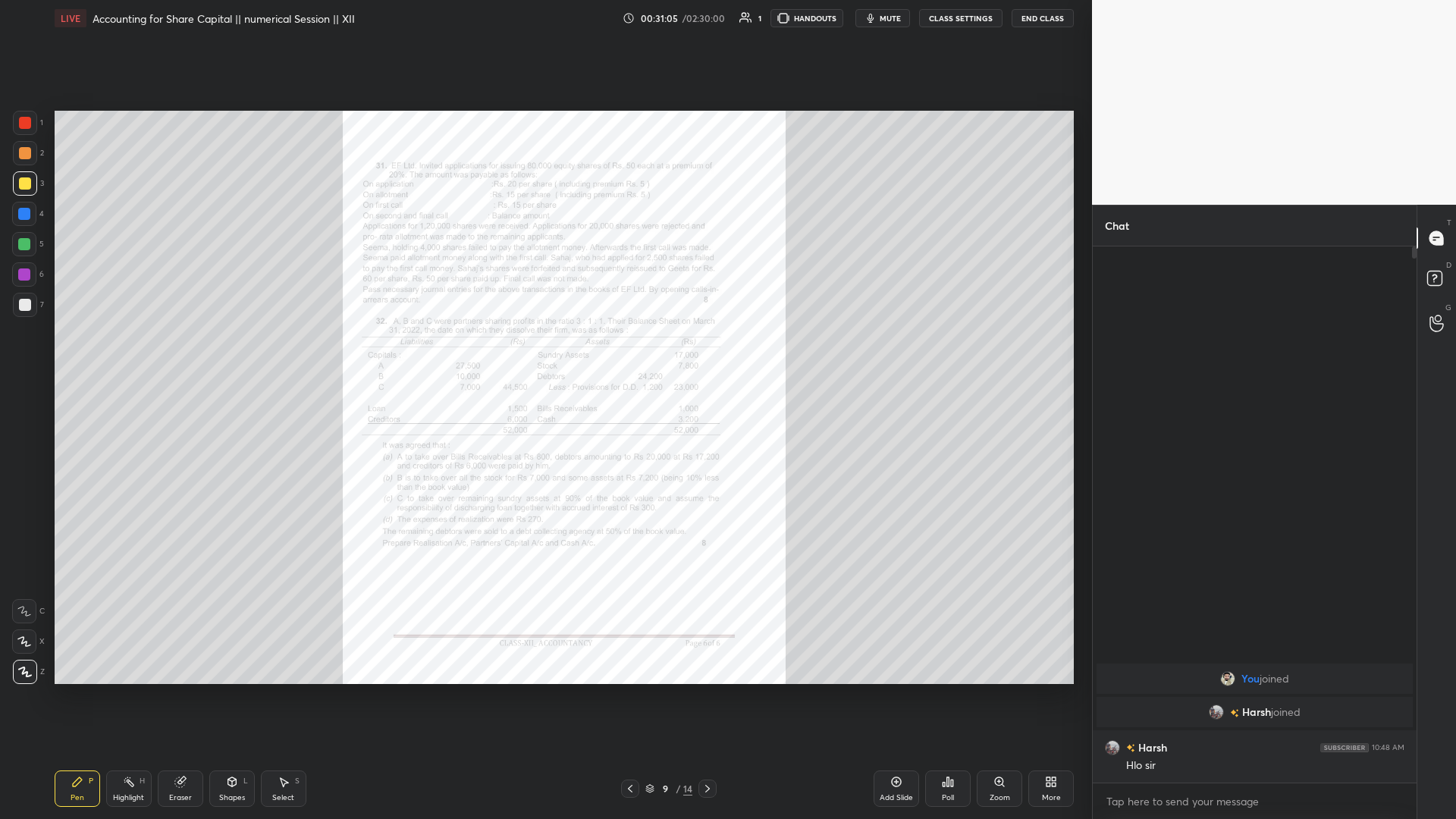
click at [544, 356] on icon at bounding box center [896, 781] width 12 height 12
click at [544, 356] on div "More" at bounding box center [1051, 798] width 19 height 7
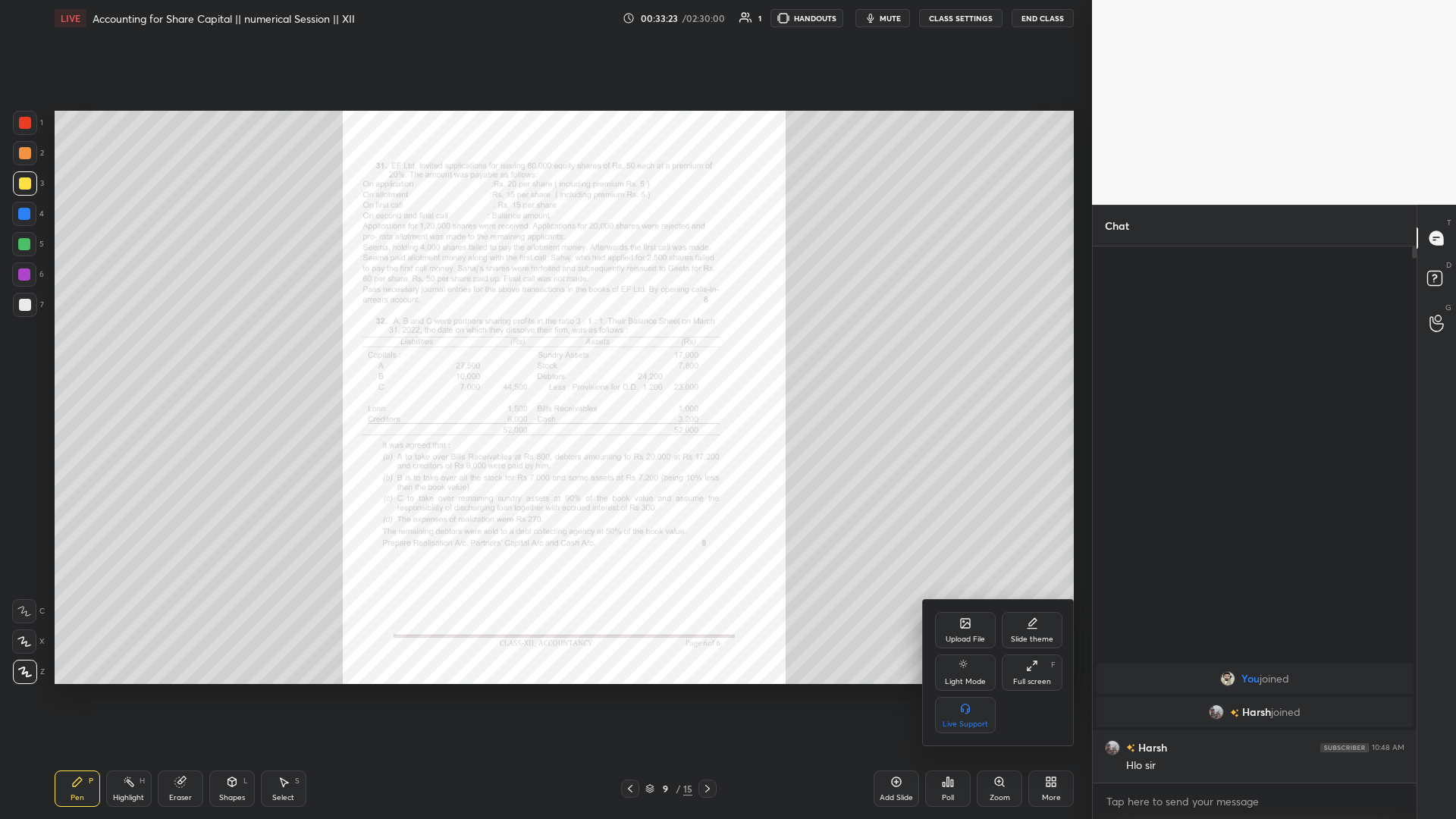
click at [544, 356] on div "Upload File" at bounding box center [965, 639] width 39 height 7
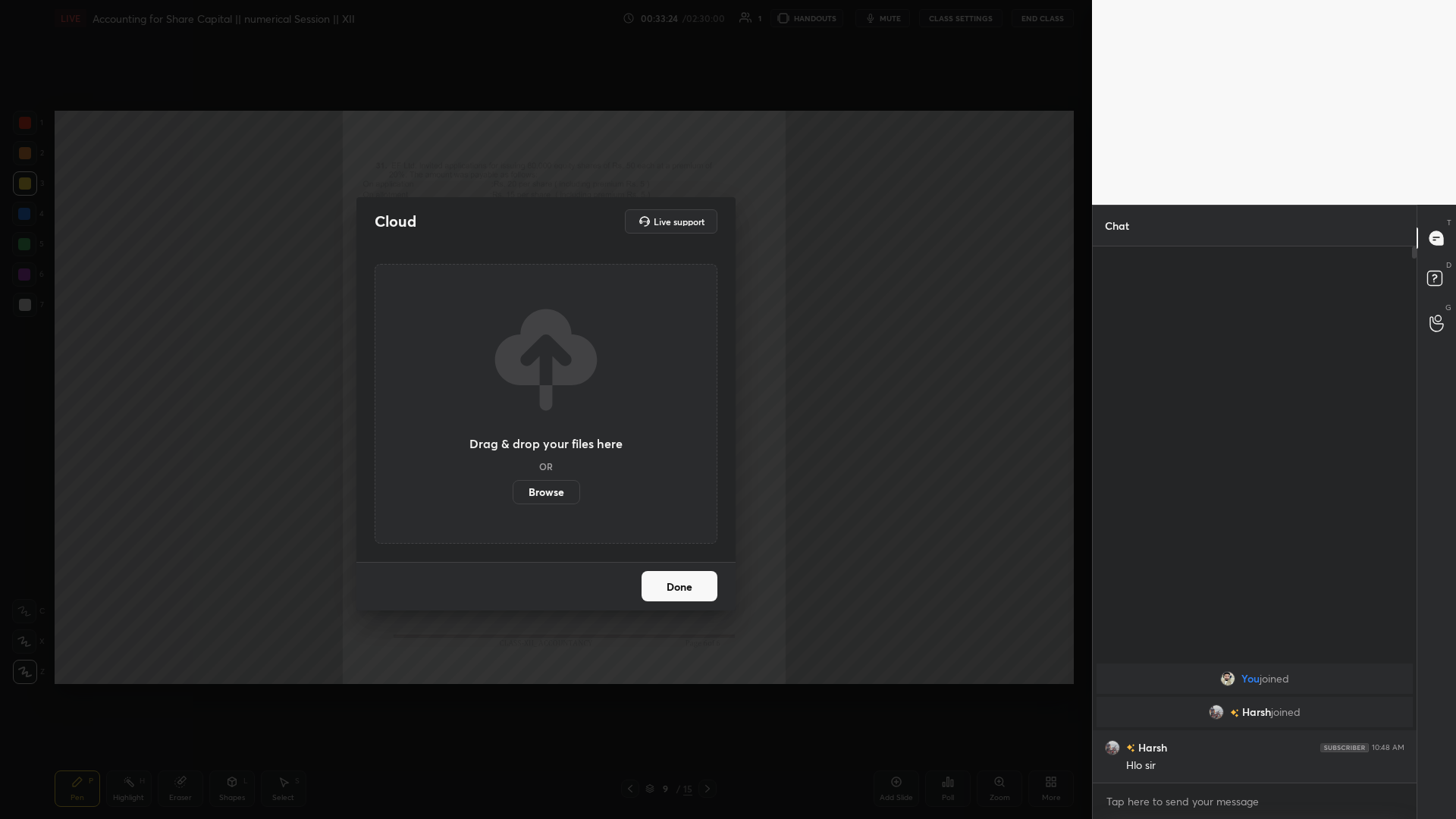
click at [544, 356] on label "Browse" at bounding box center [546, 492] width 67 height 24
click at [512, 356] on input "Browse" at bounding box center [512, 492] width 0 height 24
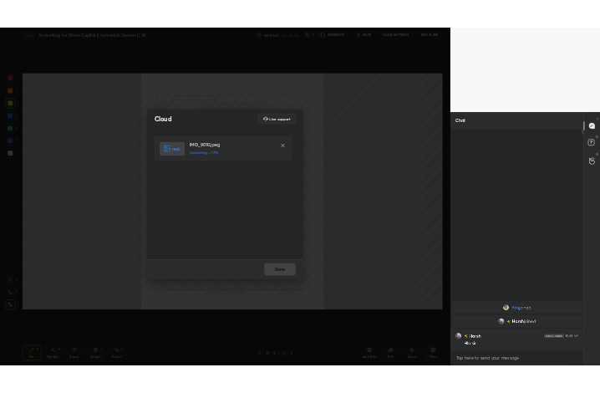
scroll to position [796, 1137]
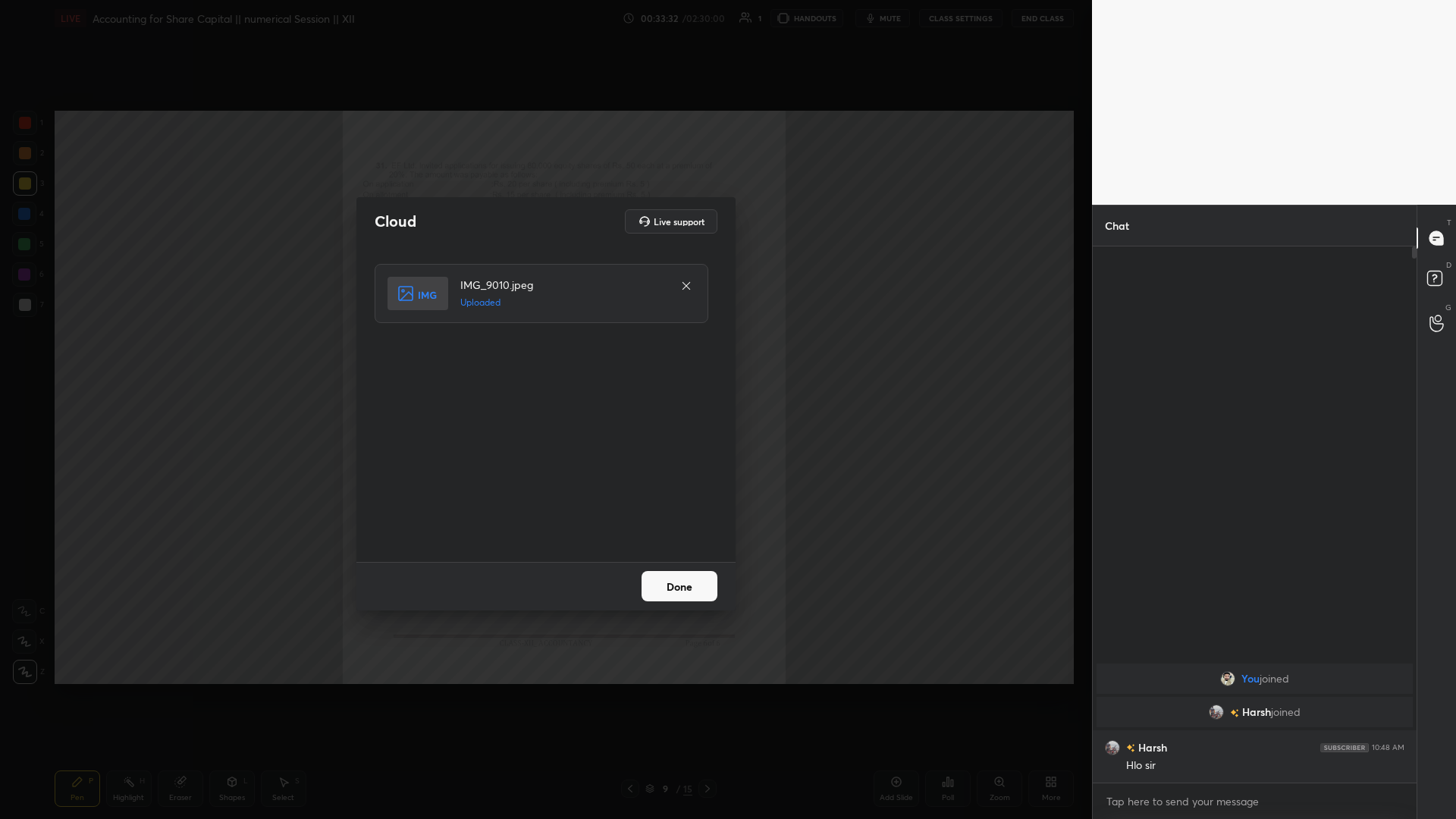
click at [544, 356] on button "Done" at bounding box center [679, 586] width 76 height 30
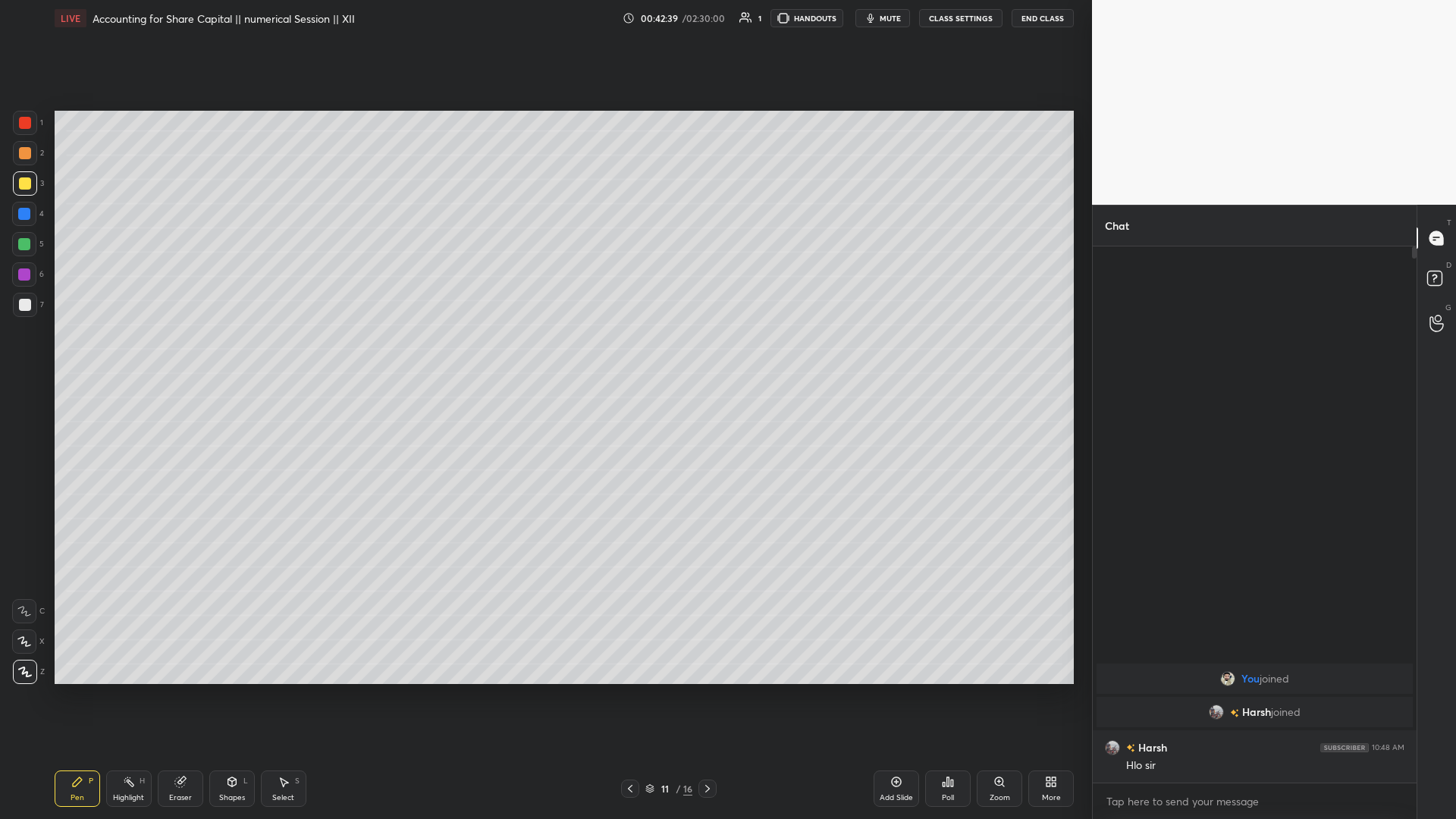
click at [544, 356] on div "Add Slide" at bounding box center [896, 798] width 34 height 7
click at [544, 356] on icon at bounding box center [896, 781] width 12 height 12
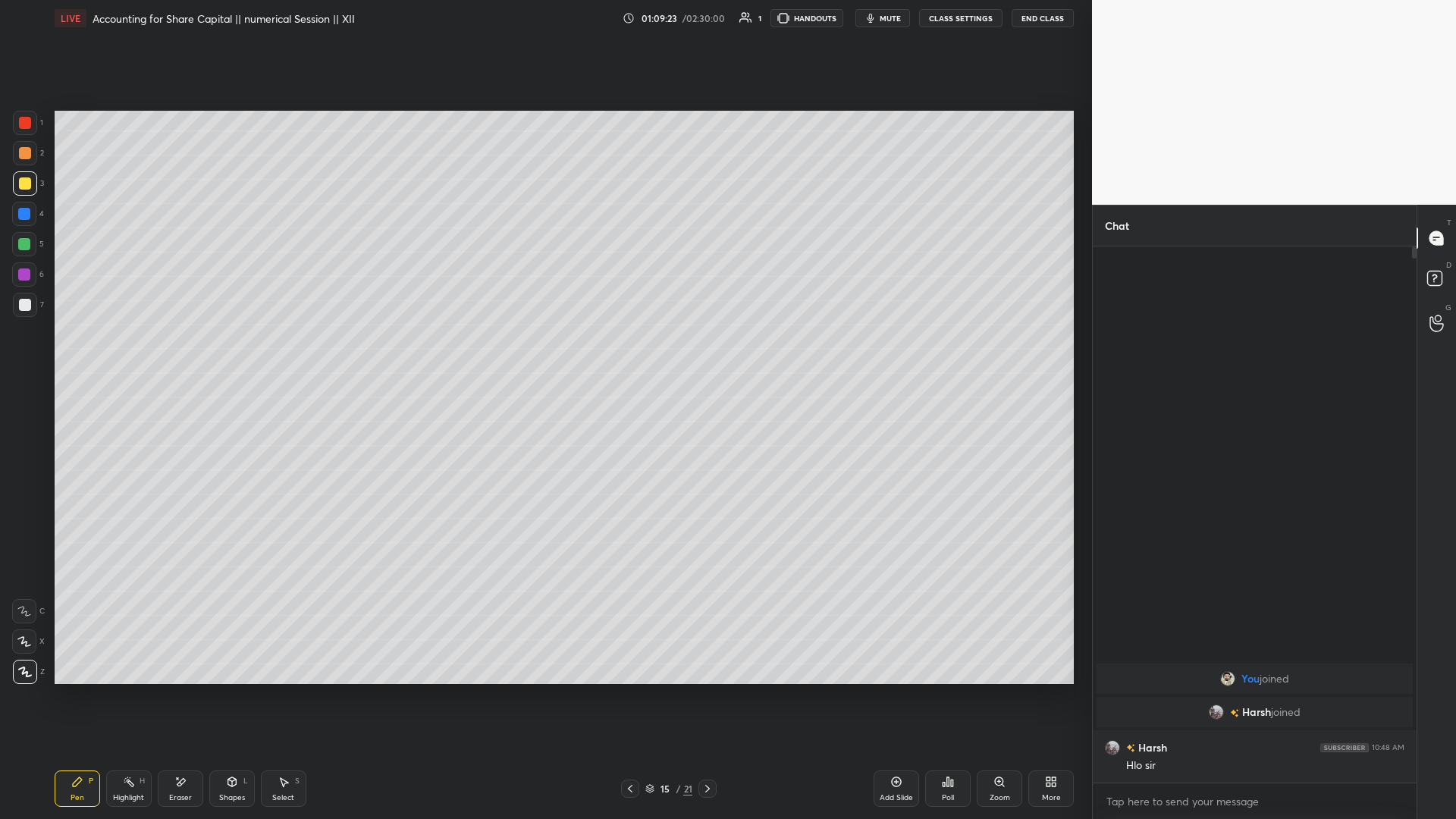
click at [544, 356] on icon at bounding box center [896, 781] width 12 height 12
click at [544, 356] on icon at bounding box center [629, 788] width 12 height 12
click at [544, 356] on icon at bounding box center [1053, 785] width 4 height 4
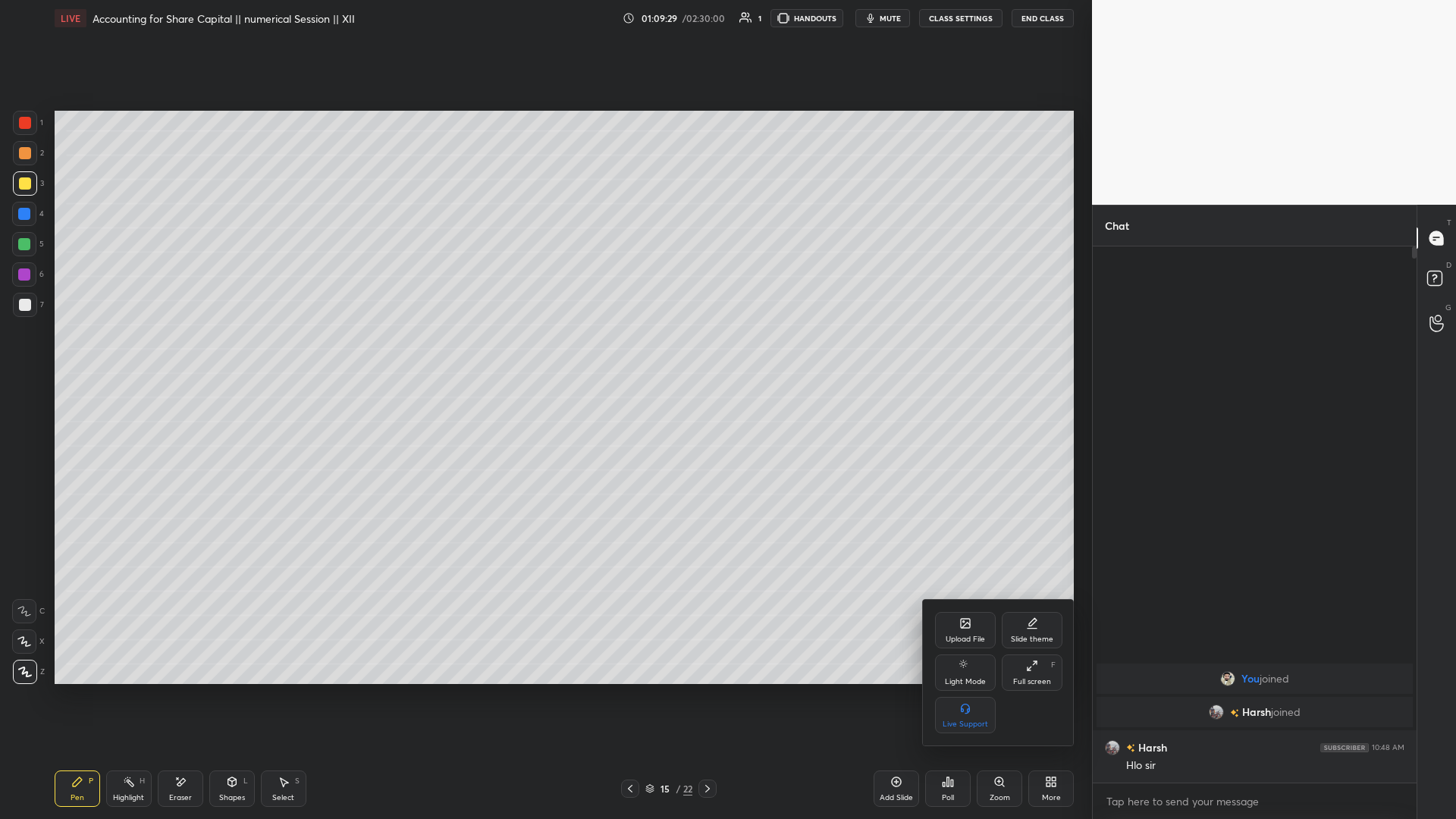
click at [544, 356] on div "Upload File" at bounding box center [965, 630] width 61 height 36
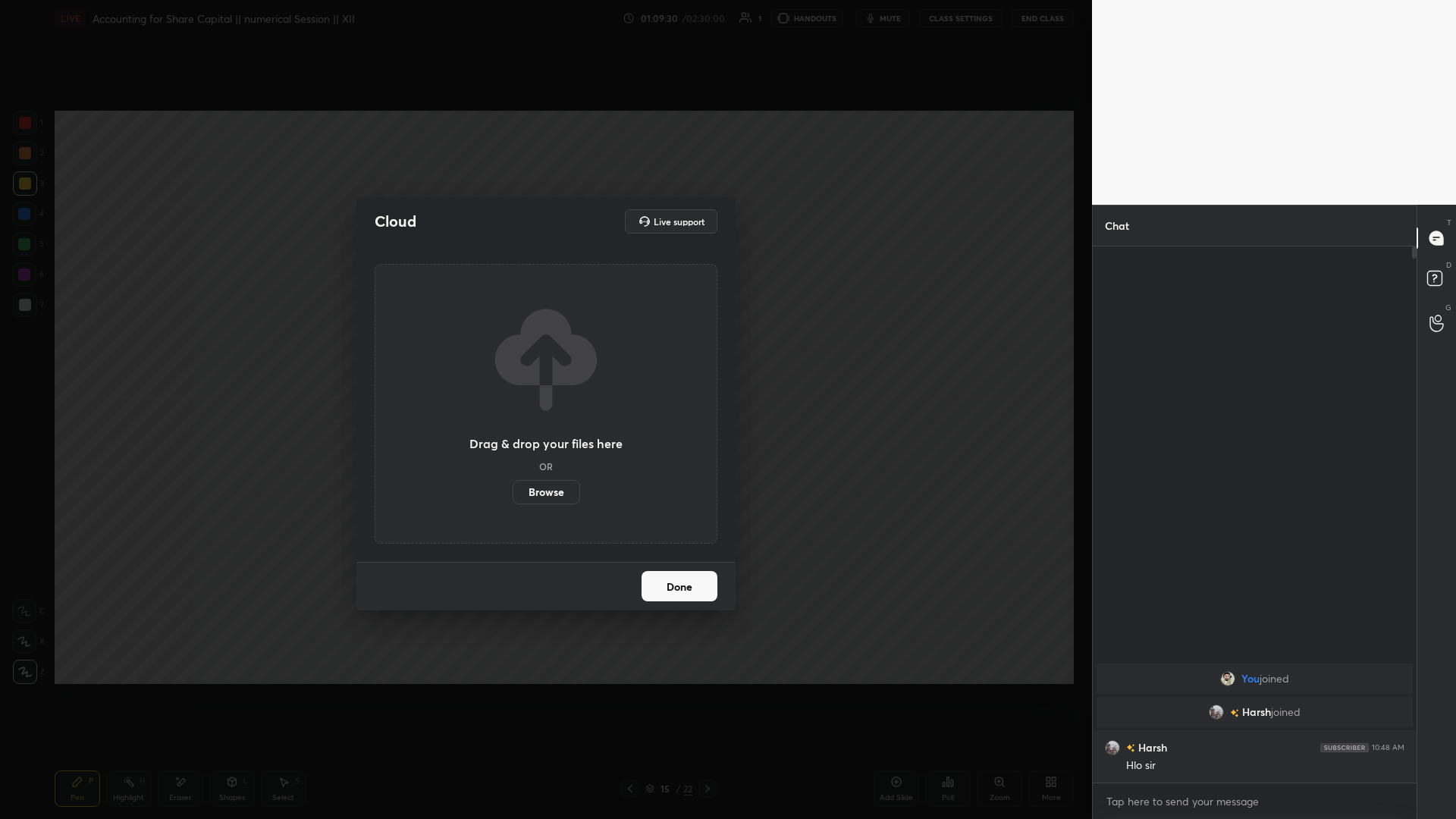
click at [544, 356] on label "Browse" at bounding box center [546, 492] width 67 height 24
click at [512, 356] on input "Browse" at bounding box center [512, 492] width 0 height 24
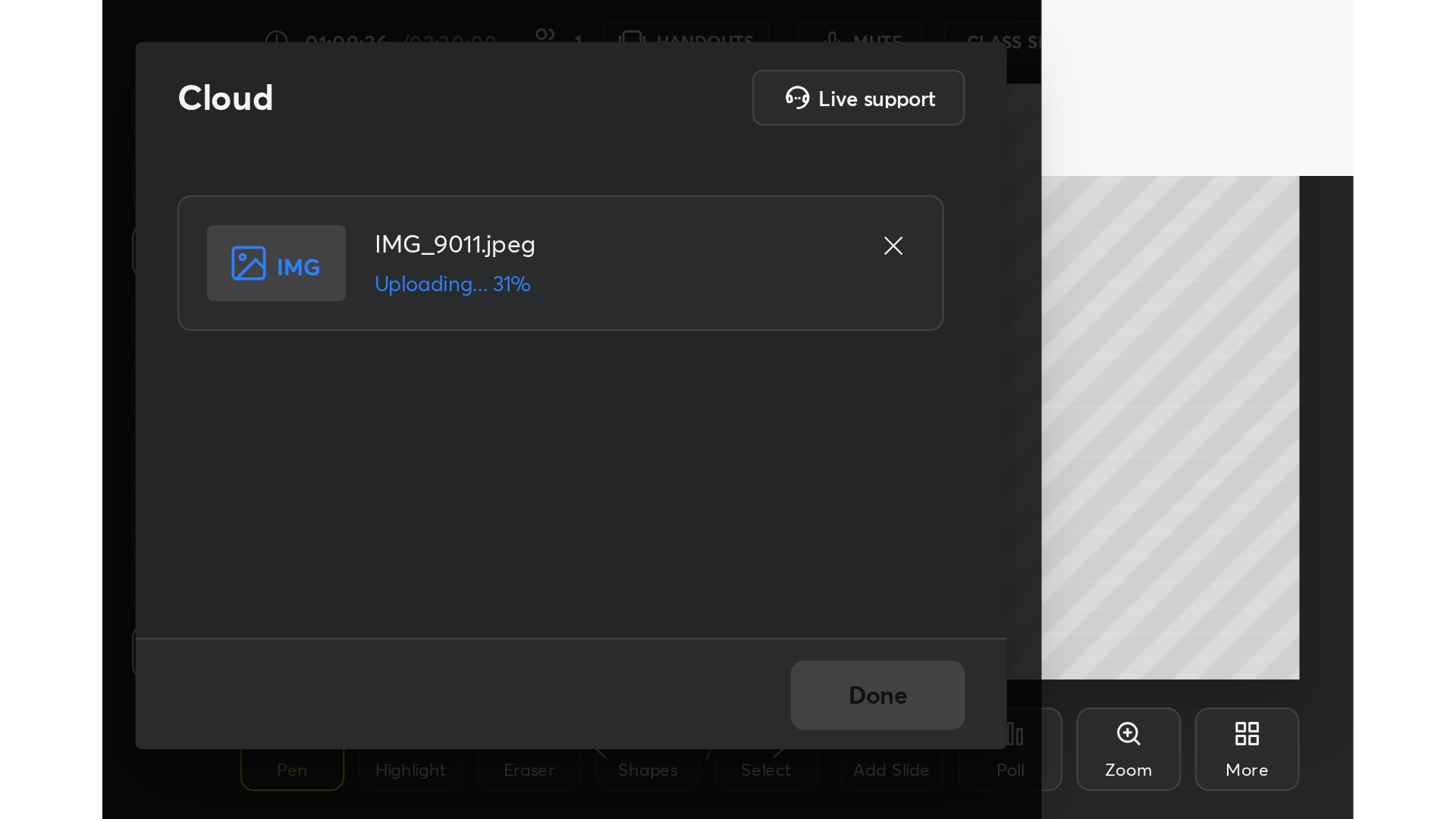
scroll to position [75122, 74452]
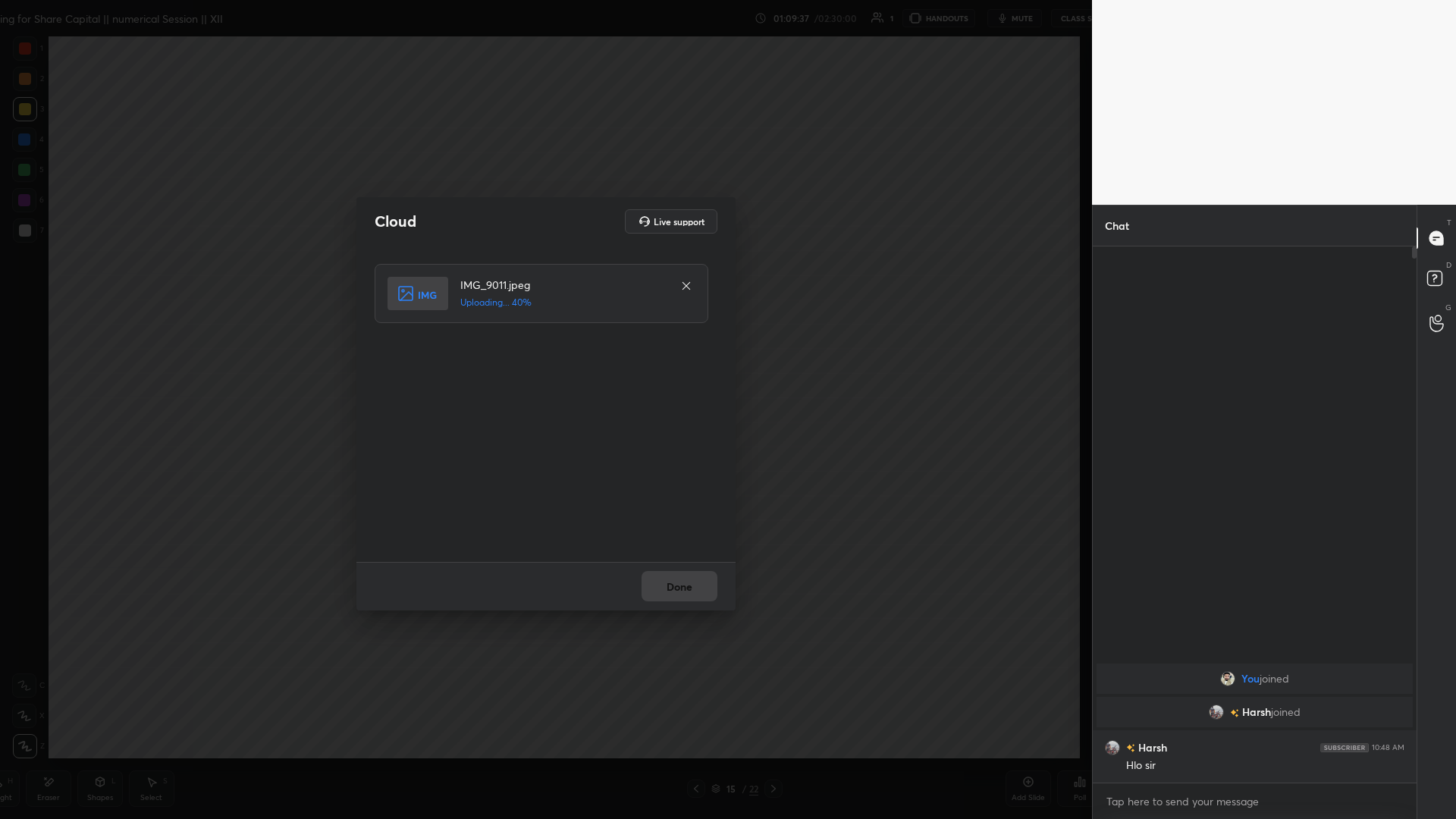
type textarea "x"
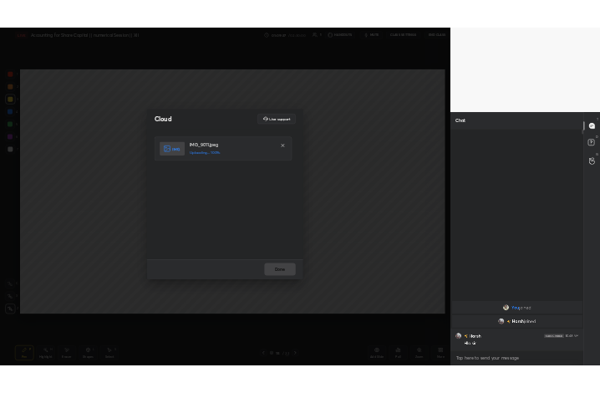
scroll to position [82827, 82486]
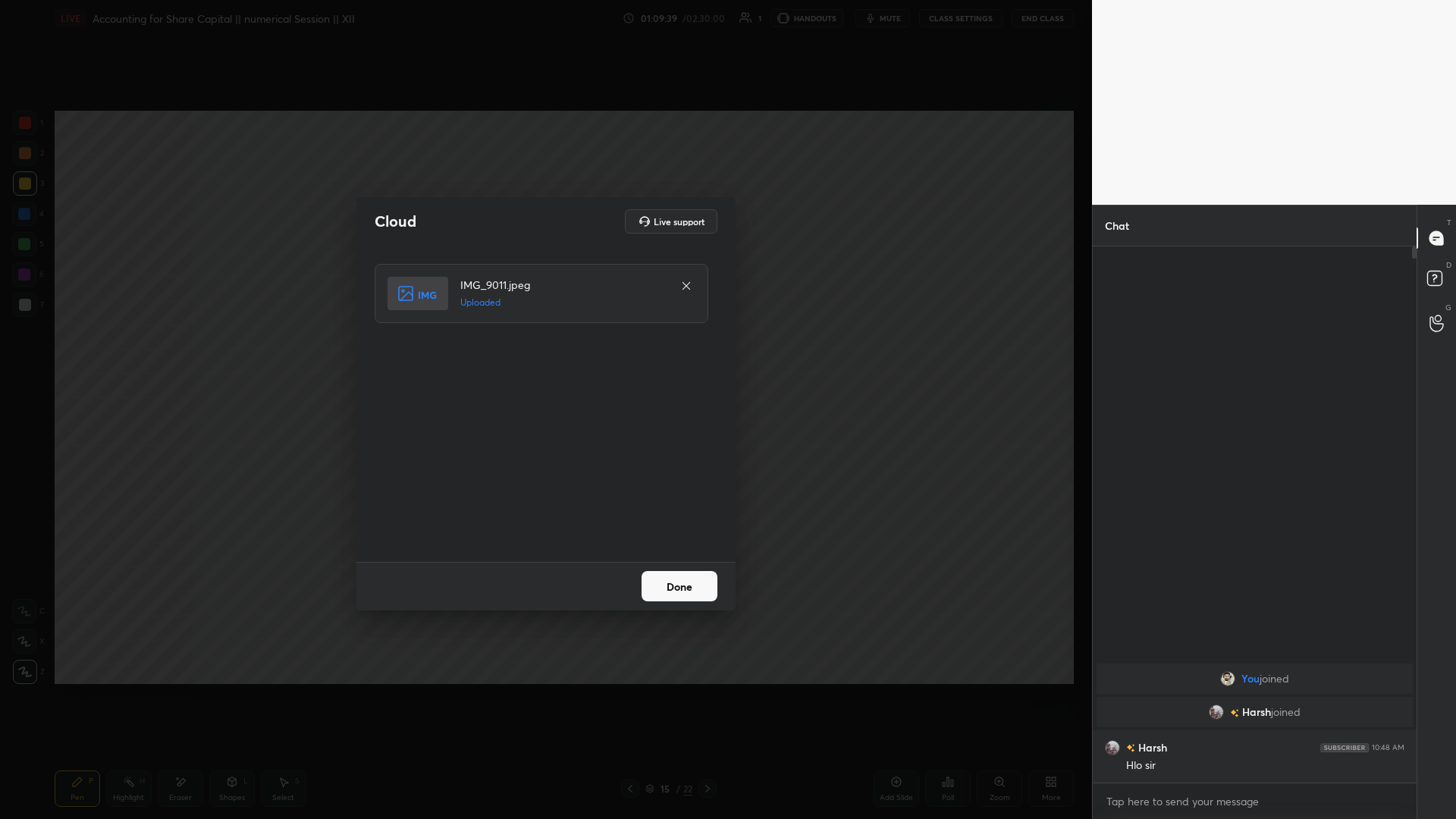
click at [544, 356] on button "Done" at bounding box center [679, 586] width 76 height 30
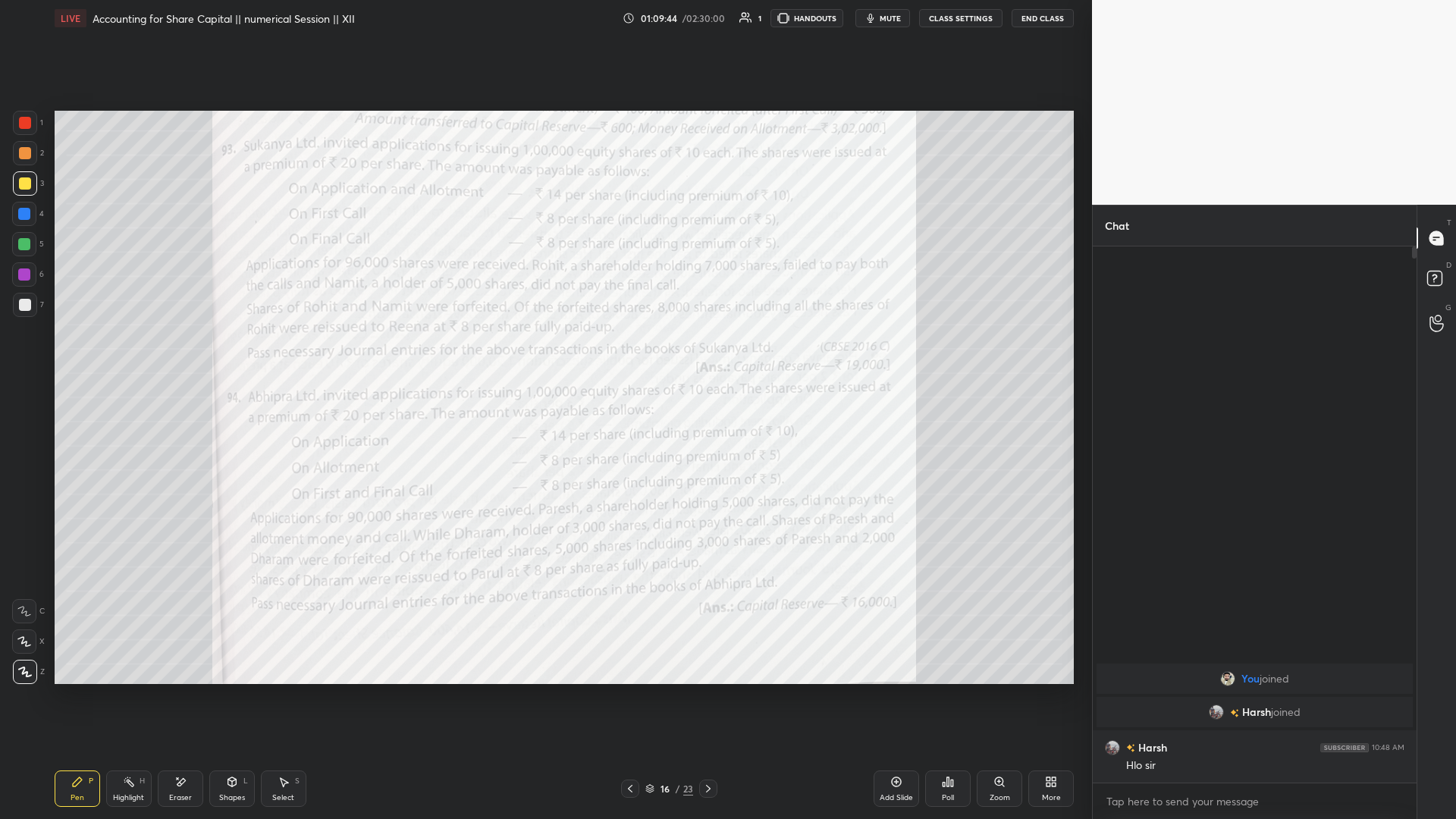
click at [30, 127] on div at bounding box center [24, 122] width 24 height 24
click at [544, 356] on div "Add Slide" at bounding box center [896, 789] width 45 height 36
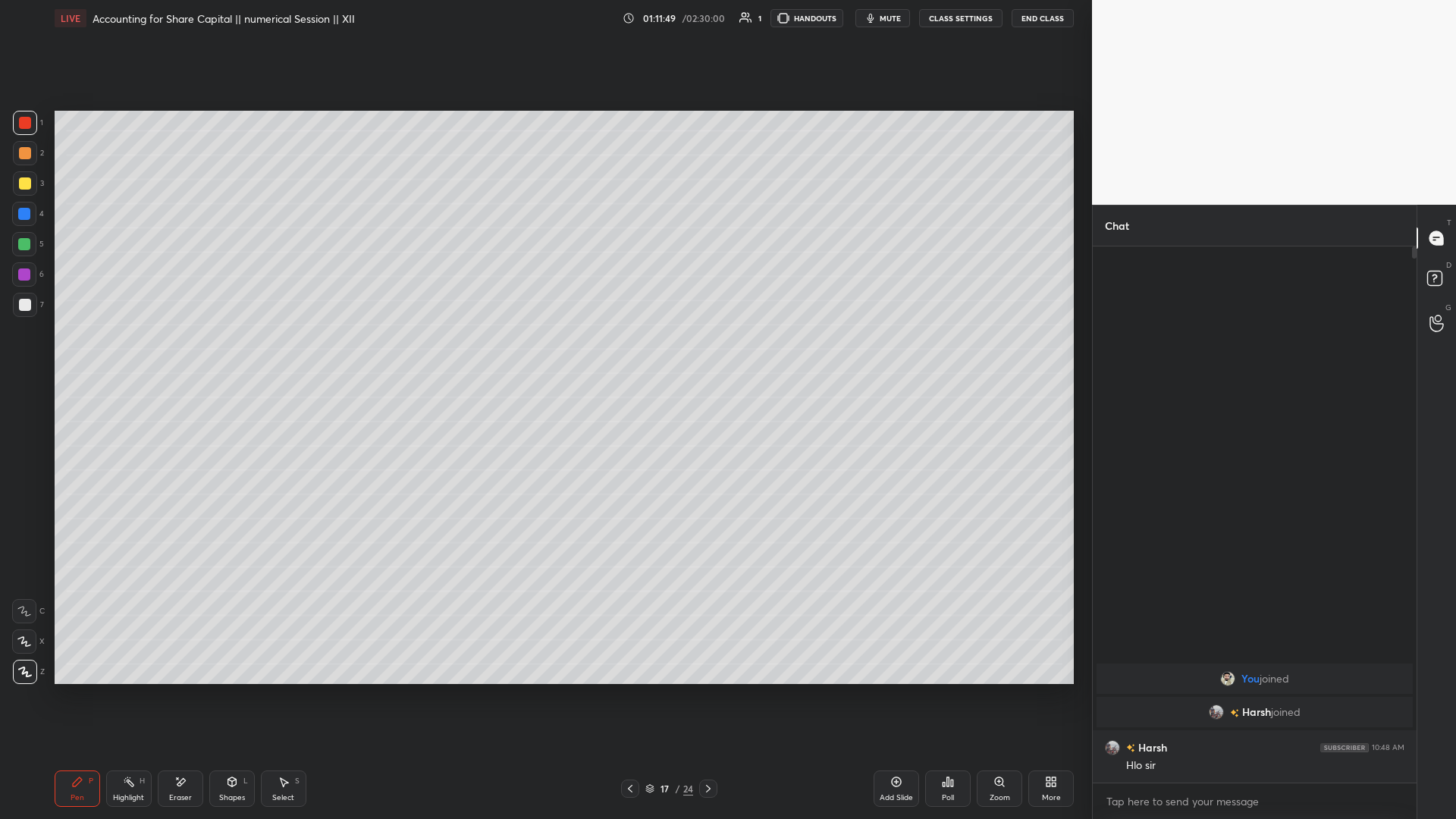
click at [24, 183] on div at bounding box center [24, 183] width 12 height 12
click at [544, 356] on div "Add Slide" at bounding box center [896, 789] width 45 height 36
click at [544, 356] on div "Add Slide" at bounding box center [896, 798] width 34 height 7
click at [544, 356] on icon at bounding box center [629, 788] width 5 height 7
click at [544, 356] on icon at bounding box center [896, 781] width 12 height 12
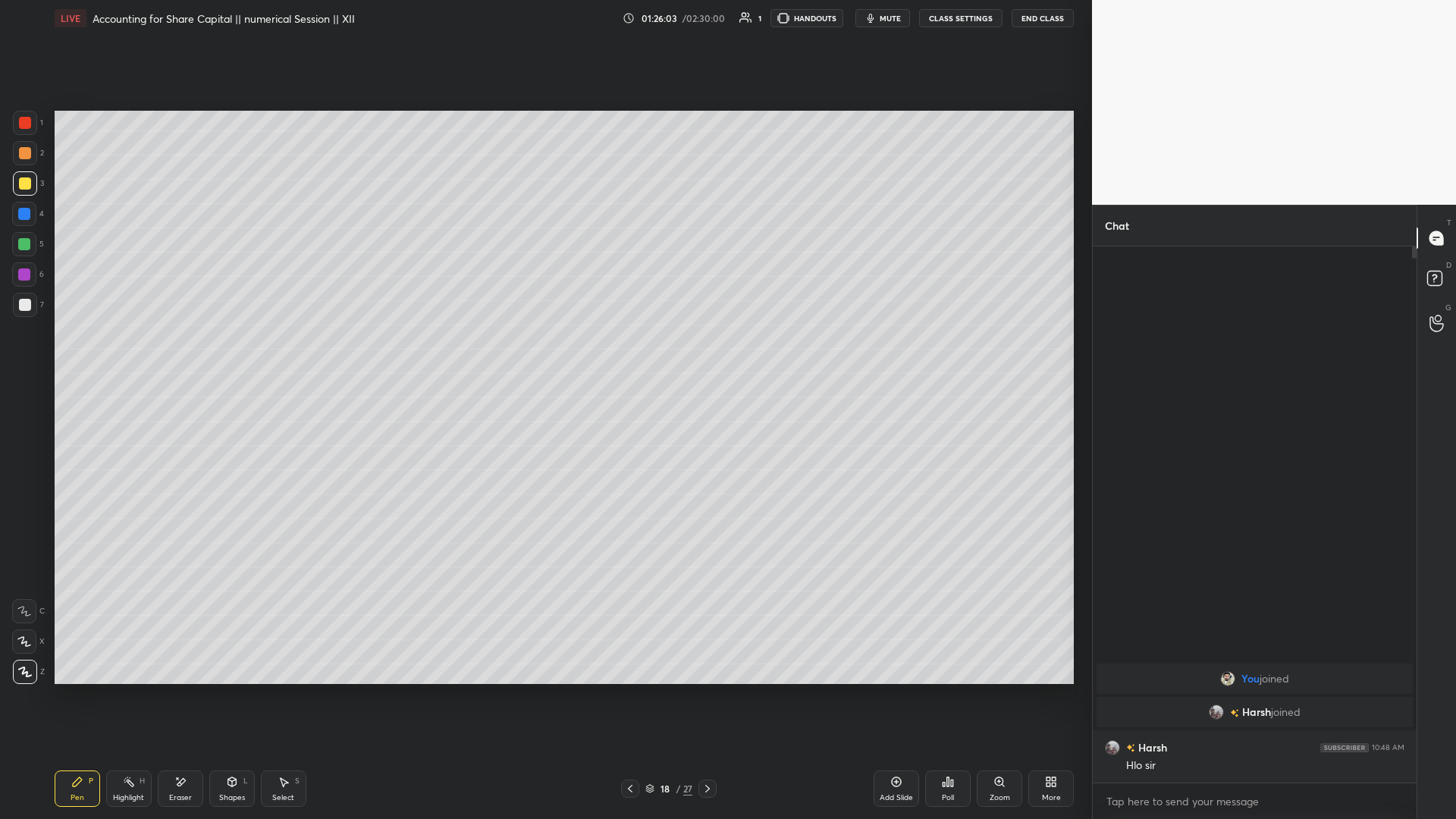
click at [544, 356] on icon at bounding box center [896, 781] width 12 height 12
click at [544, 356] on icon at bounding box center [629, 788] width 5 height 7
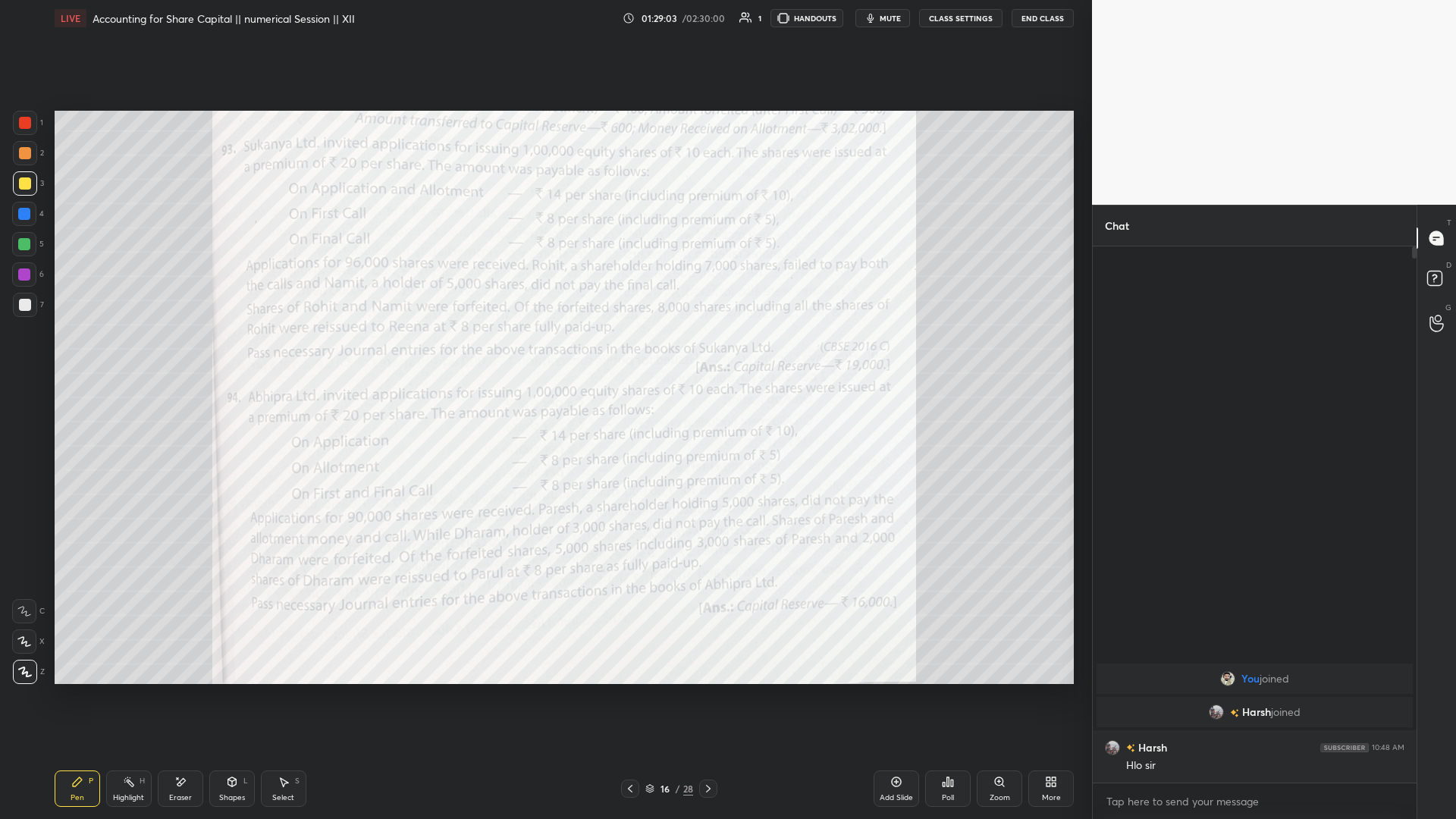
click at [544, 356] on icon at bounding box center [896, 781] width 12 height 12
click at [544, 26] on button "mute" at bounding box center [882, 18] width 54 height 18
click at [544, 19] on span "unmute" at bounding box center [888, 18] width 33 height 11
click at [544, 356] on icon at bounding box center [896, 782] width 10 height 10
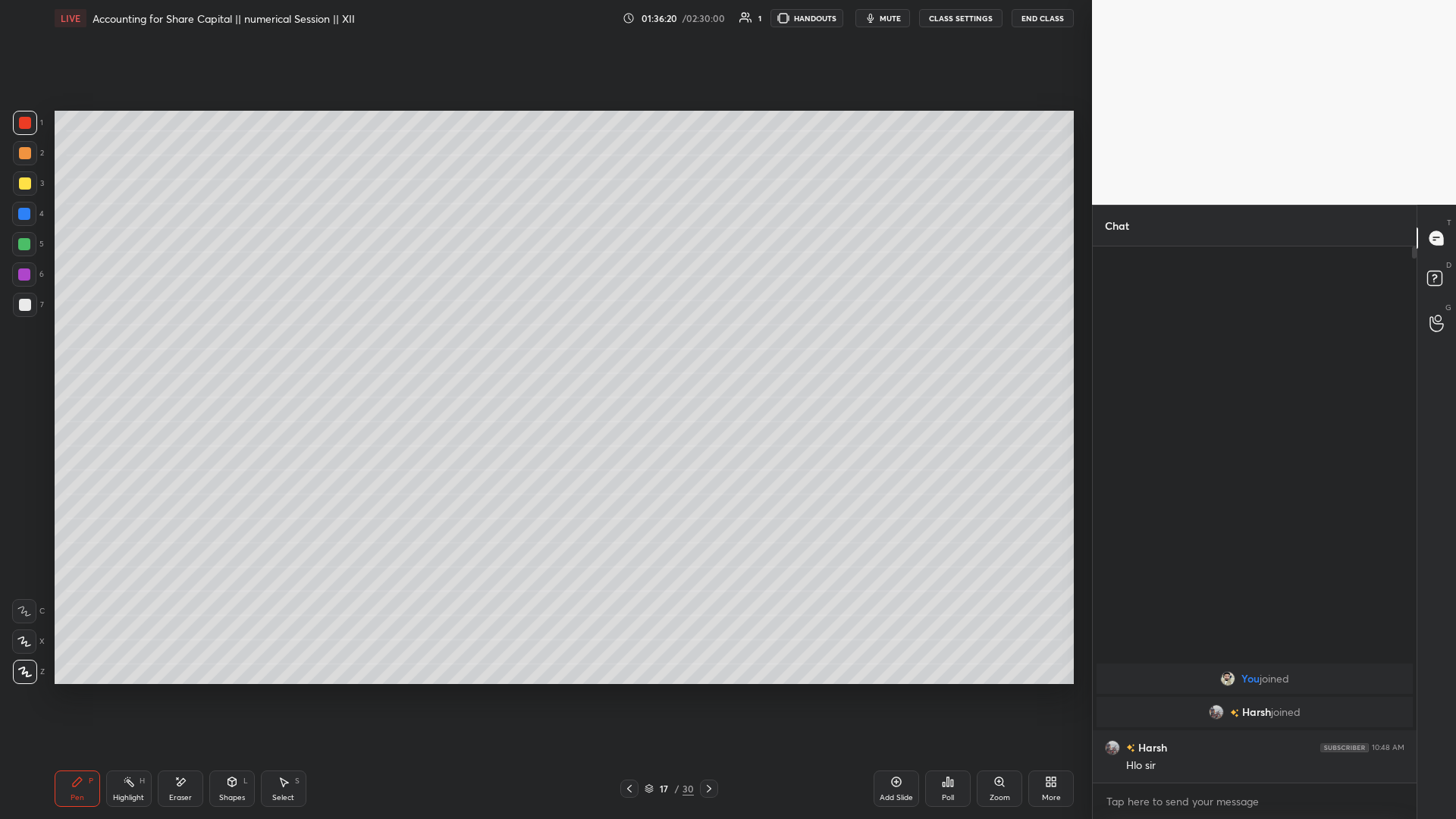
click at [28, 185] on div at bounding box center [24, 183] width 12 height 12
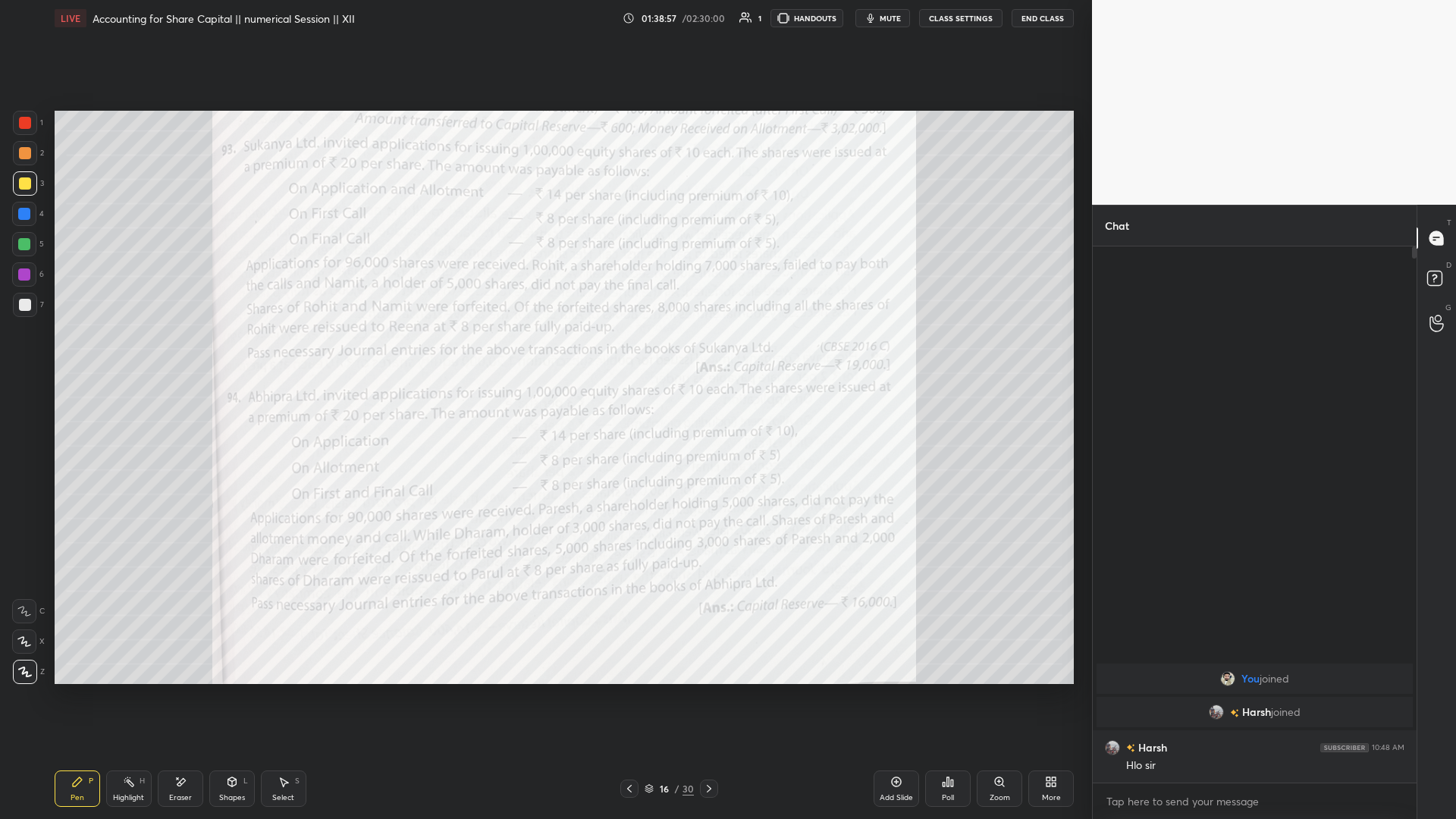
click at [544, 356] on icon at bounding box center [1050, 781] width 12 height 12
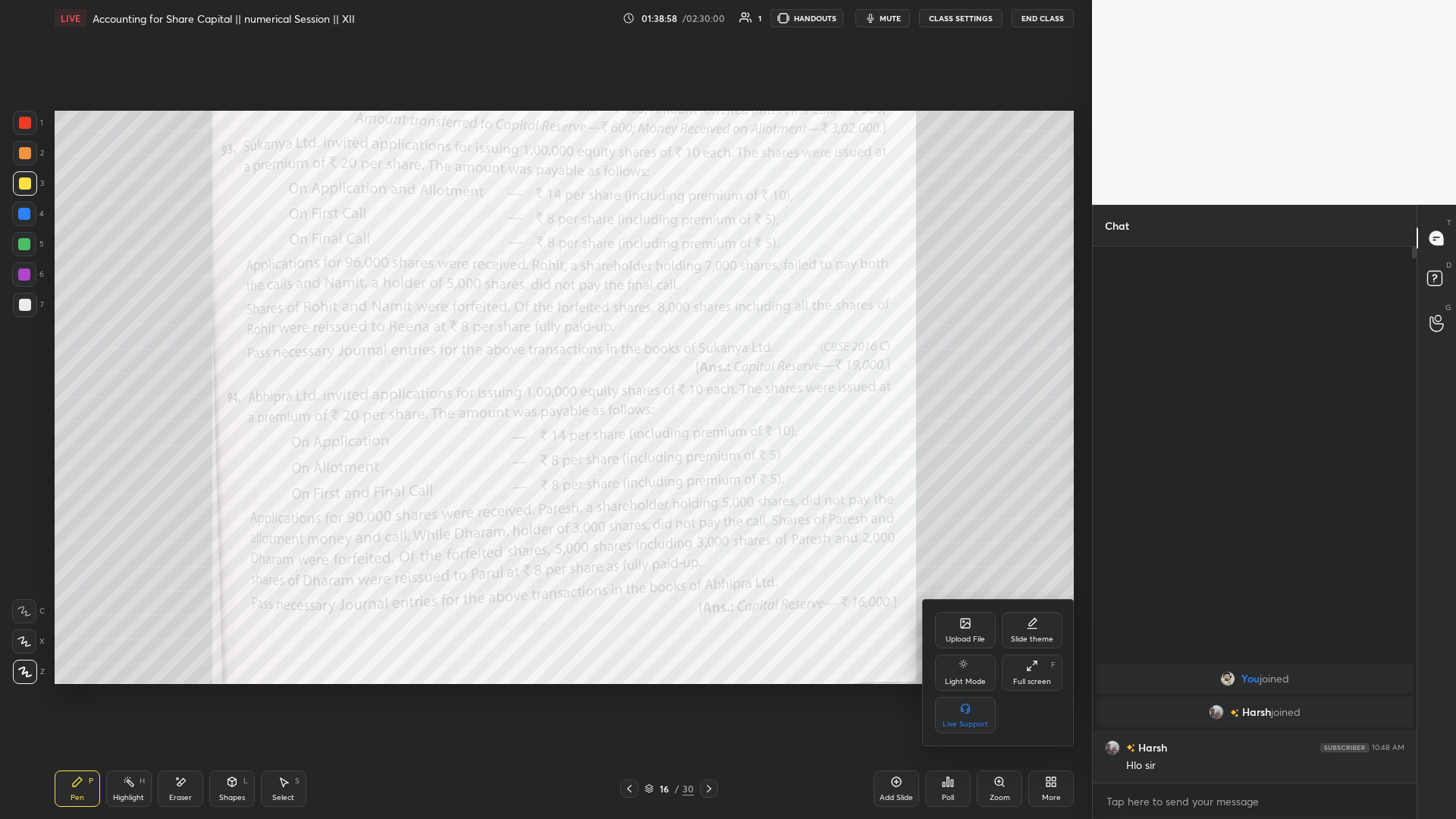
click at [544, 356] on icon at bounding box center [966, 623] width 9 height 9
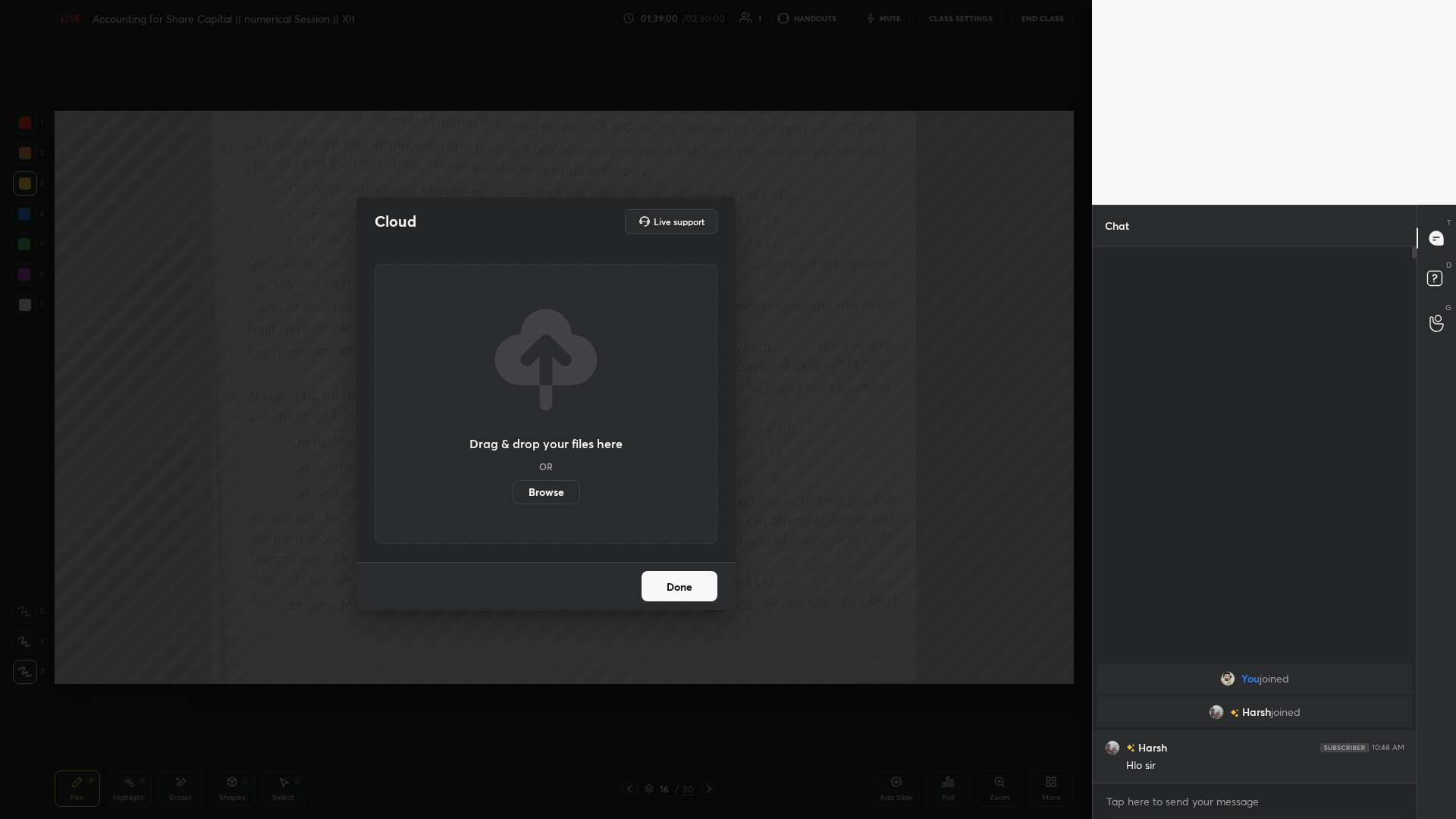
click at [542, 356] on label "Browse" at bounding box center [546, 492] width 67 height 24
click at [512, 356] on input "Browse" at bounding box center [512, 492] width 0 height 24
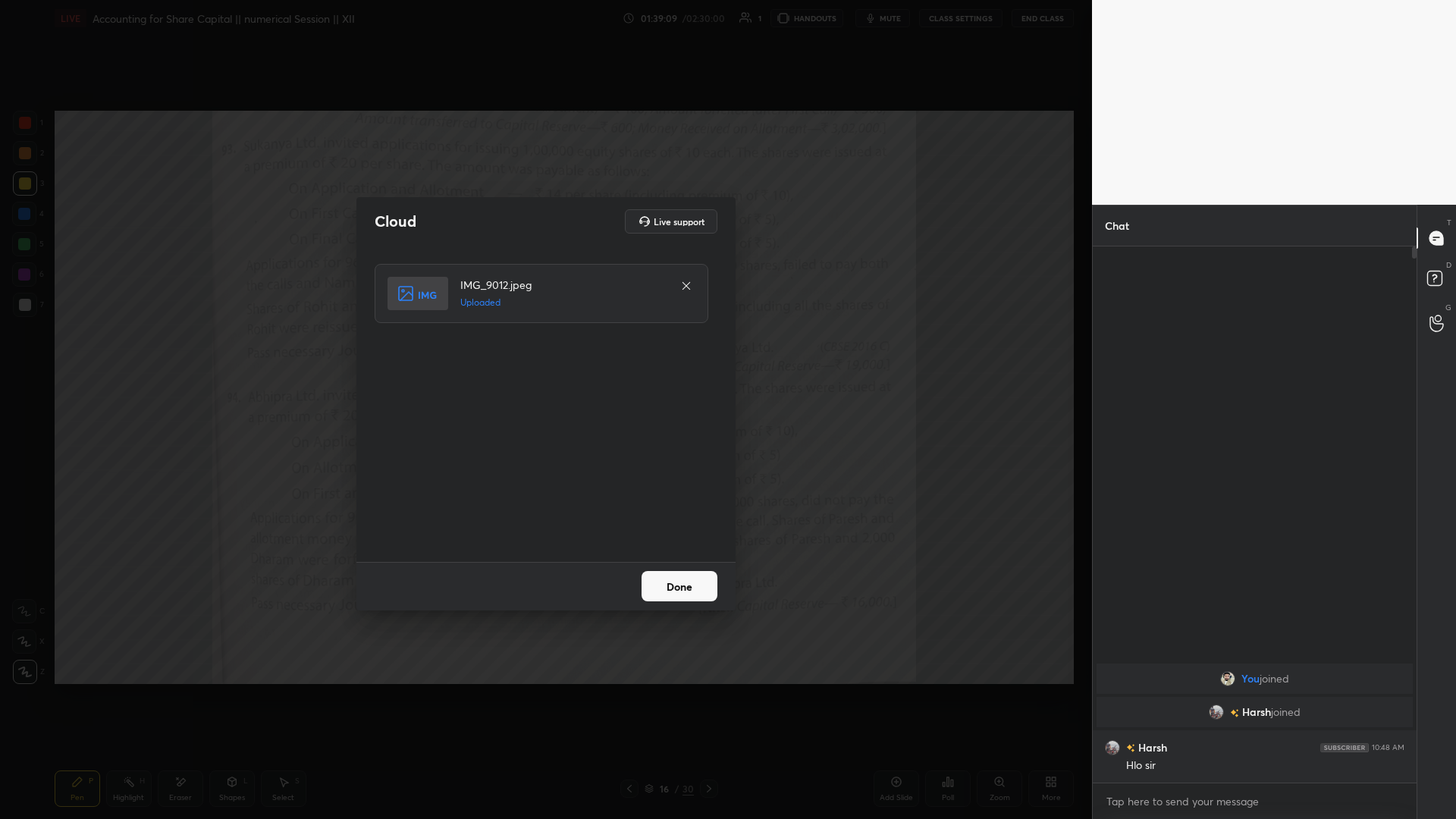
click at [544, 356] on button "Done" at bounding box center [679, 586] width 76 height 30
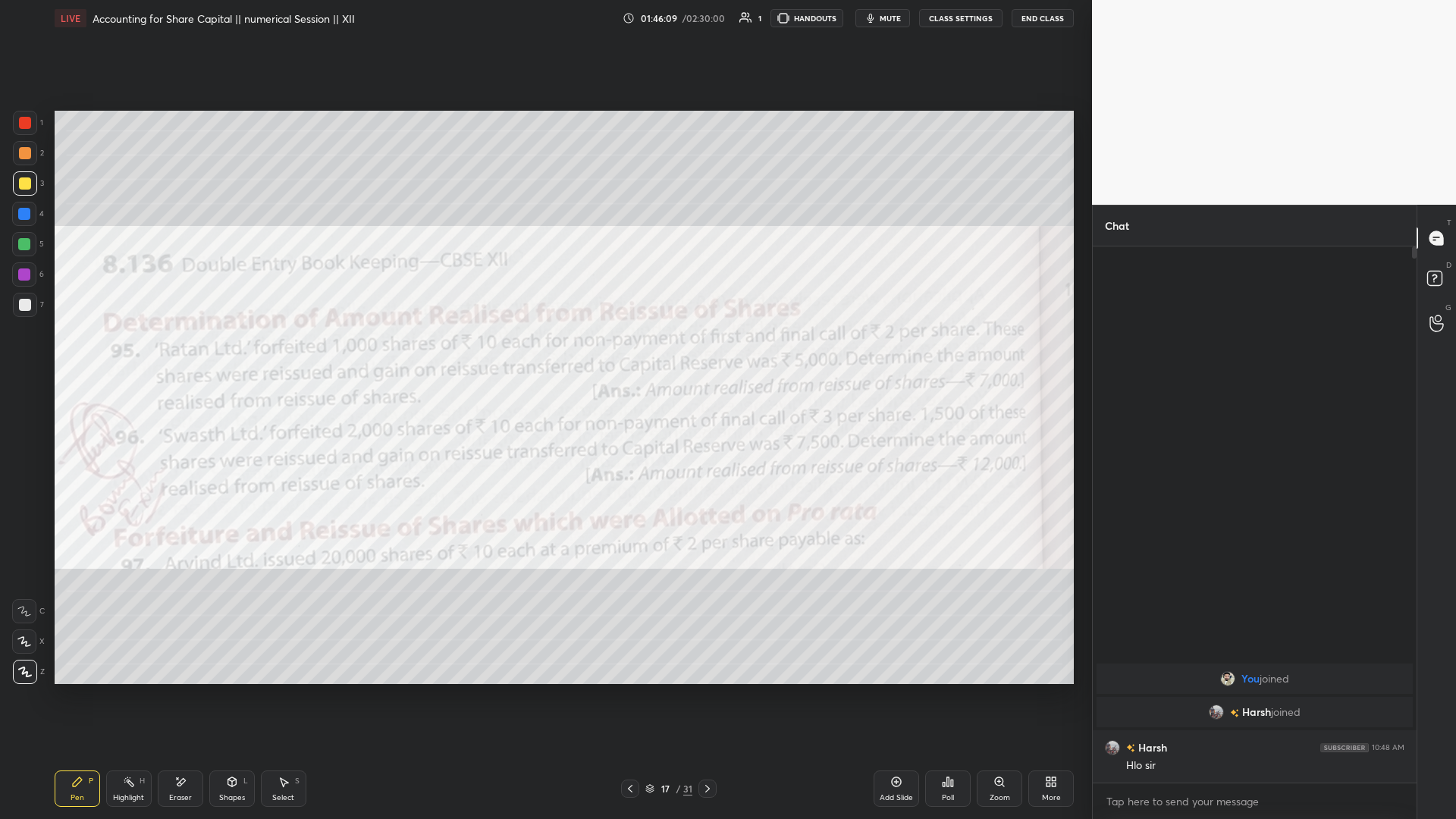
click at [544, 356] on div "More" at bounding box center [1051, 789] width 45 height 36
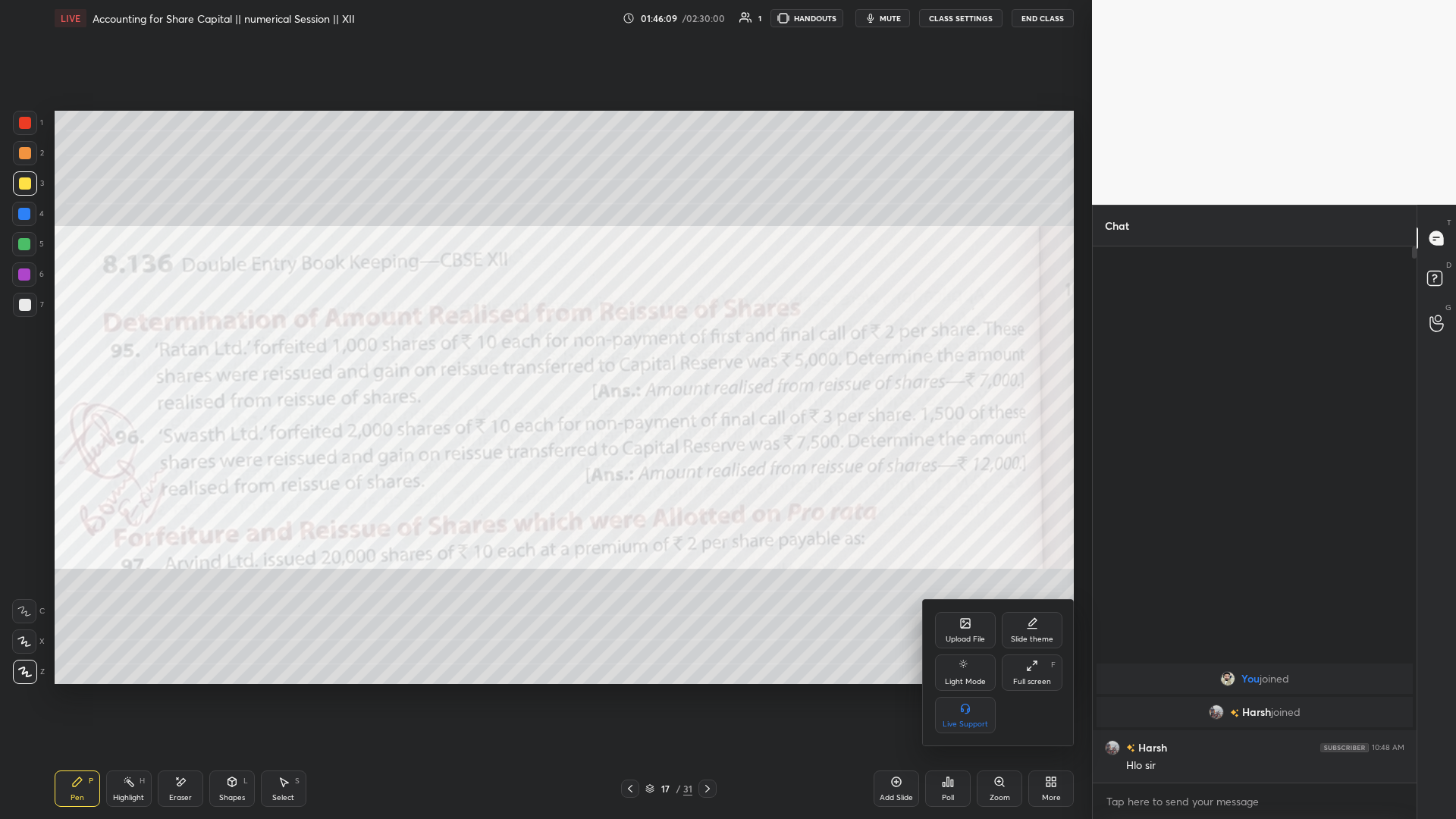
click at [544, 356] on div at bounding box center [728, 409] width 1456 height 819
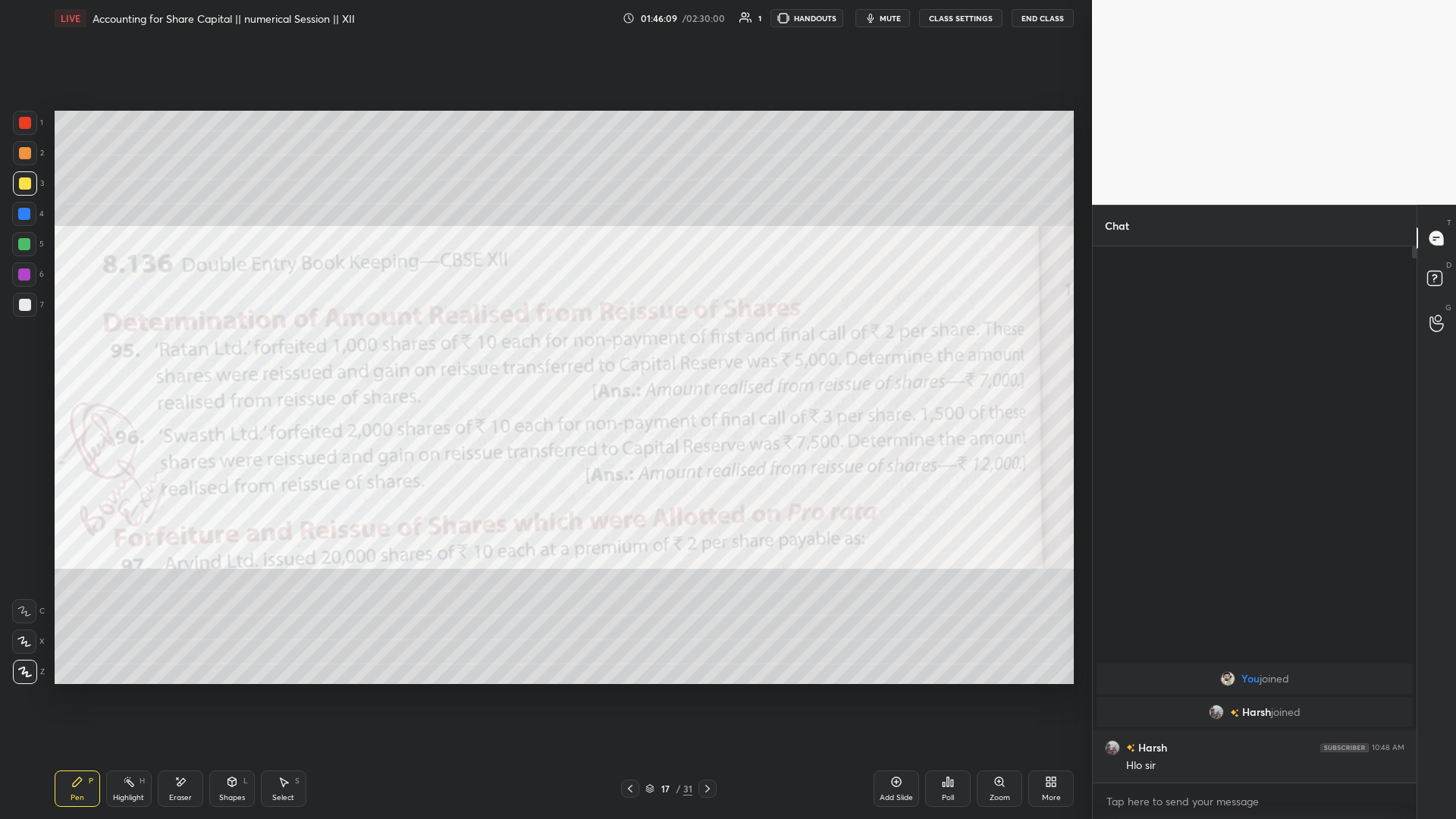
click at [544, 356] on div "More" at bounding box center [1051, 789] width 45 height 36
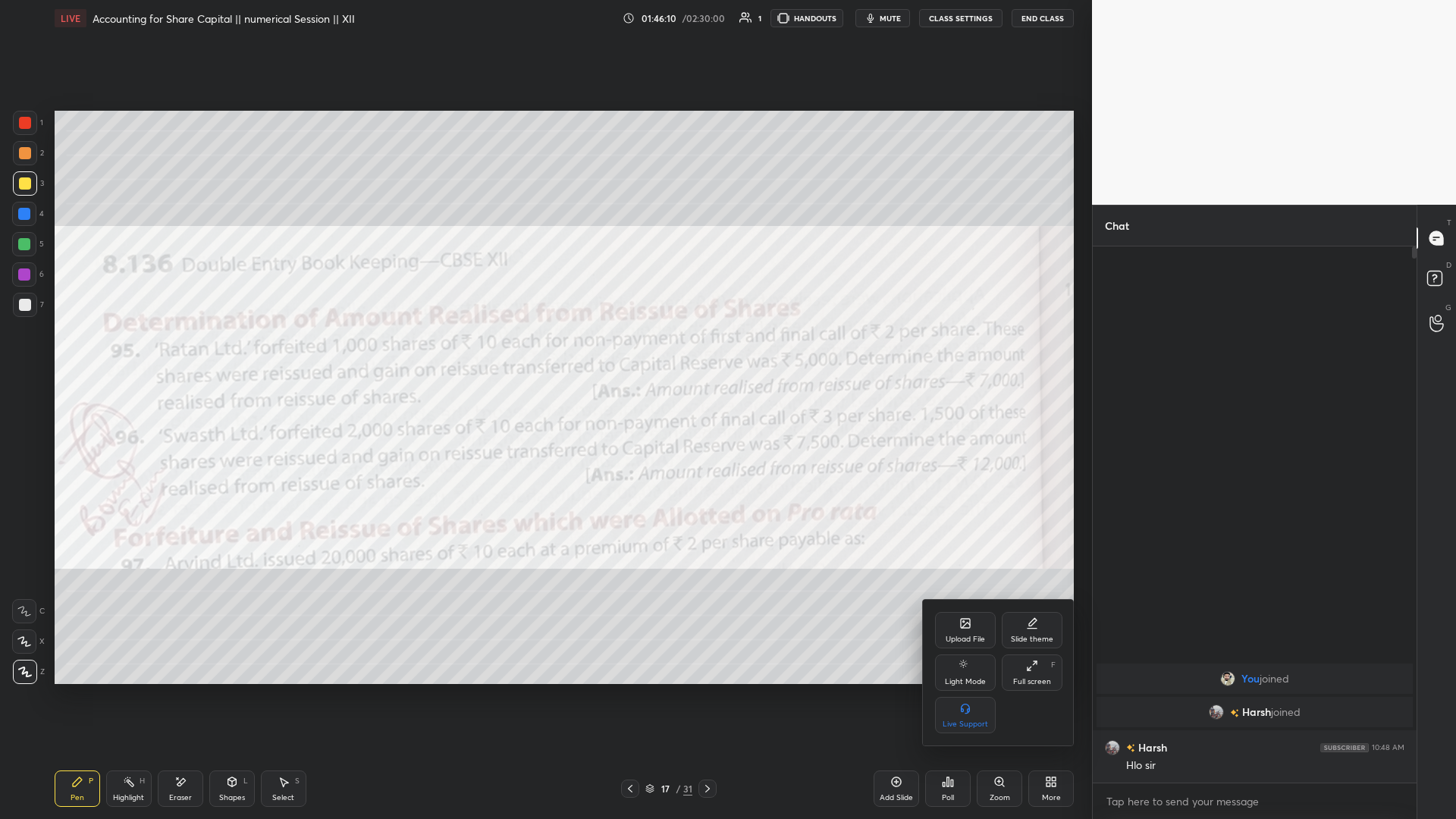
click at [544, 356] on div "Upload File" at bounding box center [965, 639] width 39 height 7
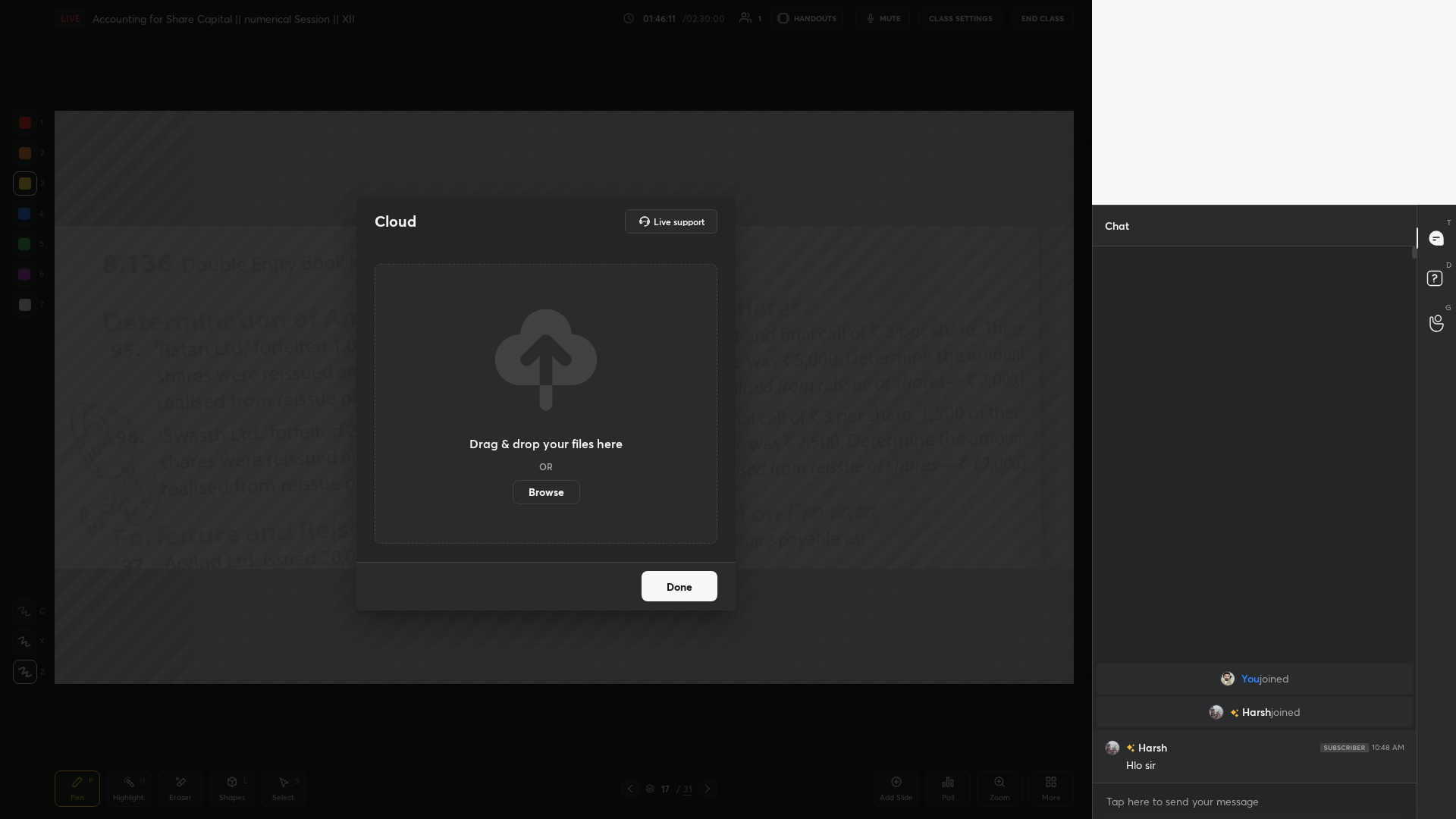
click at [544, 356] on label "Browse" at bounding box center [546, 492] width 67 height 24
click at [512, 356] on input "Browse" at bounding box center [512, 492] width 0 height 24
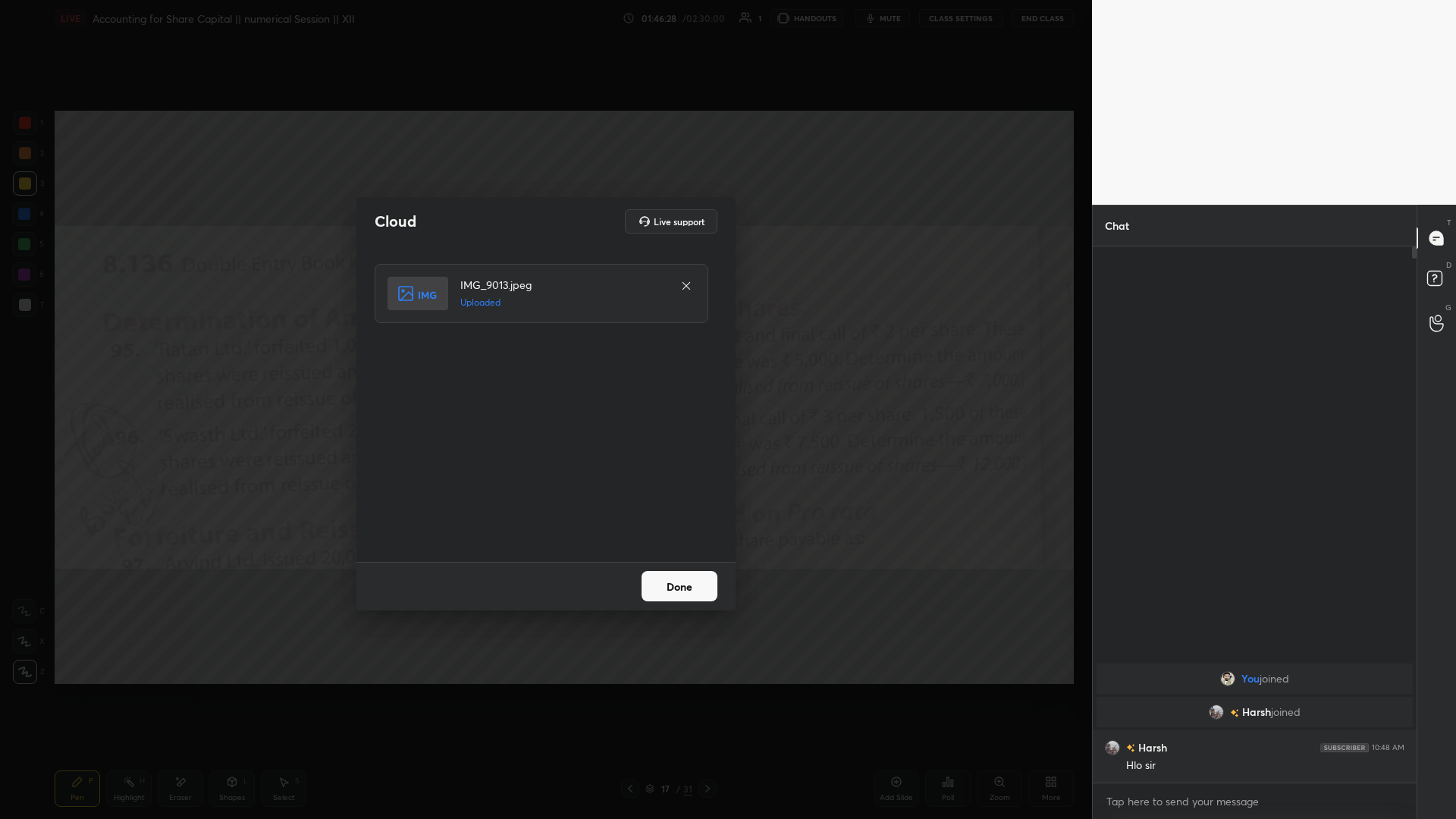
click at [544, 356] on button "Done" at bounding box center [679, 586] width 76 height 30
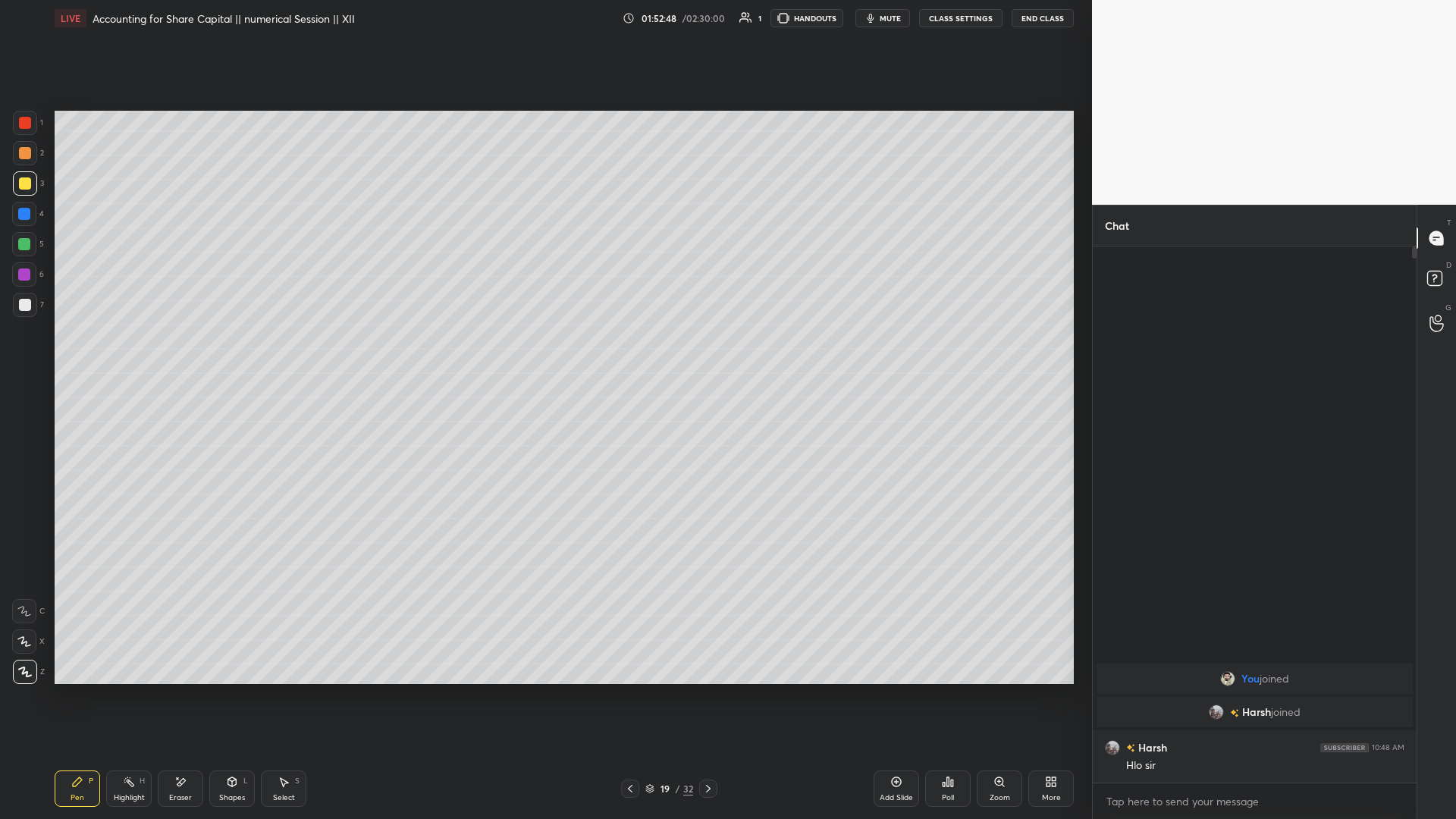
click at [544, 356] on div "Add Slide" at bounding box center [896, 789] width 45 height 36
click at [544, 356] on icon at bounding box center [628, 788] width 12 height 12
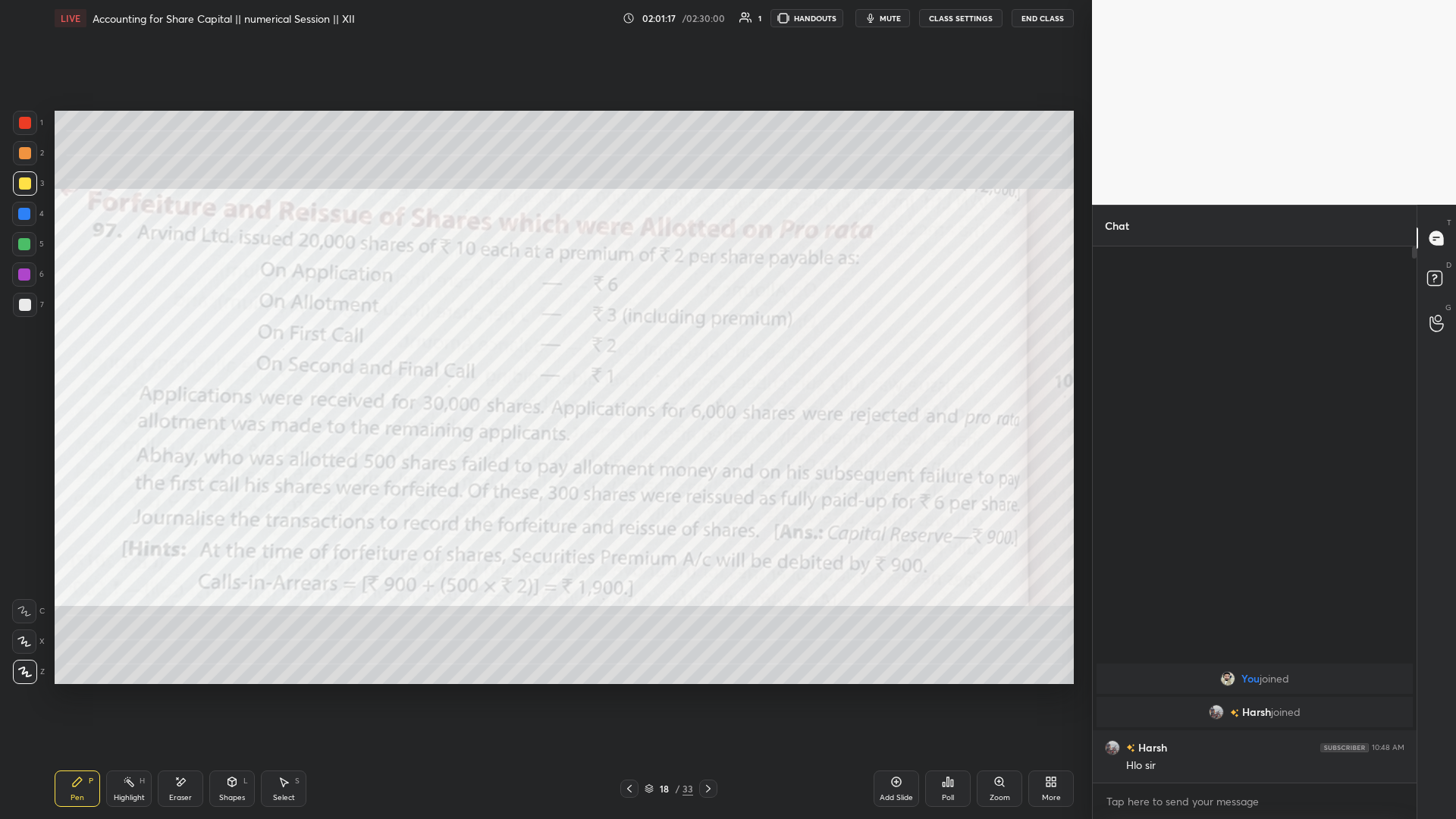
click at [544, 356] on icon at bounding box center [707, 788] width 12 height 12
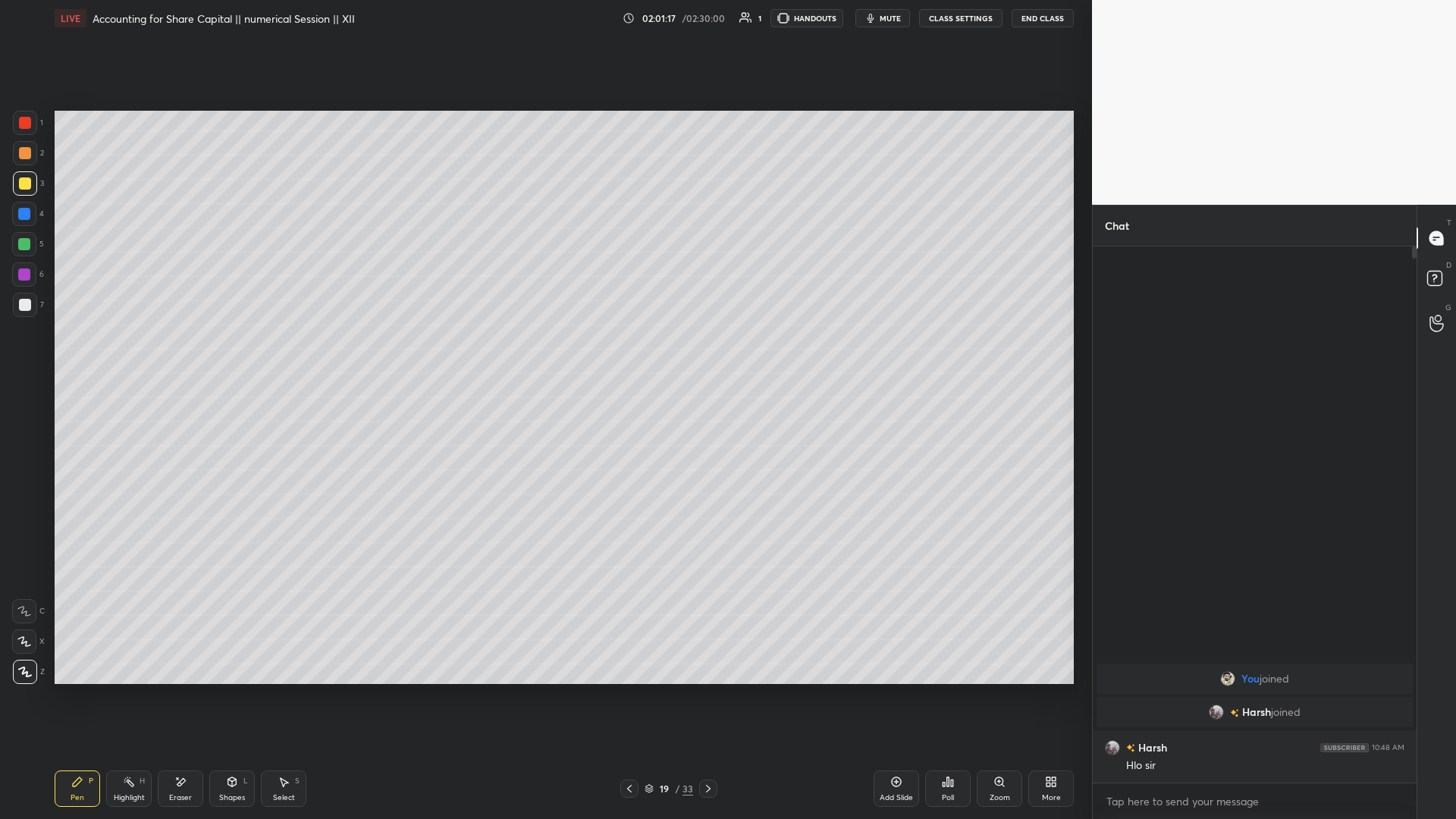
click at [544, 356] on icon at bounding box center [707, 788] width 12 height 12
click at [544, 356] on div "Setting up your live class Poll for secs No correct answer Start poll" at bounding box center [564, 397] width 1031 height 722
click at [544, 356] on icon at bounding box center [707, 788] width 12 height 12
click at [544, 356] on icon at bounding box center [628, 788] width 12 height 12
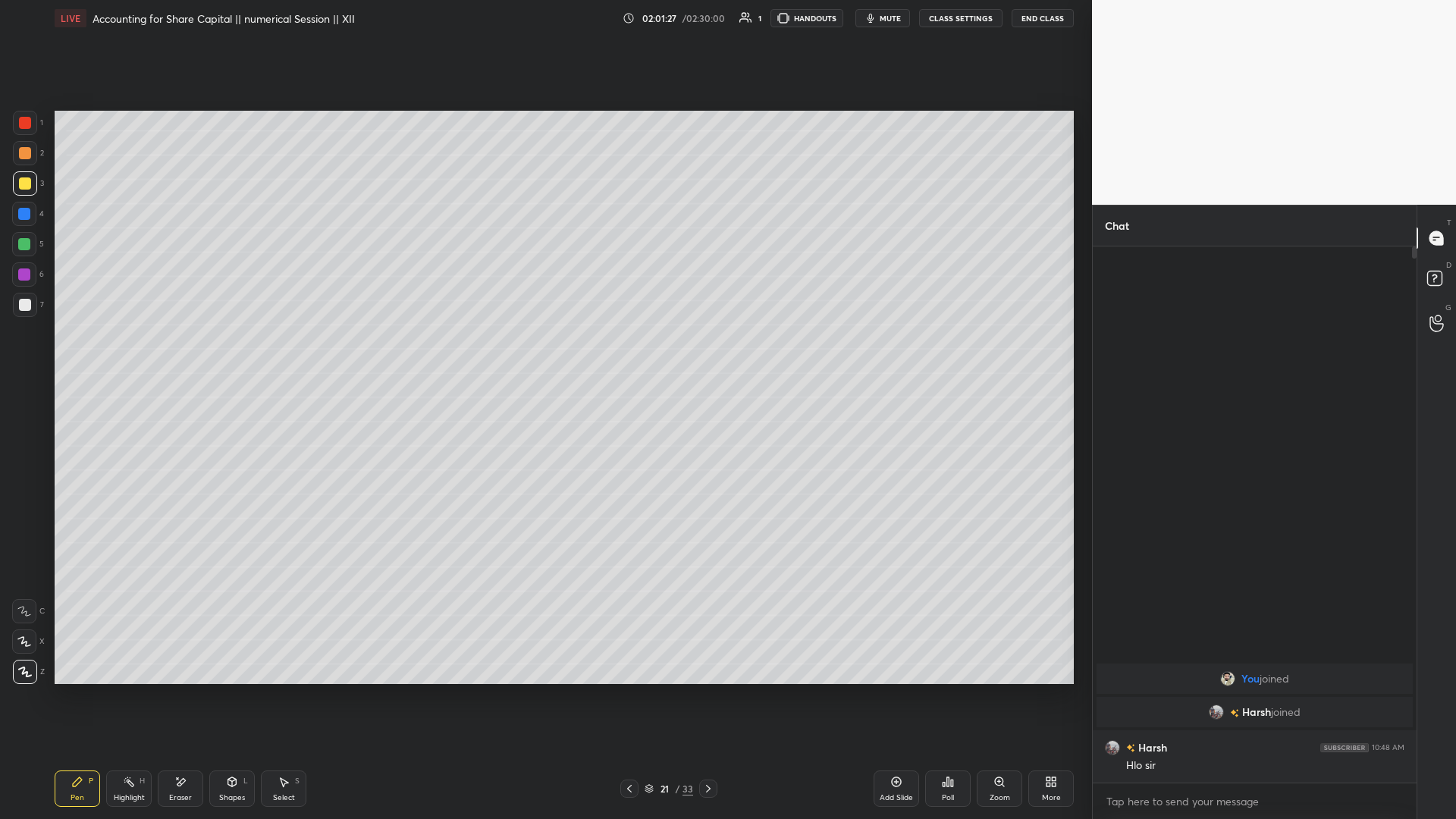
click at [544, 356] on icon at bounding box center [628, 788] width 12 height 12
click at [544, 356] on icon at bounding box center [896, 781] width 12 height 12
click at [544, 356] on div "Add Slide" at bounding box center [896, 789] width 45 height 36
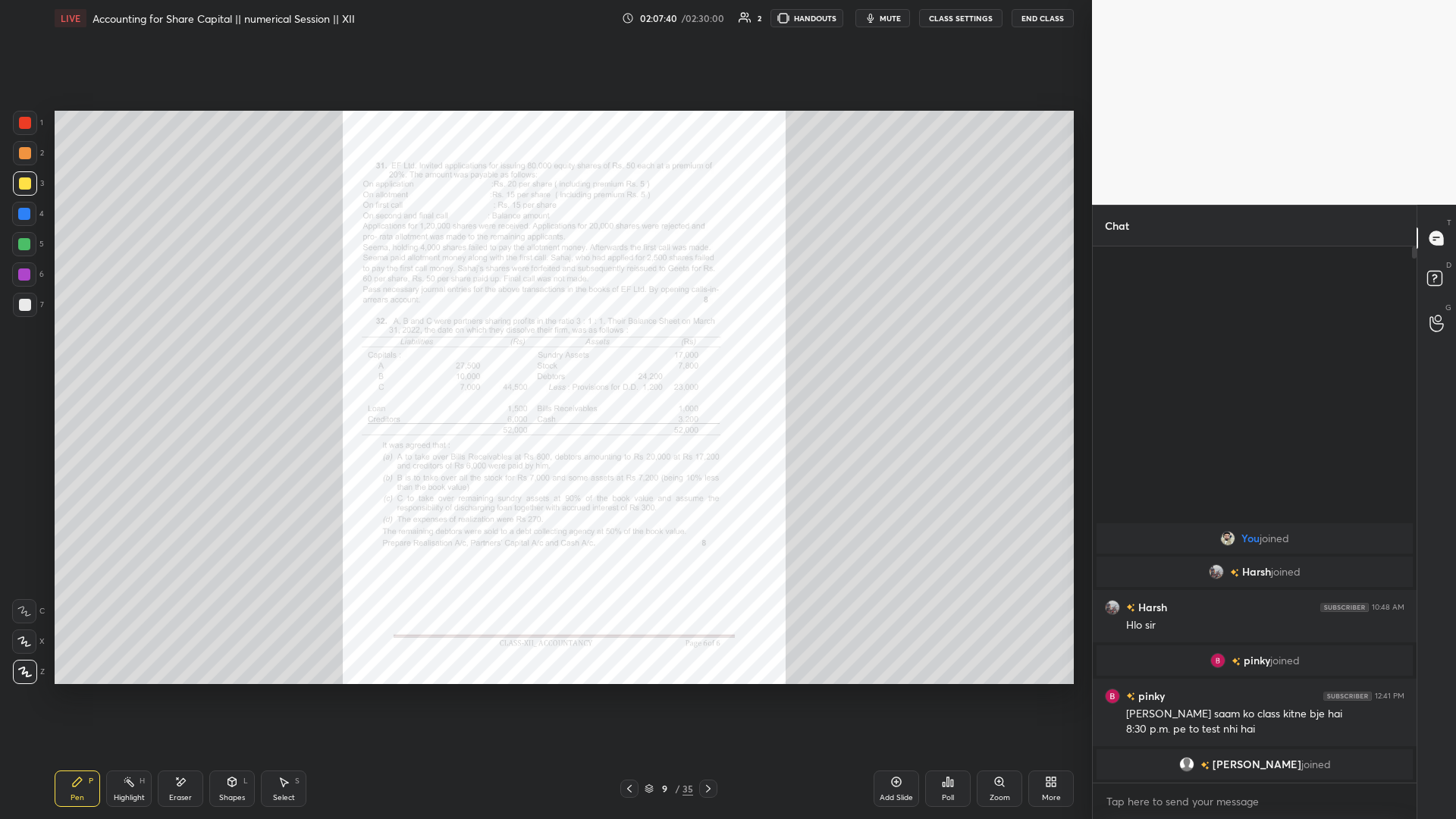
click at [544, 17] on button "End Class" at bounding box center [1043, 18] width 63 height 18
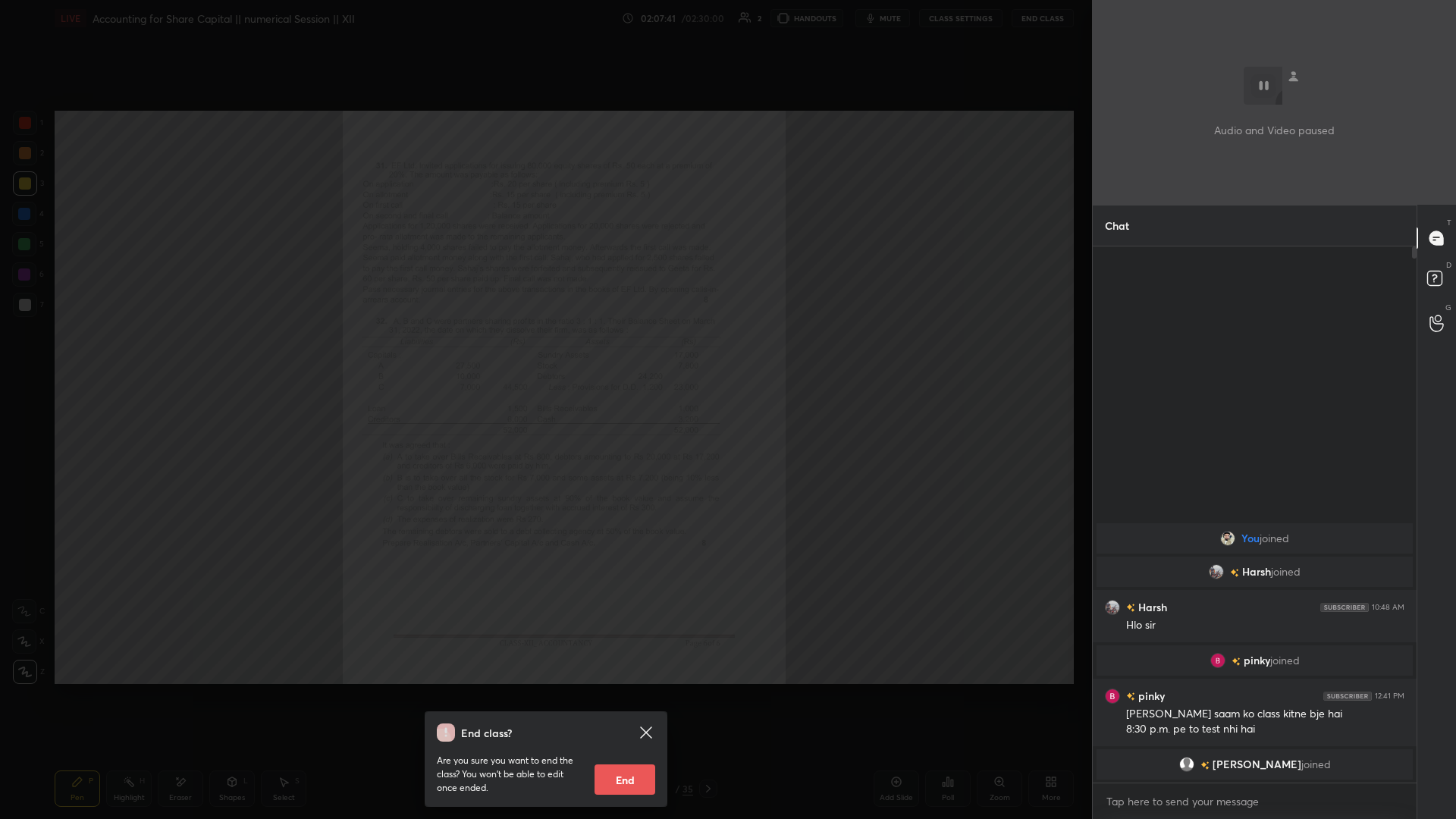
click at [544, 356] on button "End" at bounding box center [625, 779] width 61 height 30
type textarea "x"
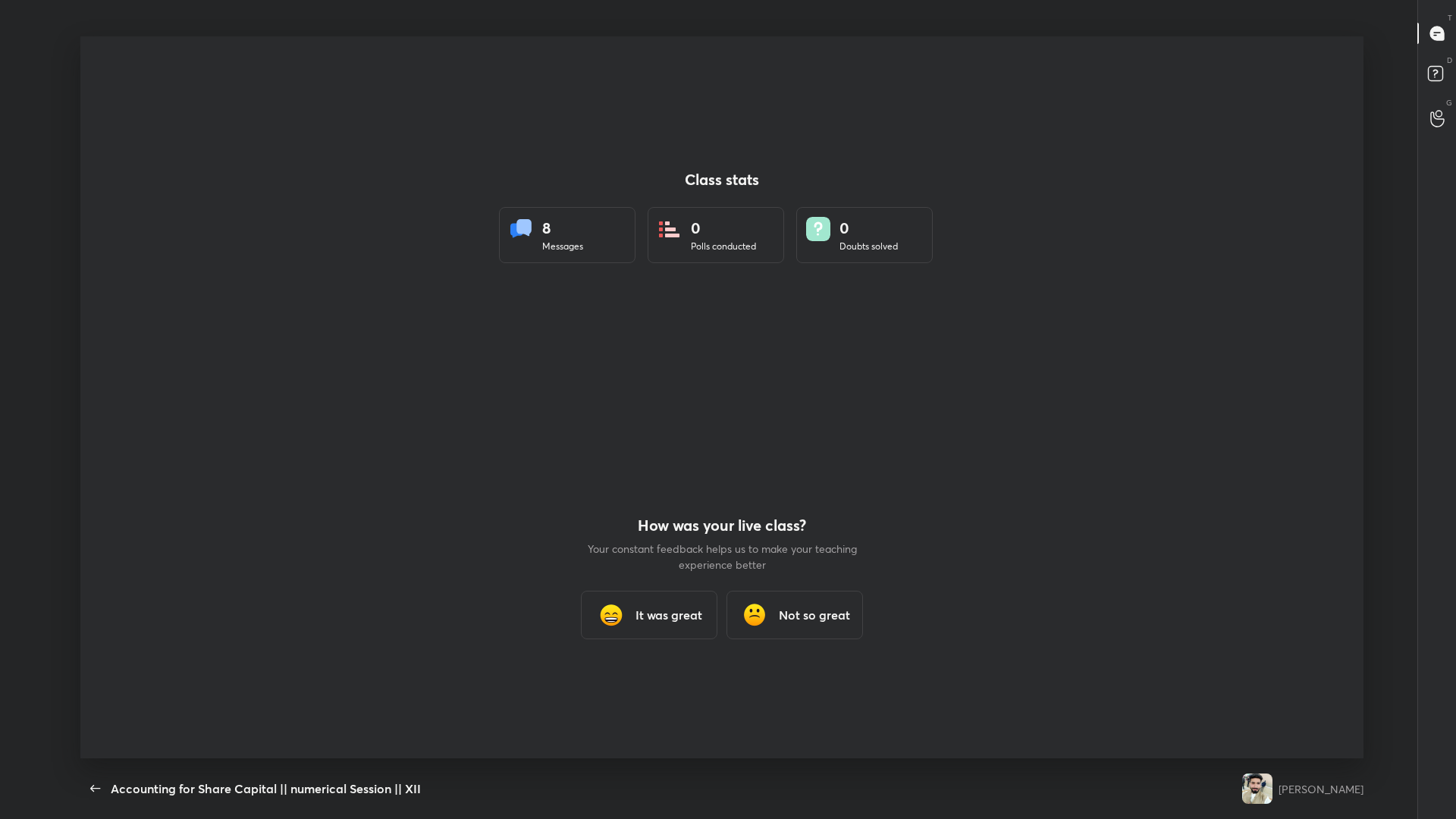
scroll to position [722, 1442]
click at [100, 356] on icon "button" at bounding box center [95, 789] width 18 height 18
